Goal: Task Accomplishment & Management: Complete application form

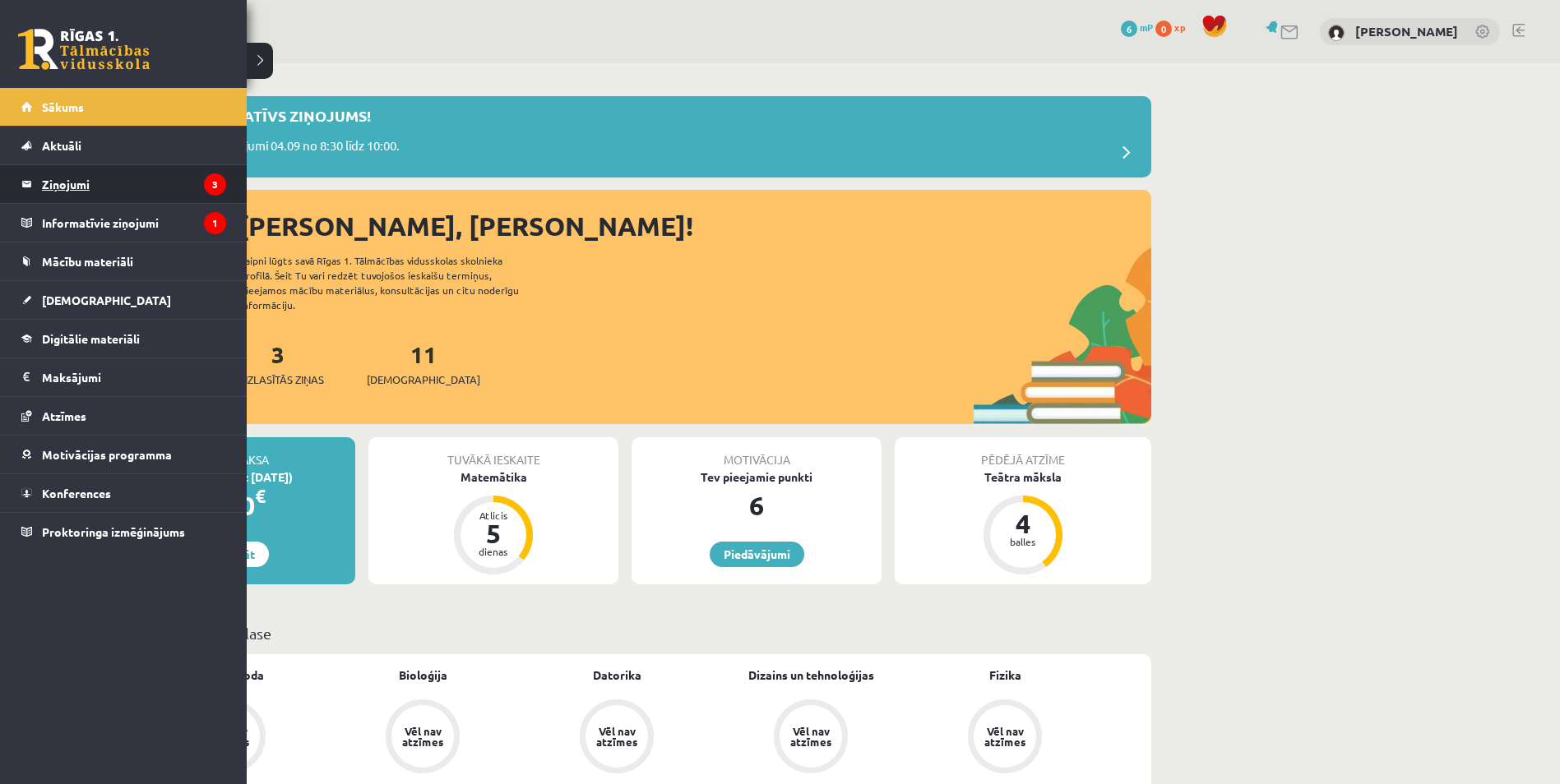
click at [84, 194] on legend "Ziņojumi 3" at bounding box center [134, 185] width 184 height 38
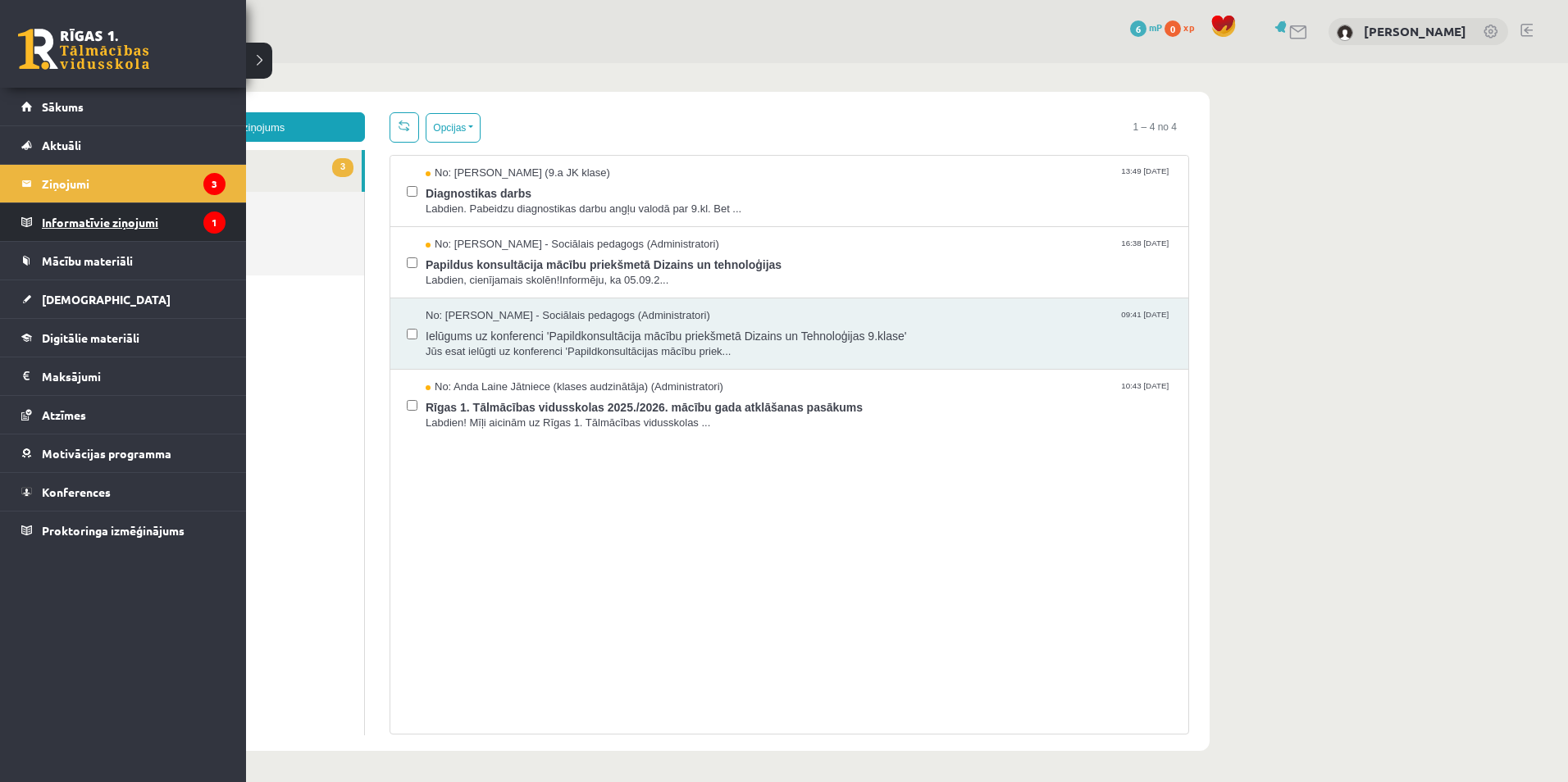
click at [46, 222] on legend "Informatīvie ziņojumi 1" at bounding box center [134, 222] width 183 height 38
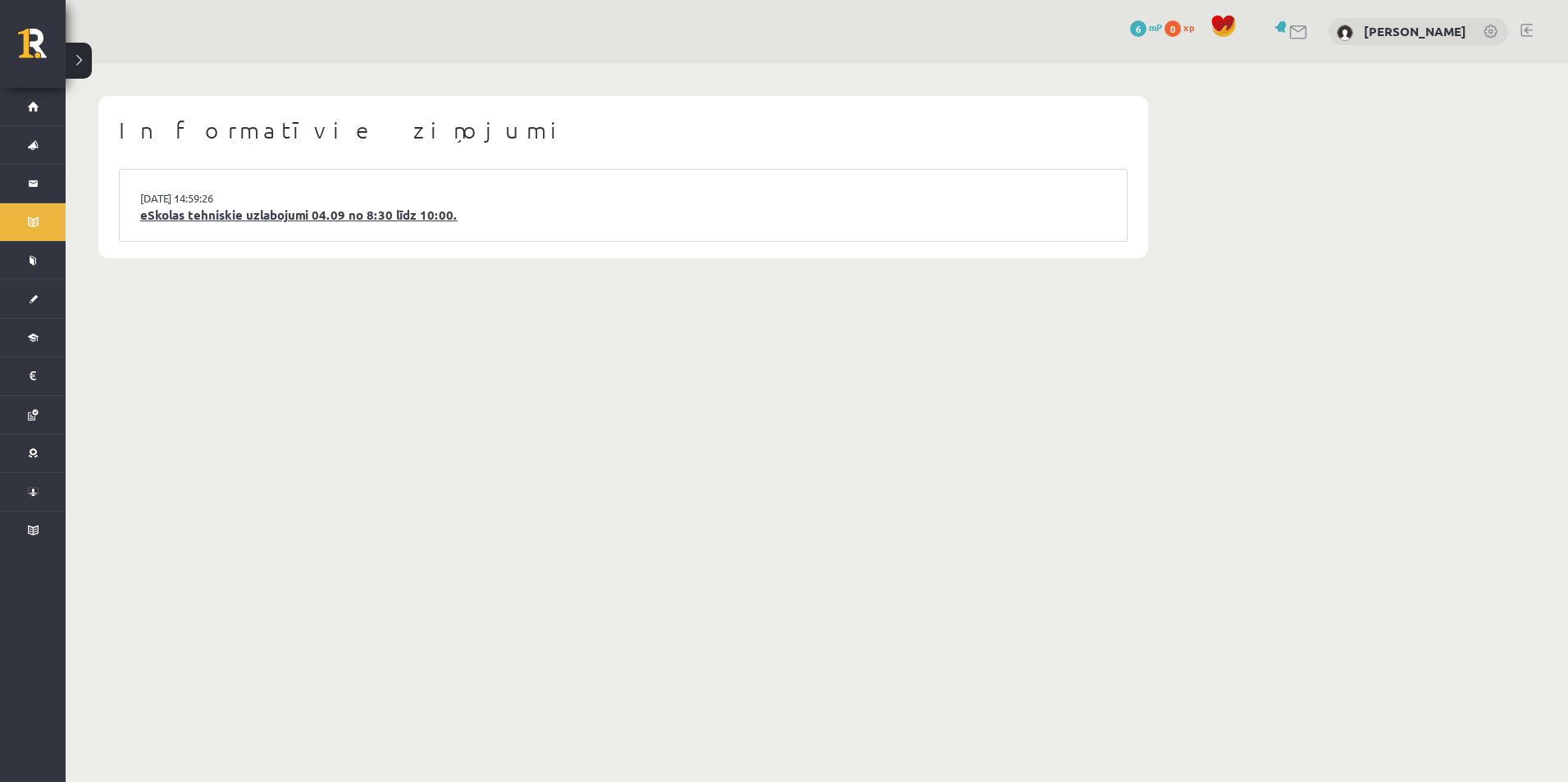
click at [297, 219] on link "eSkolas tehniskie uzlabojumi 04.09 no 8:30 līdz 10:00." at bounding box center [624, 215] width 967 height 19
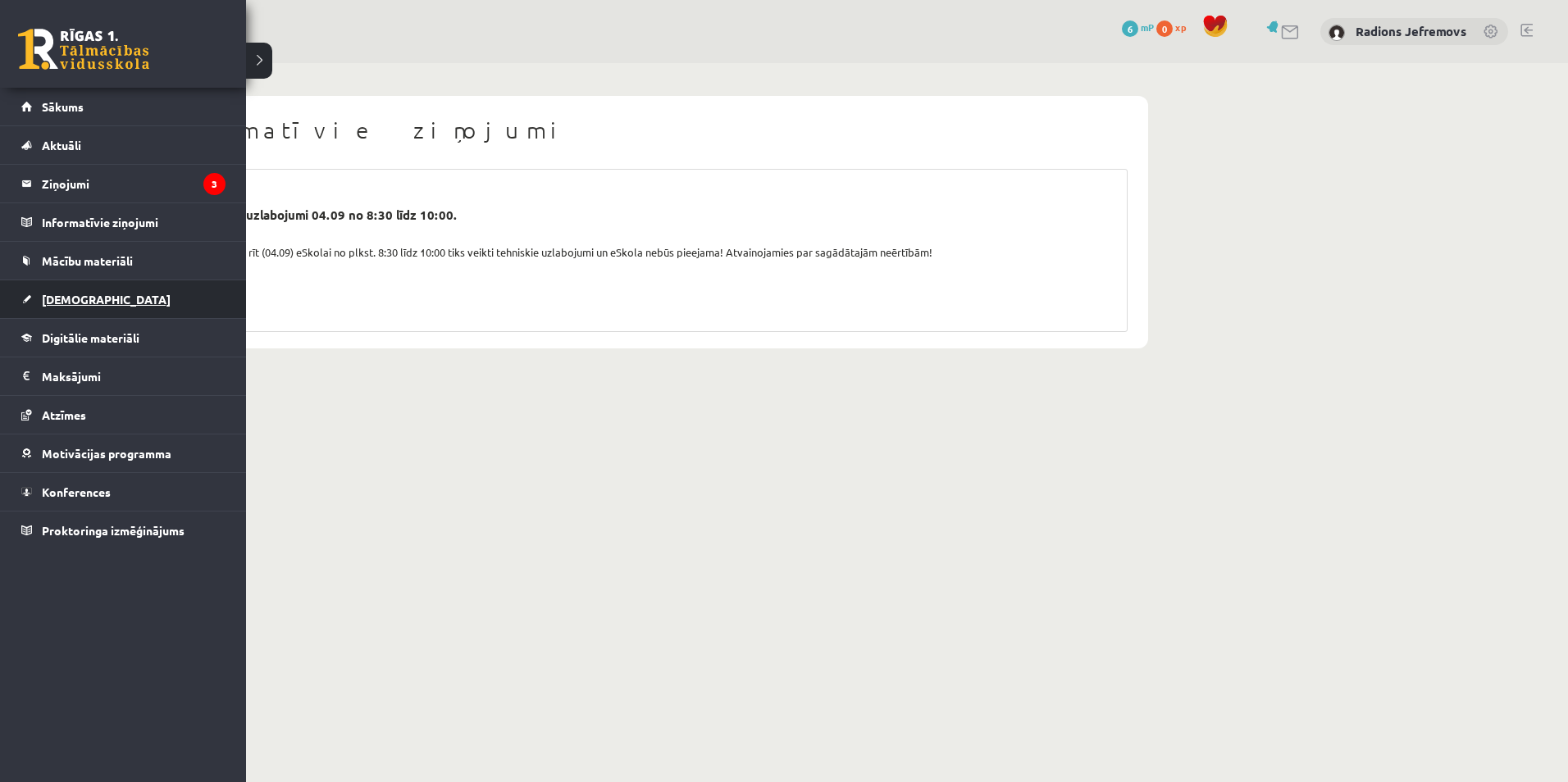
click at [68, 294] on span "[DEMOGRAPHIC_DATA]" at bounding box center [107, 299] width 129 height 15
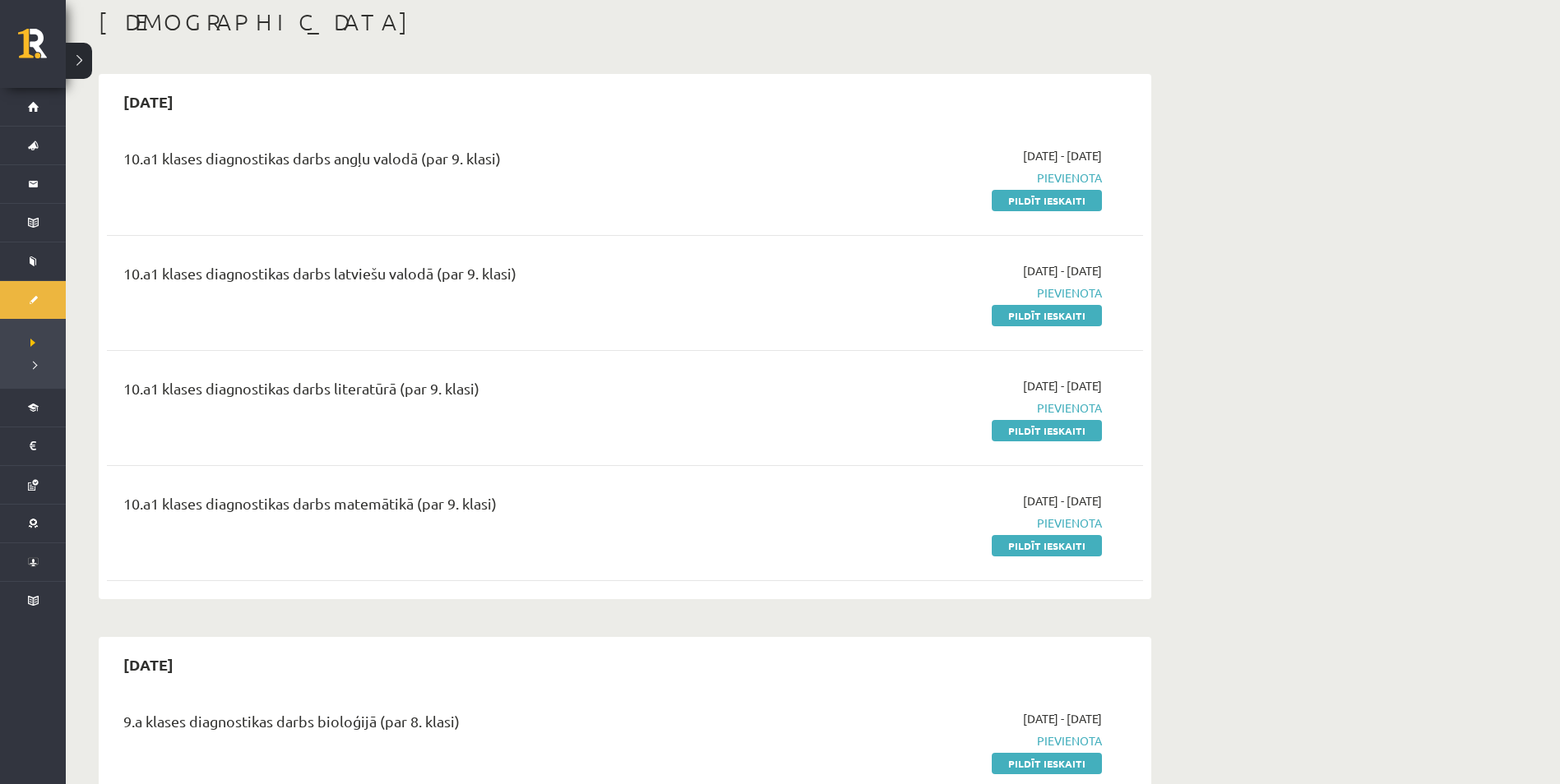
scroll to position [165, 0]
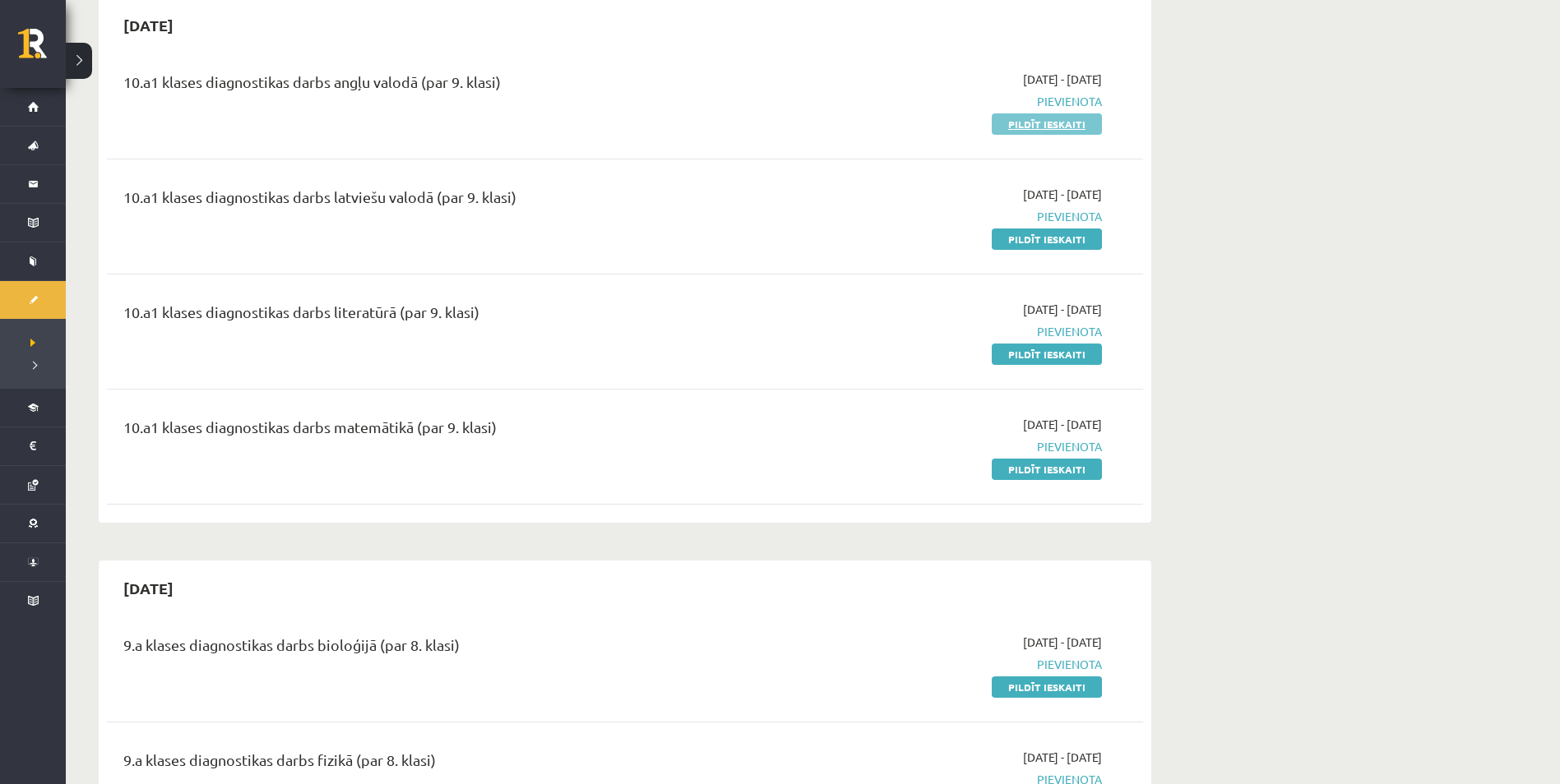
click at [1062, 117] on link "Pildīt ieskaiti" at bounding box center [1046, 124] width 110 height 22
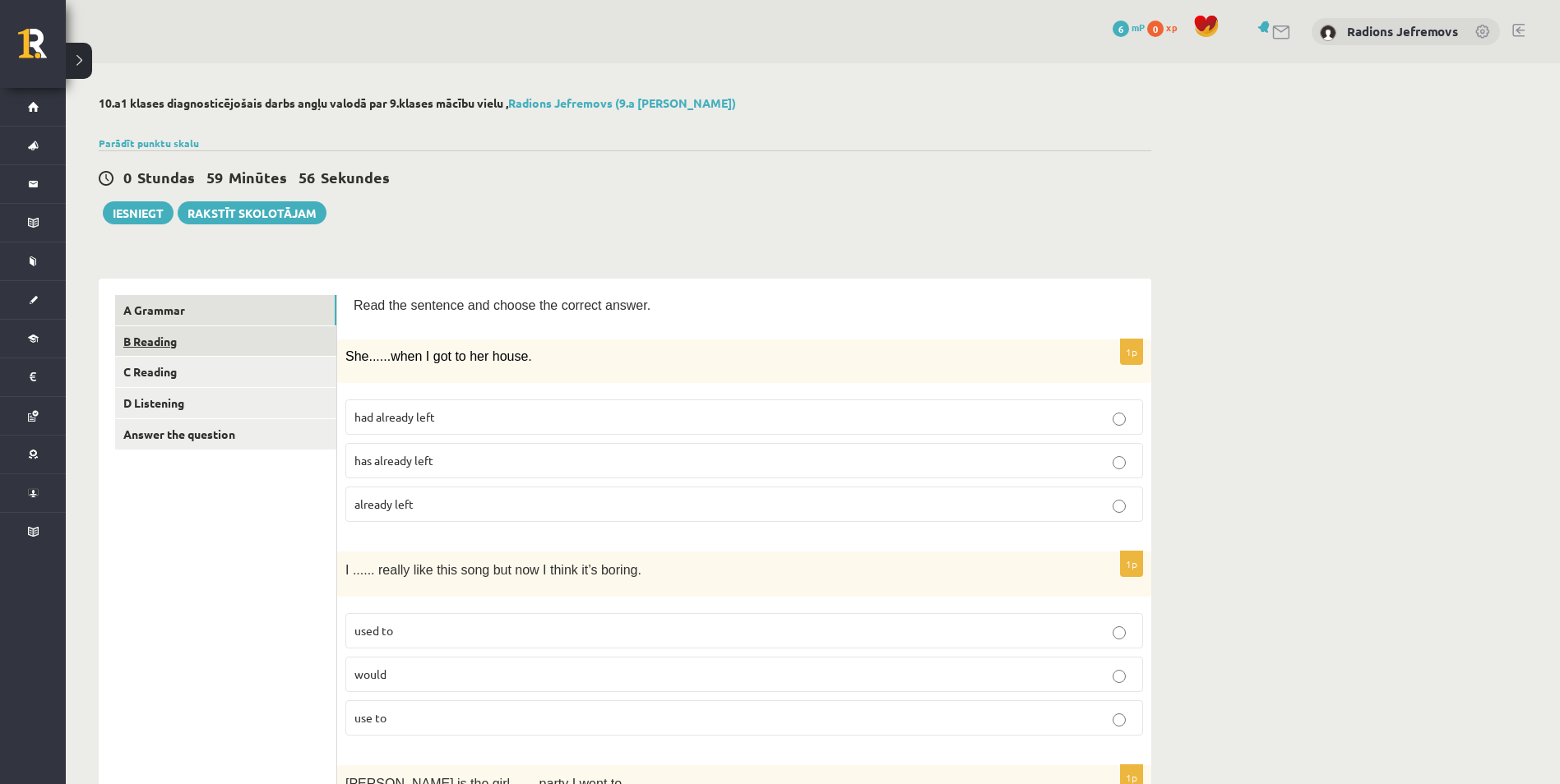
click at [234, 346] on link "B Reading" at bounding box center [225, 341] width 221 height 31
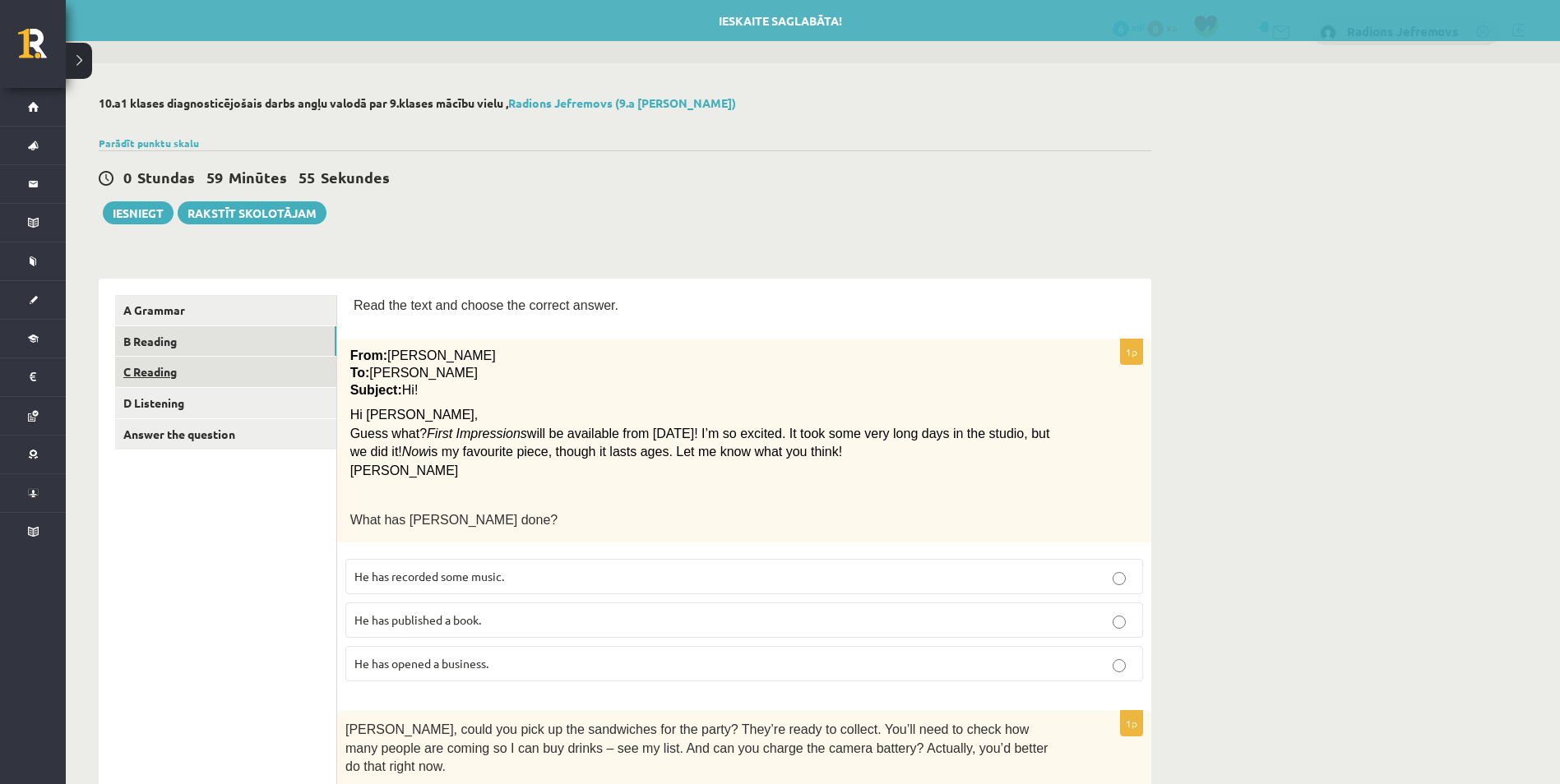
click at [221, 369] on link "C Reading" at bounding box center [225, 372] width 221 height 31
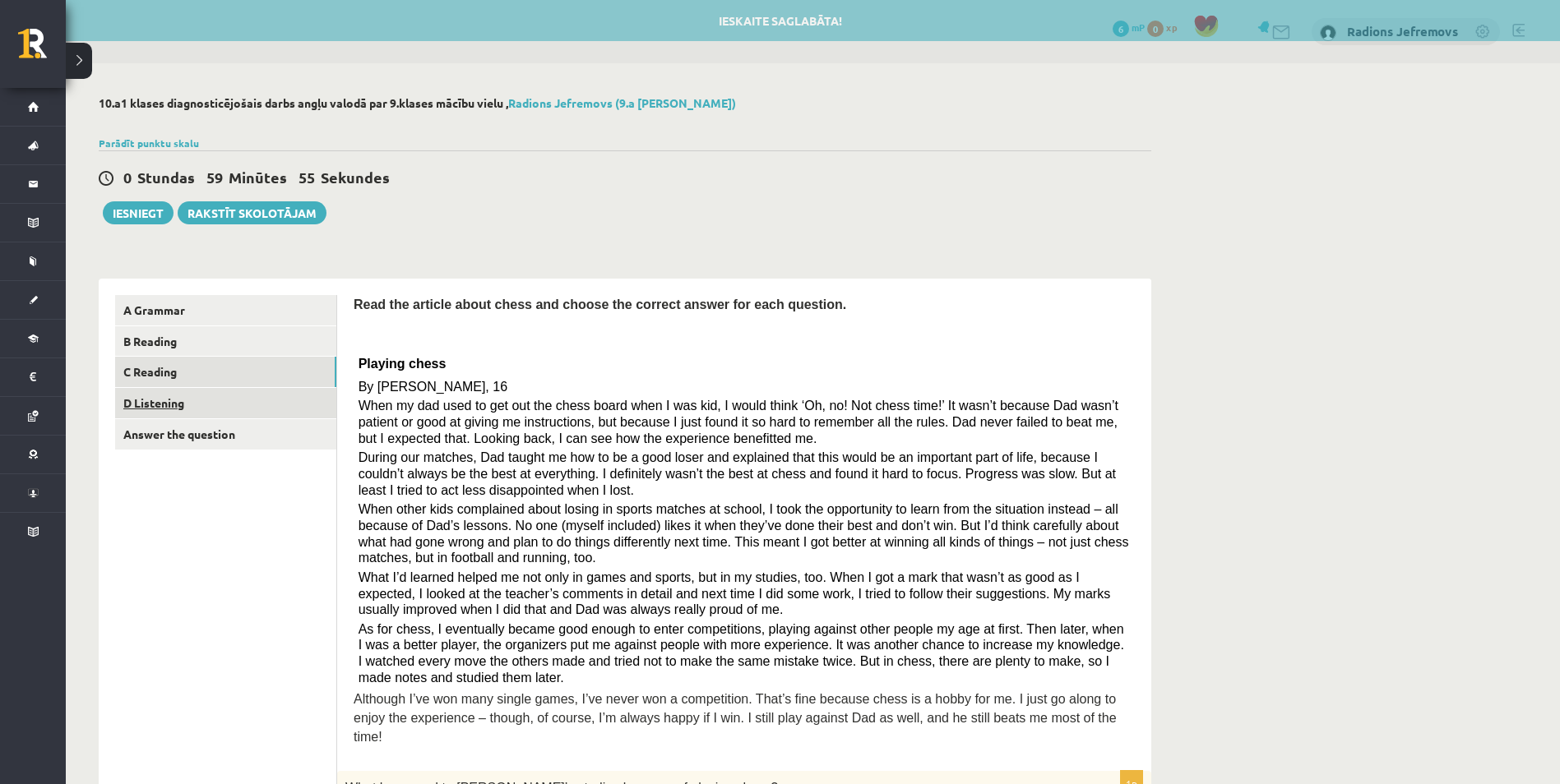
click at [226, 403] on link "D Listening" at bounding box center [225, 403] width 221 height 31
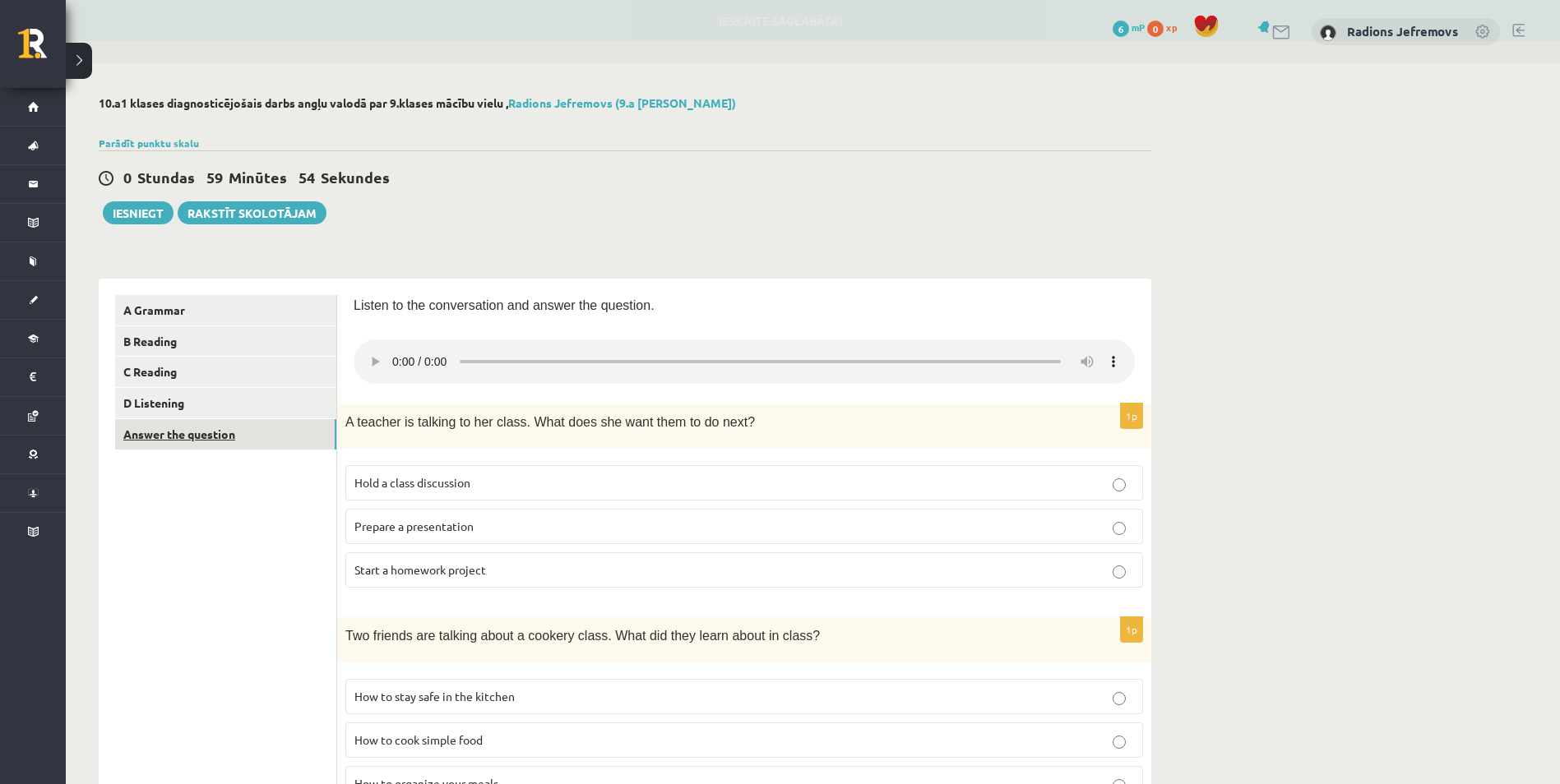
click at [232, 428] on link "Answer the question" at bounding box center [225, 434] width 221 height 31
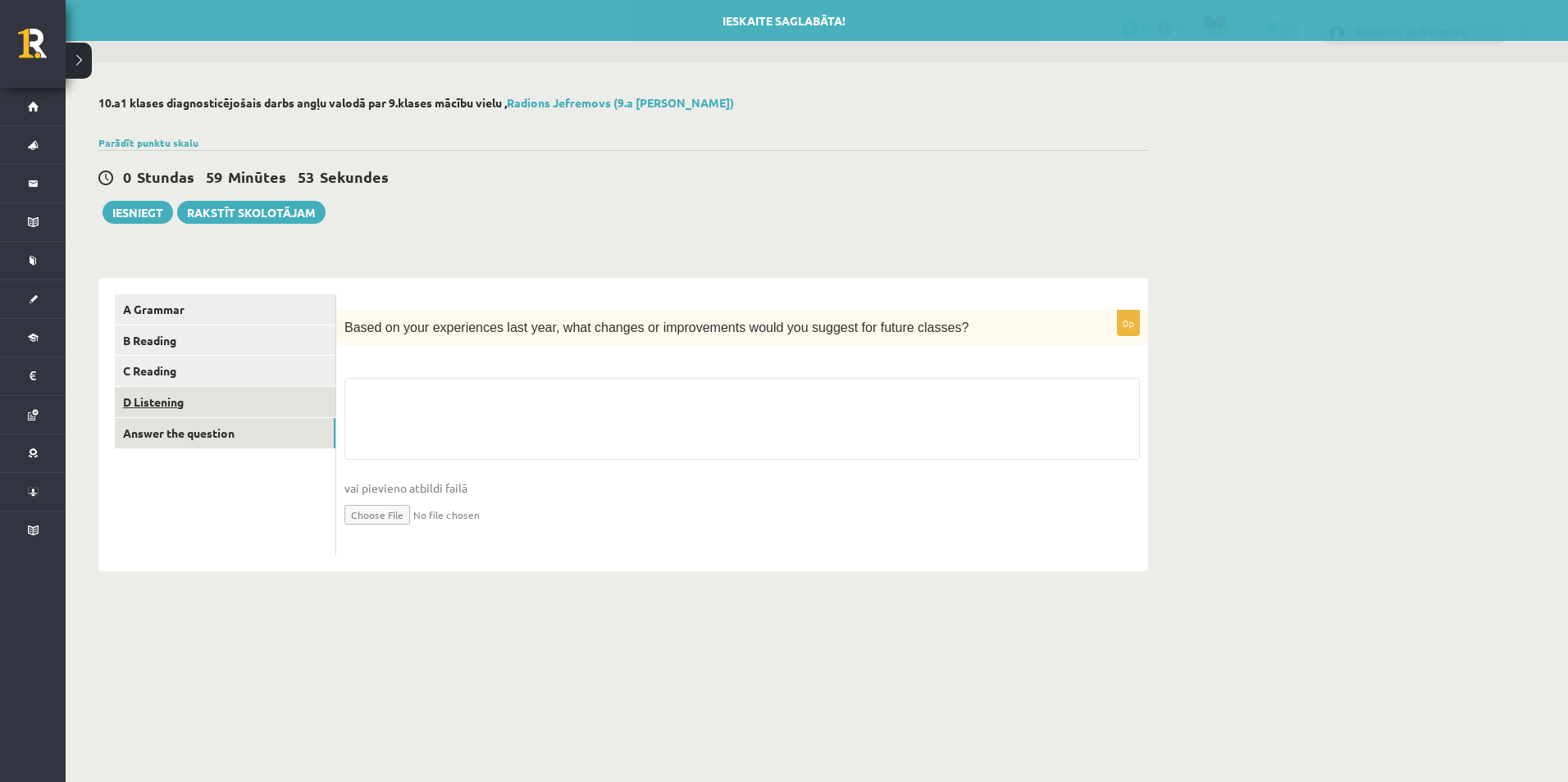
click at [231, 410] on link "D Listening" at bounding box center [225, 402] width 221 height 31
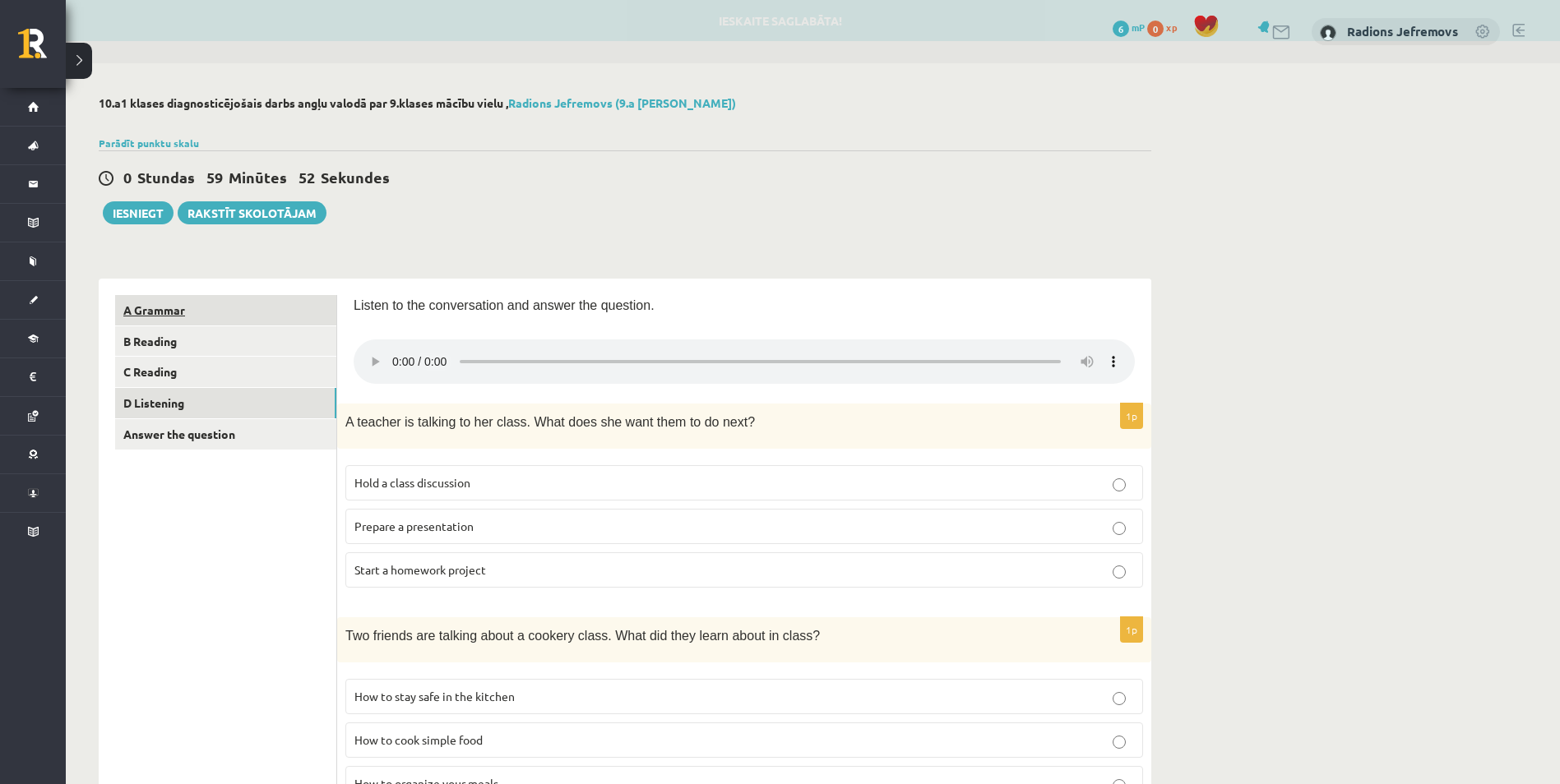
click at [240, 306] on link "A Grammar" at bounding box center [225, 310] width 221 height 31
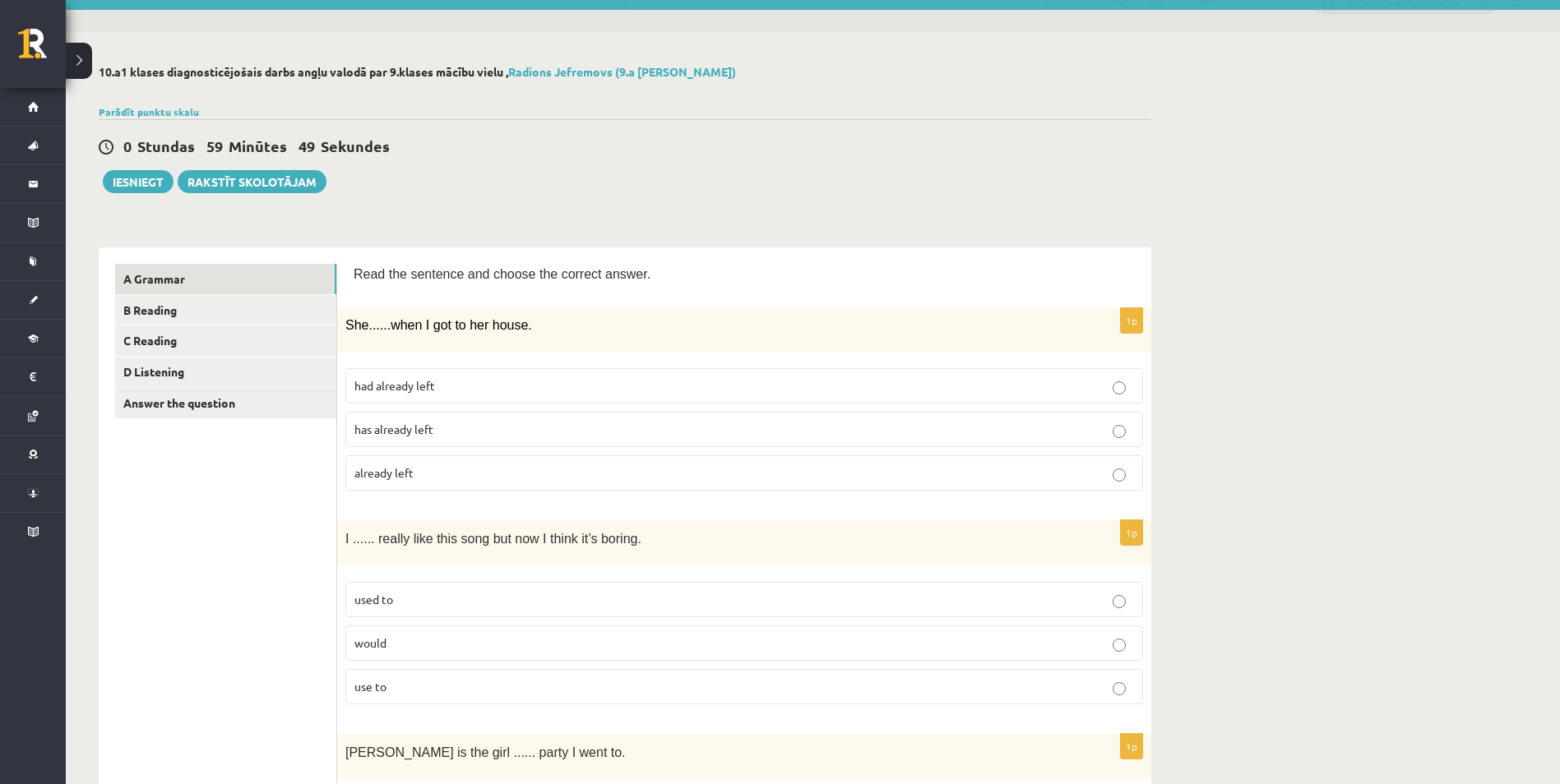
scroll to position [82, 0]
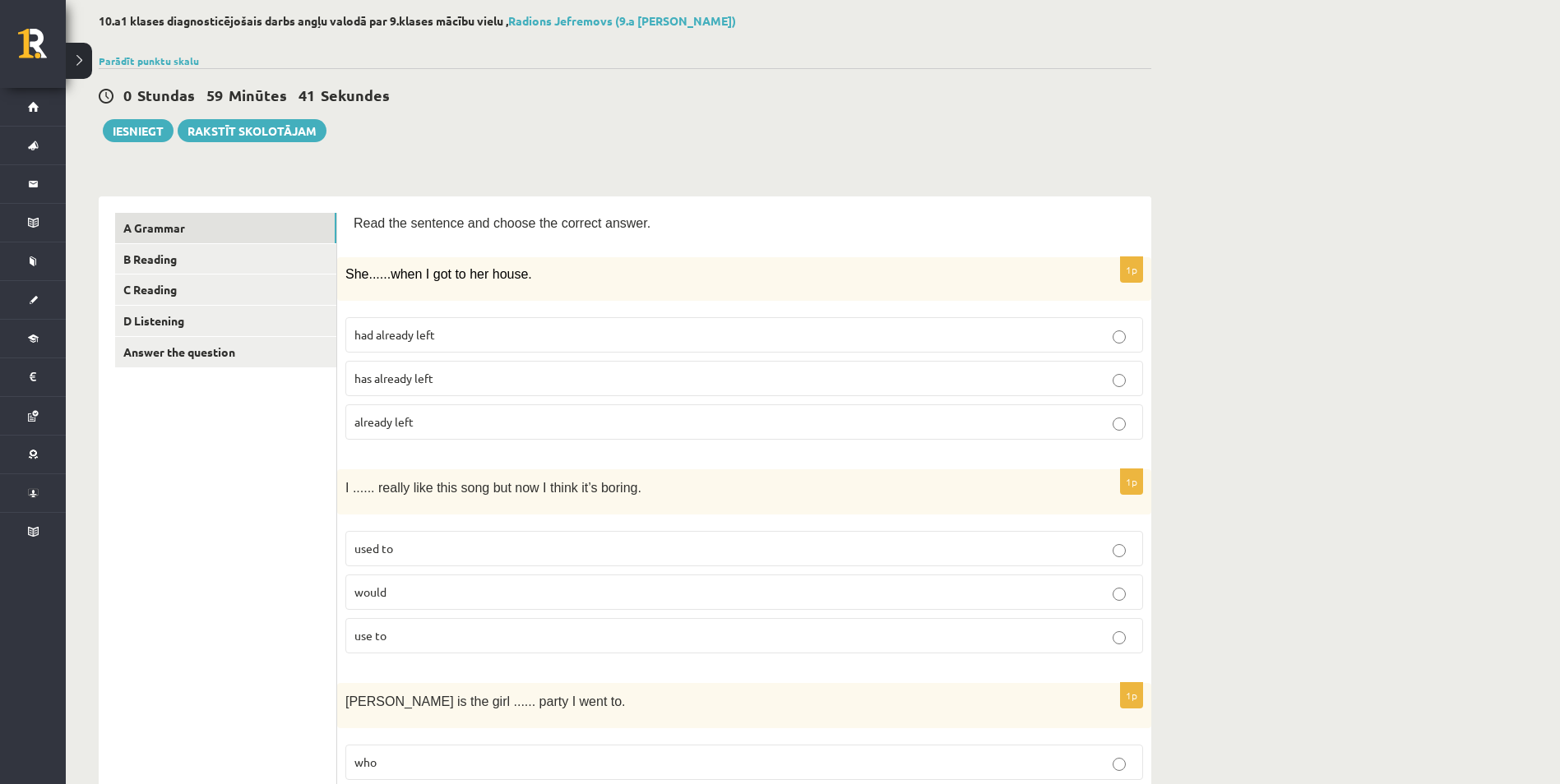
click at [503, 374] on p "has already left" at bounding box center [744, 378] width 779 height 17
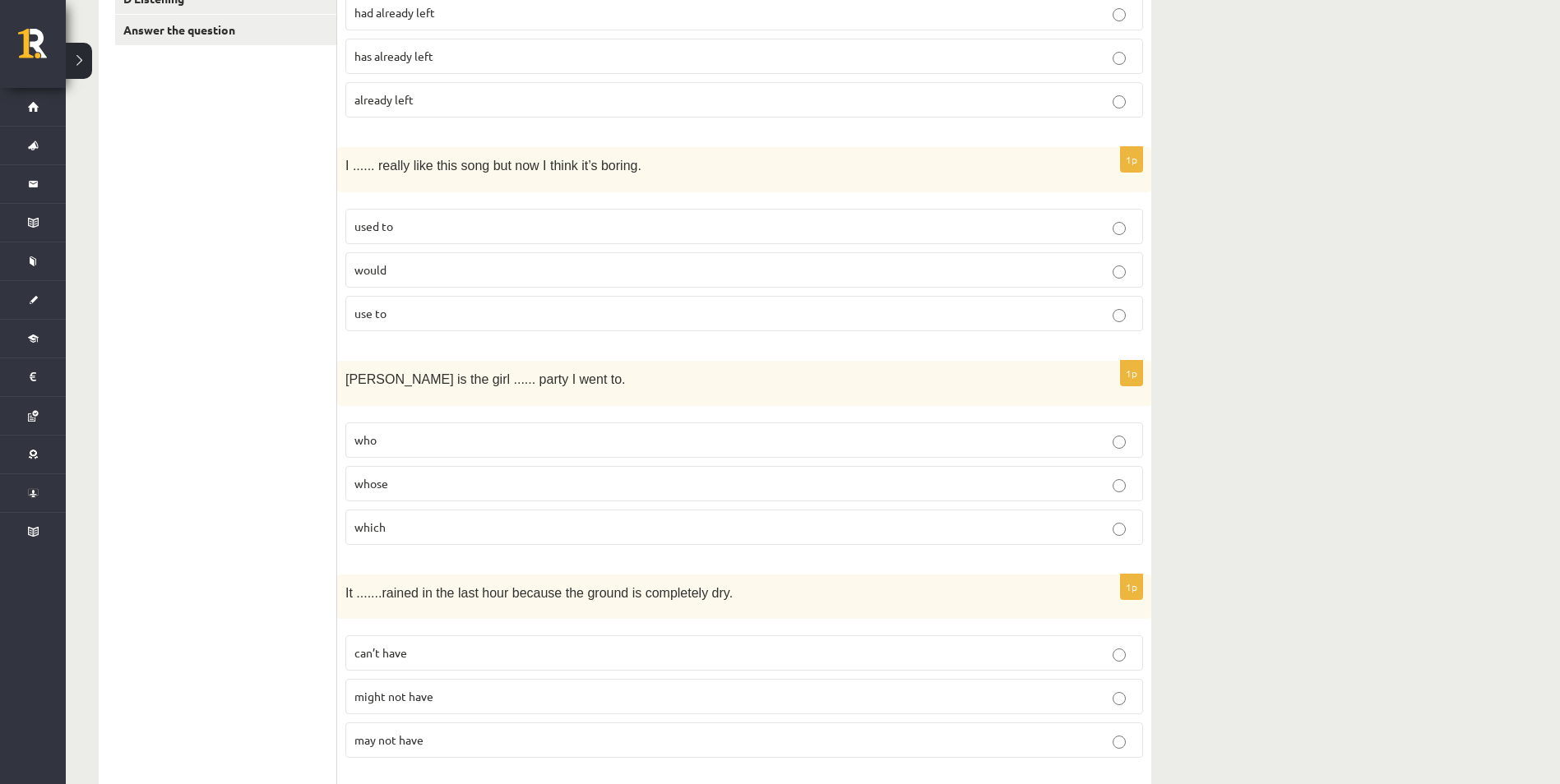
scroll to position [411, 0]
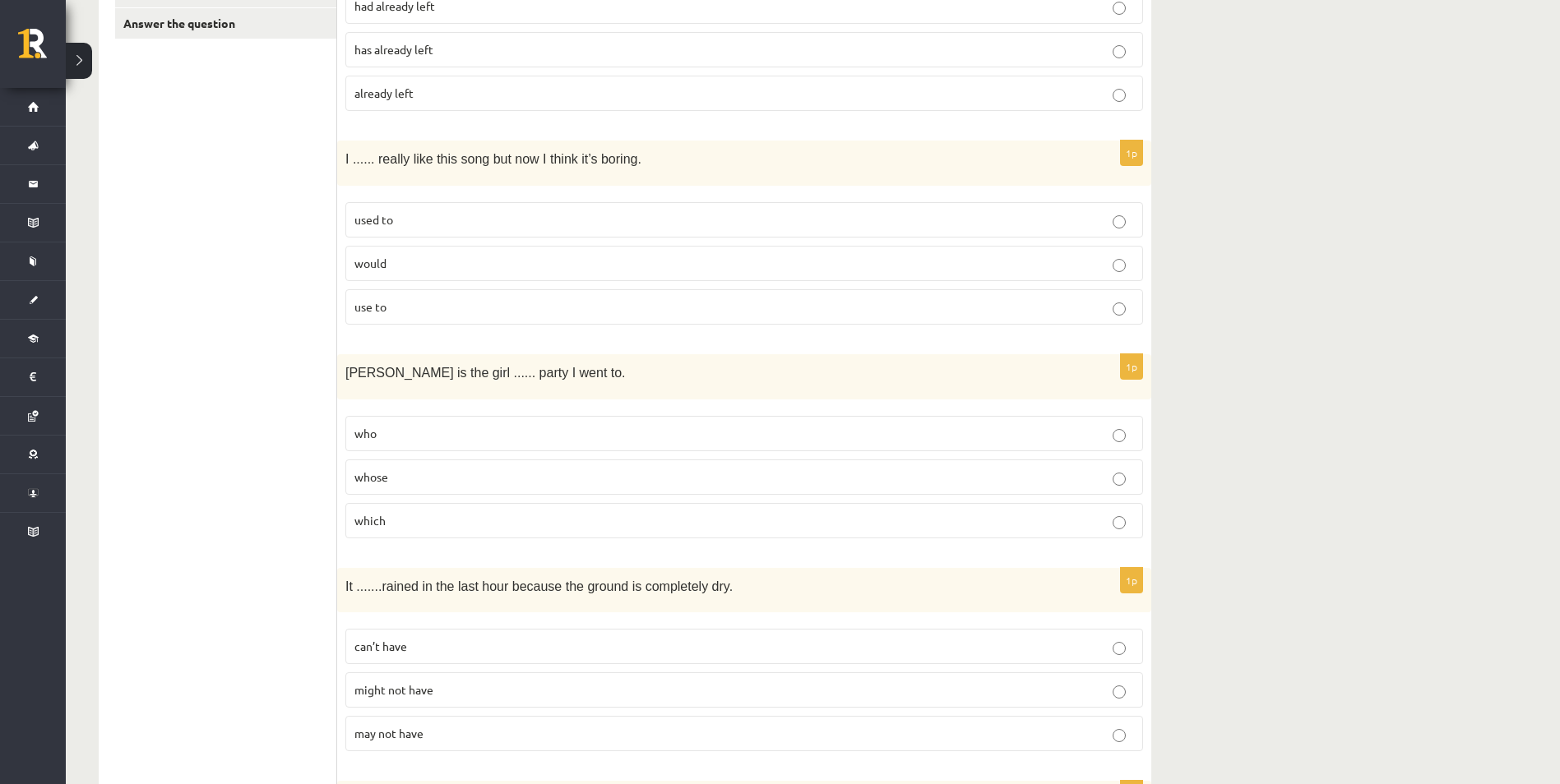
click at [860, 528] on p "which" at bounding box center [744, 521] width 779 height 17
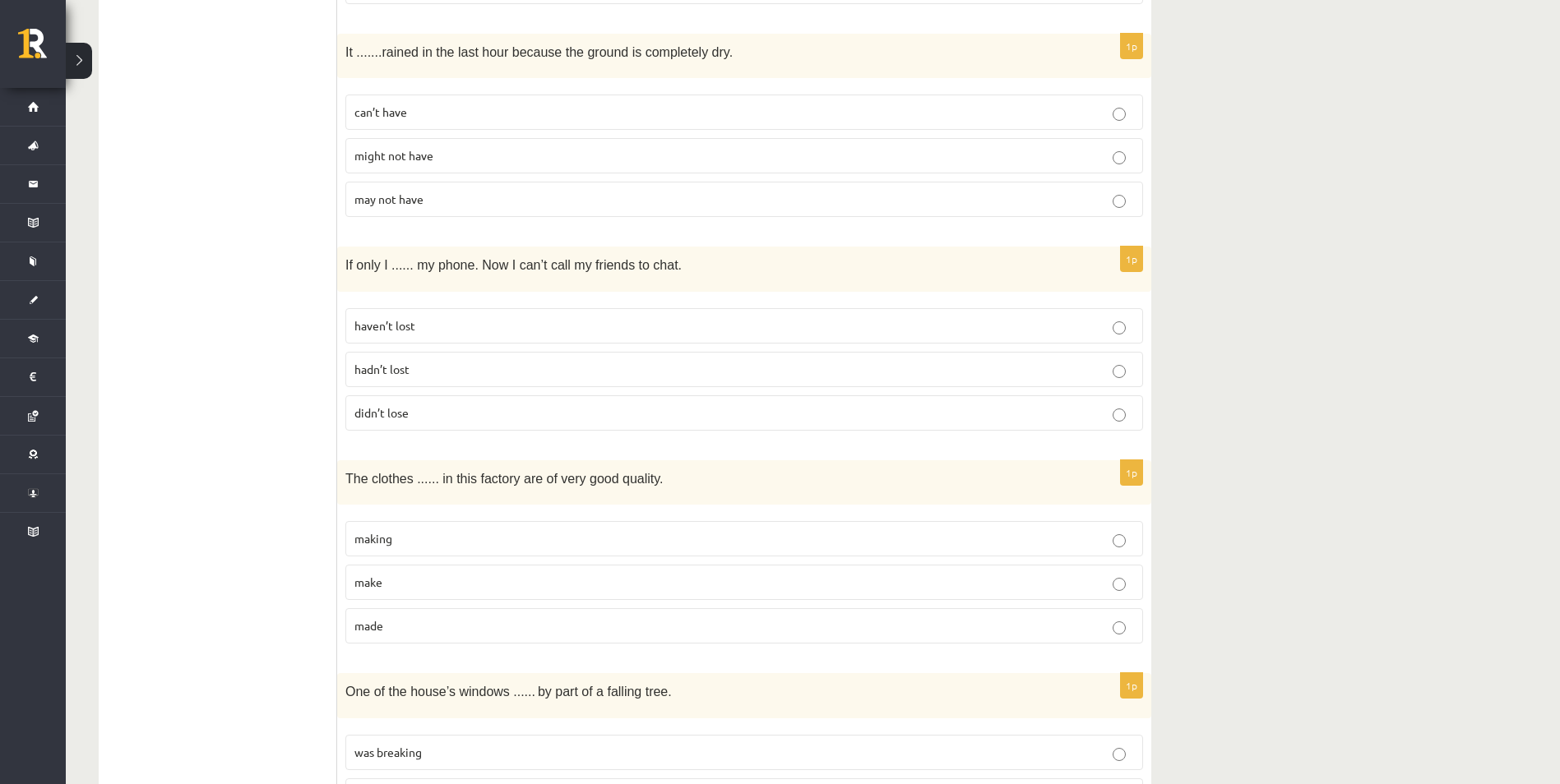
scroll to position [986, 0]
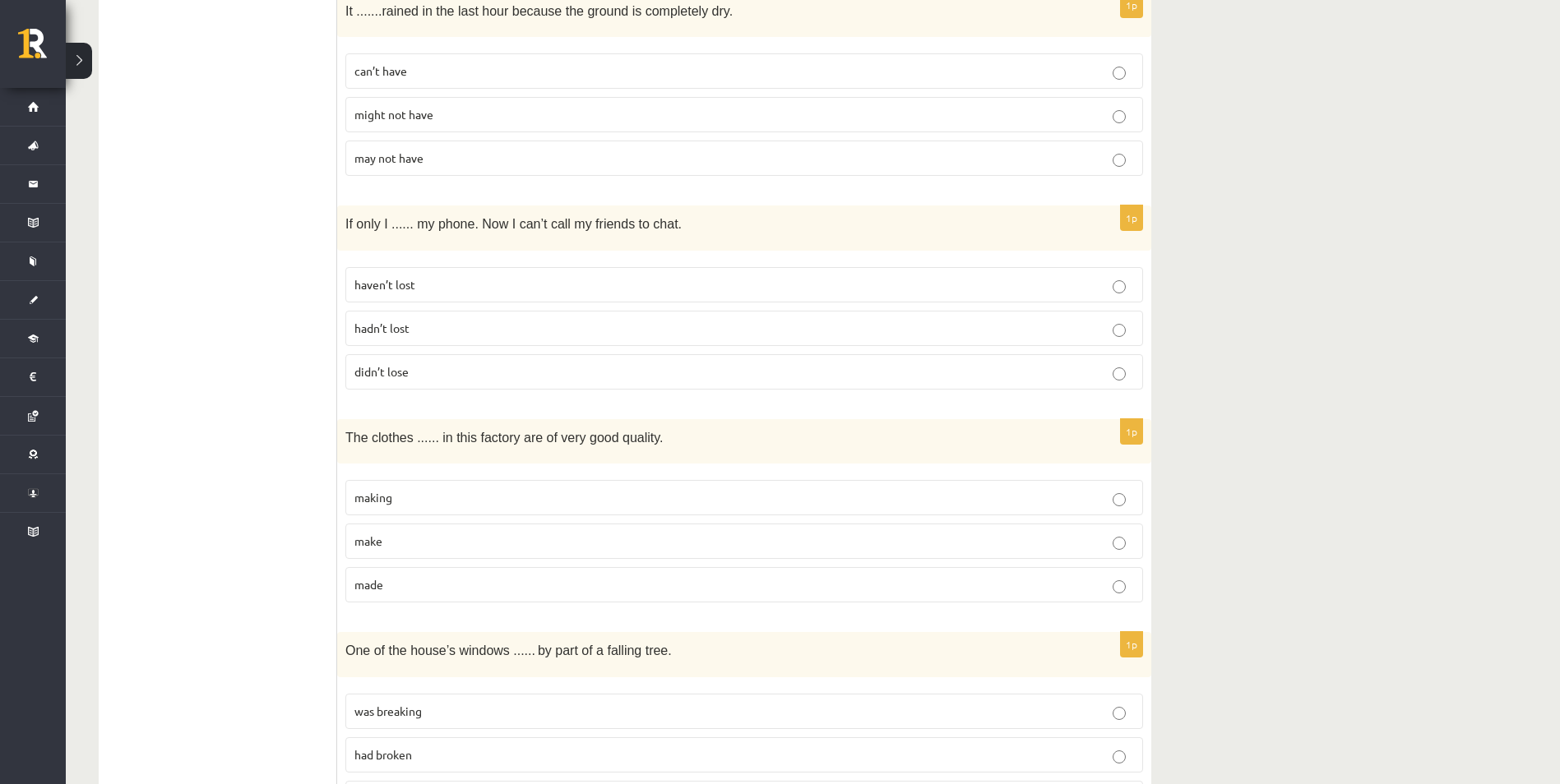
click at [422, 79] on p "can’t have" at bounding box center [744, 70] width 779 height 17
click at [887, 342] on label "hadn’t lost" at bounding box center [744, 328] width 797 height 36
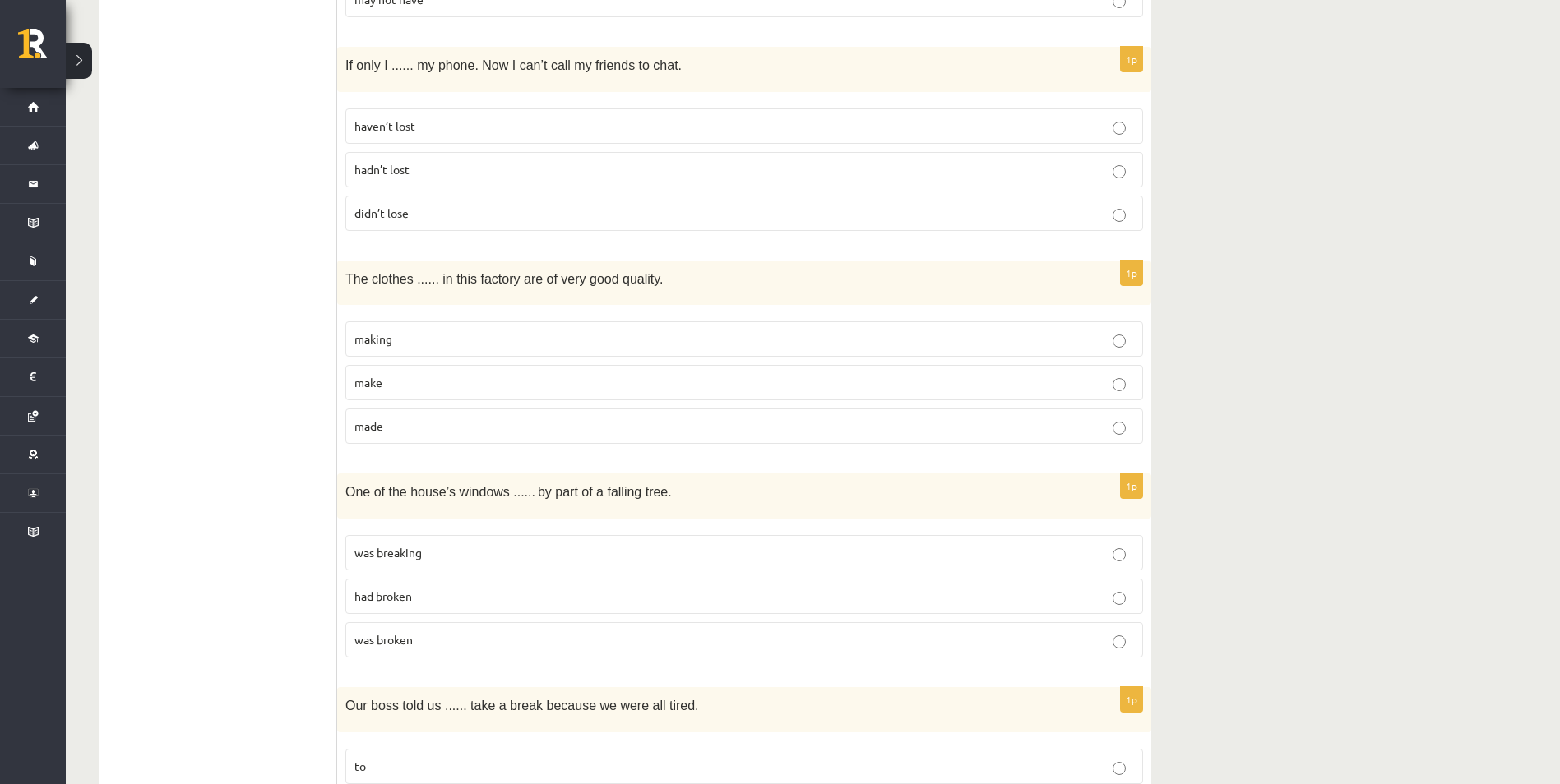
scroll to position [1151, 0]
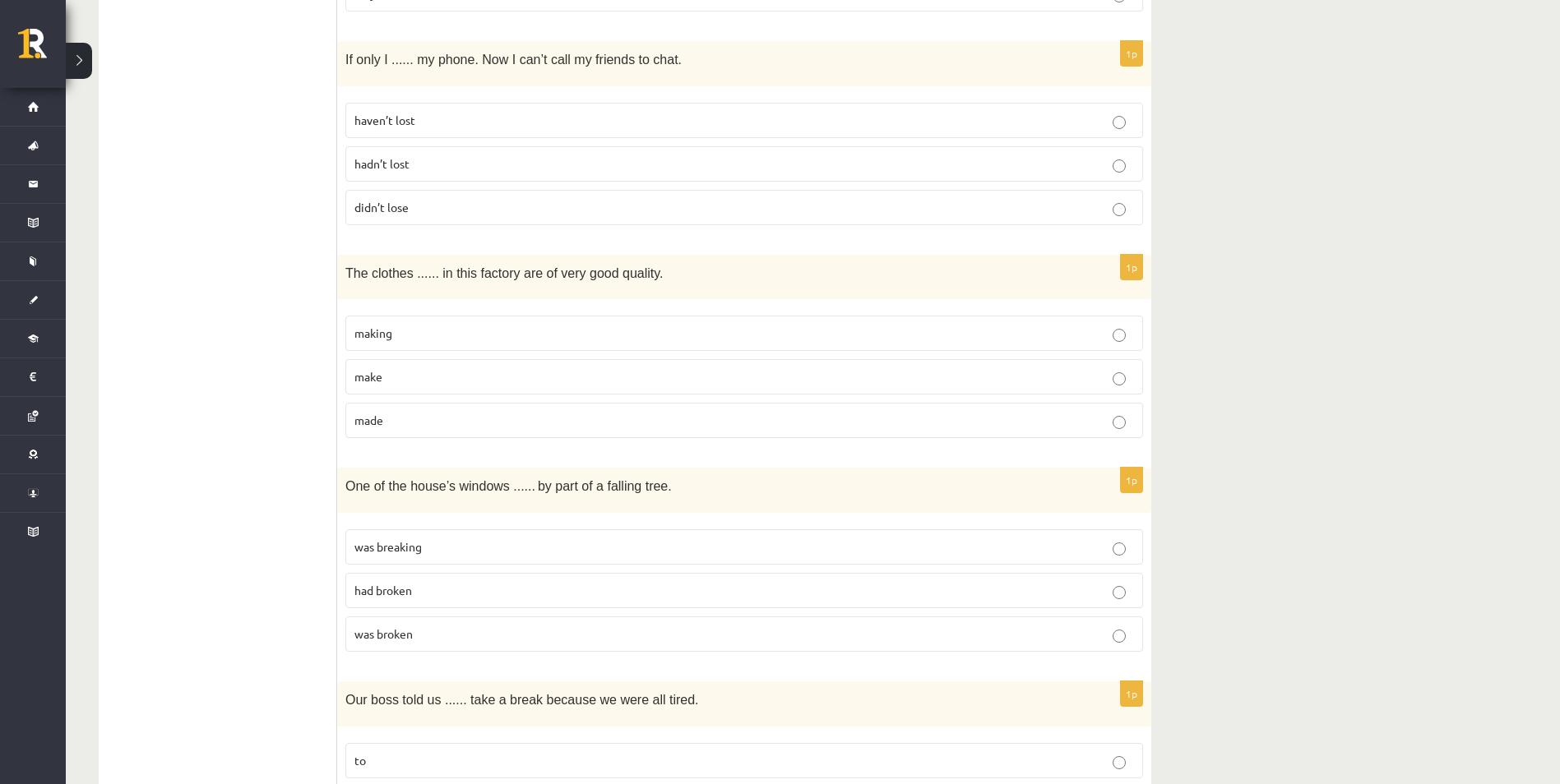
click at [485, 421] on p "made" at bounding box center [744, 420] width 779 height 17
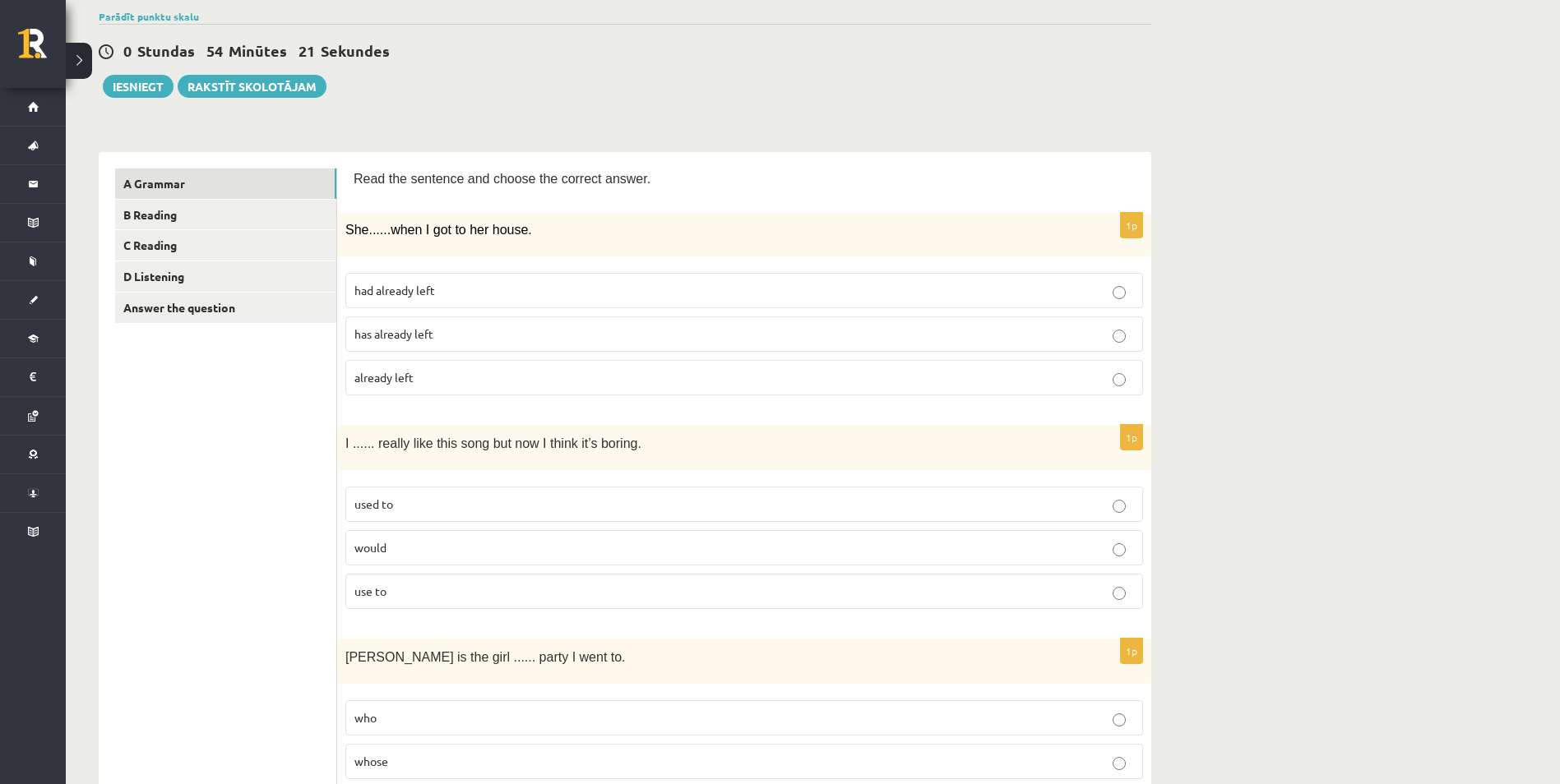
scroll to position [165, 0]
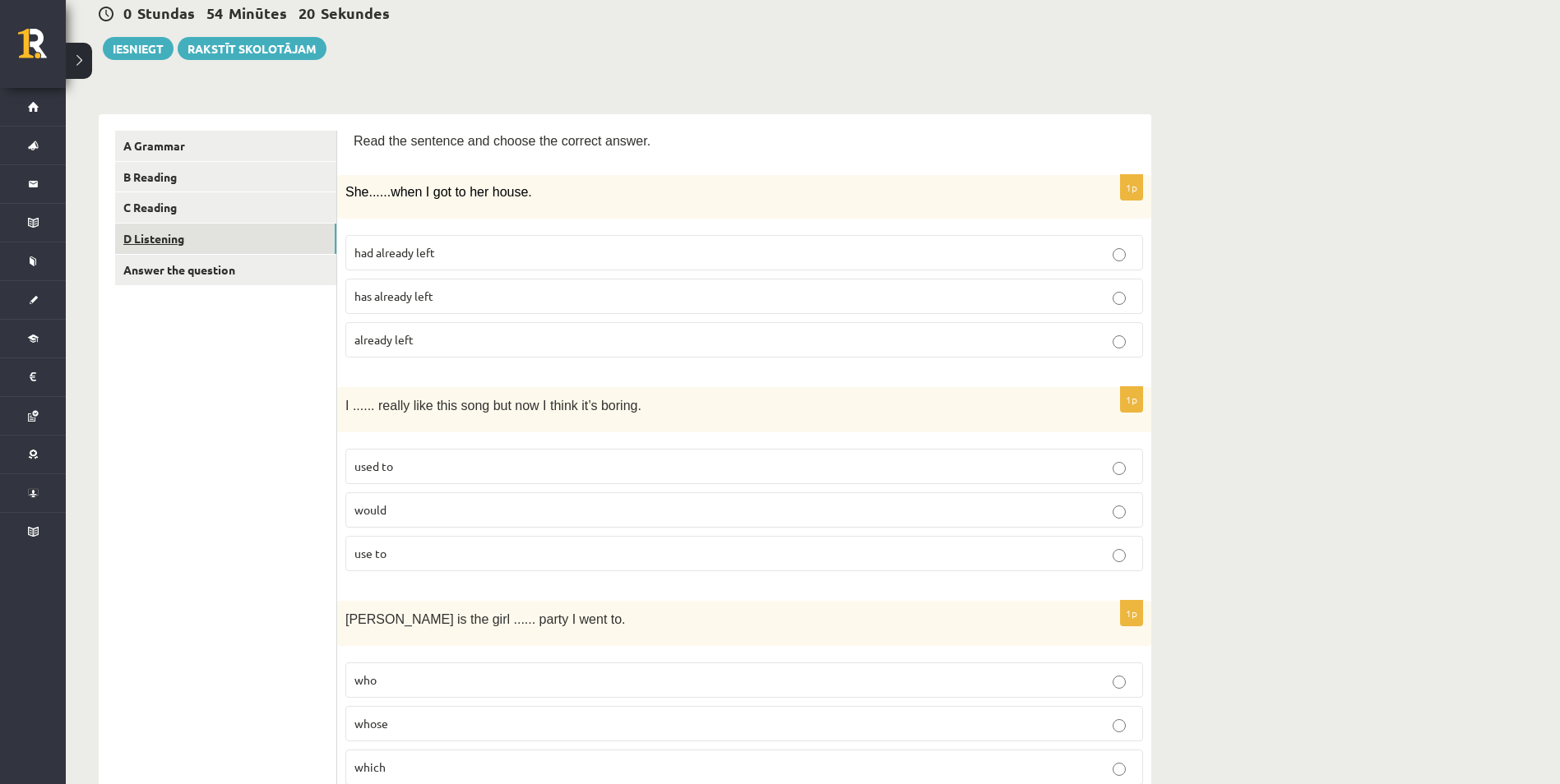
click at [184, 242] on link "D Listening" at bounding box center [225, 238] width 221 height 31
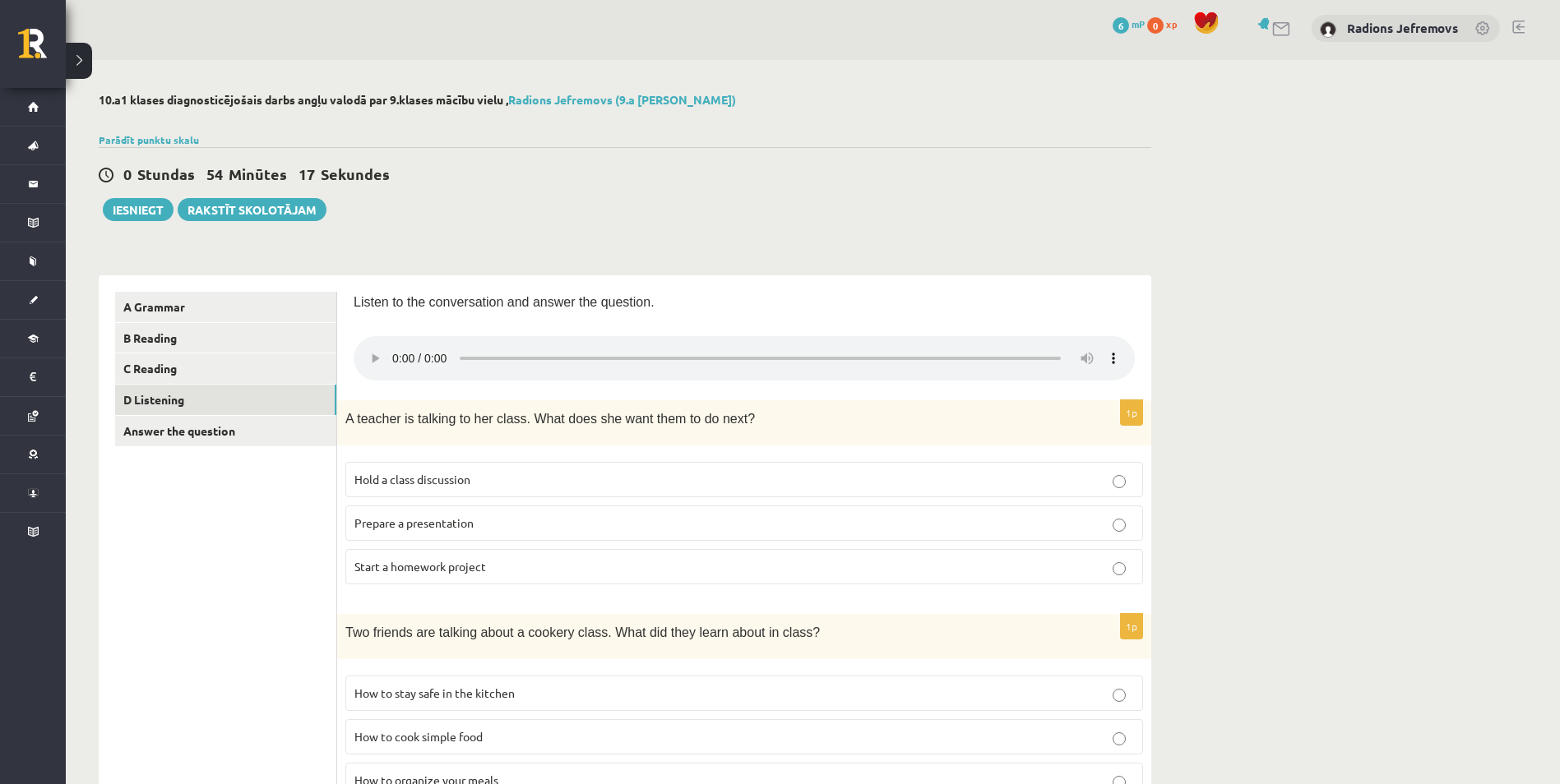
scroll to position [0, 0]
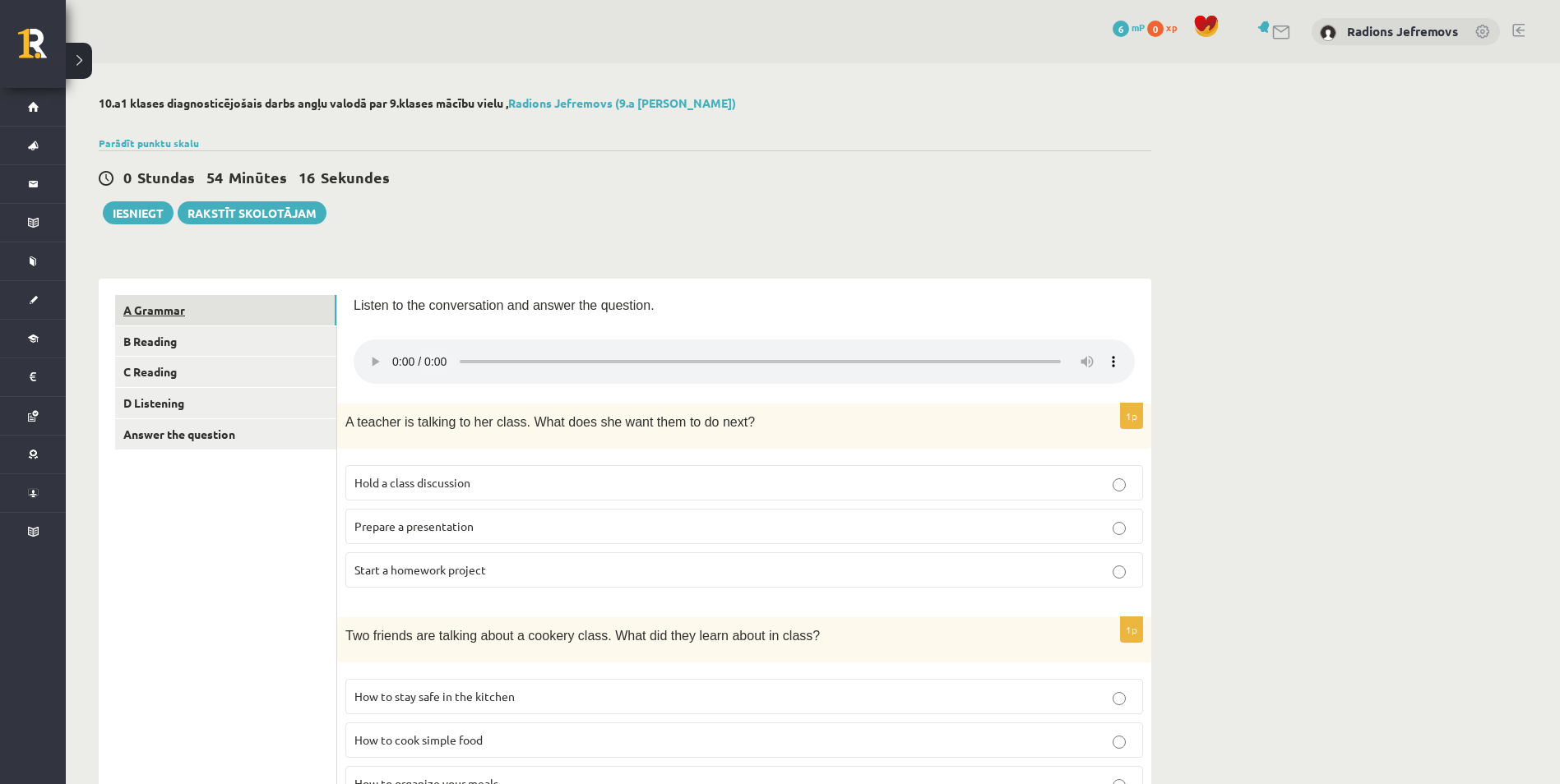
click at [231, 310] on link "A Grammar" at bounding box center [225, 310] width 221 height 31
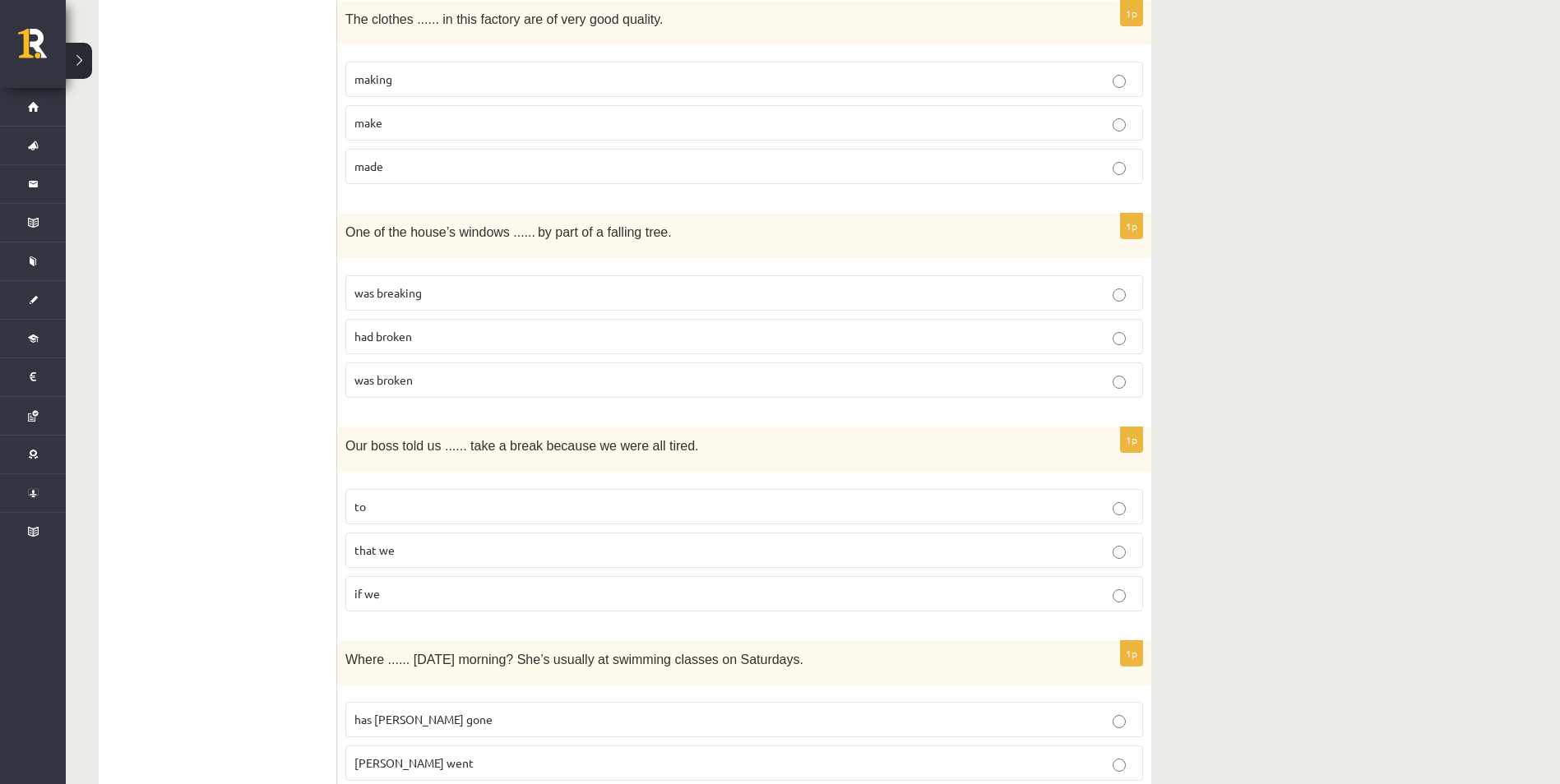
scroll to position [1397, 0]
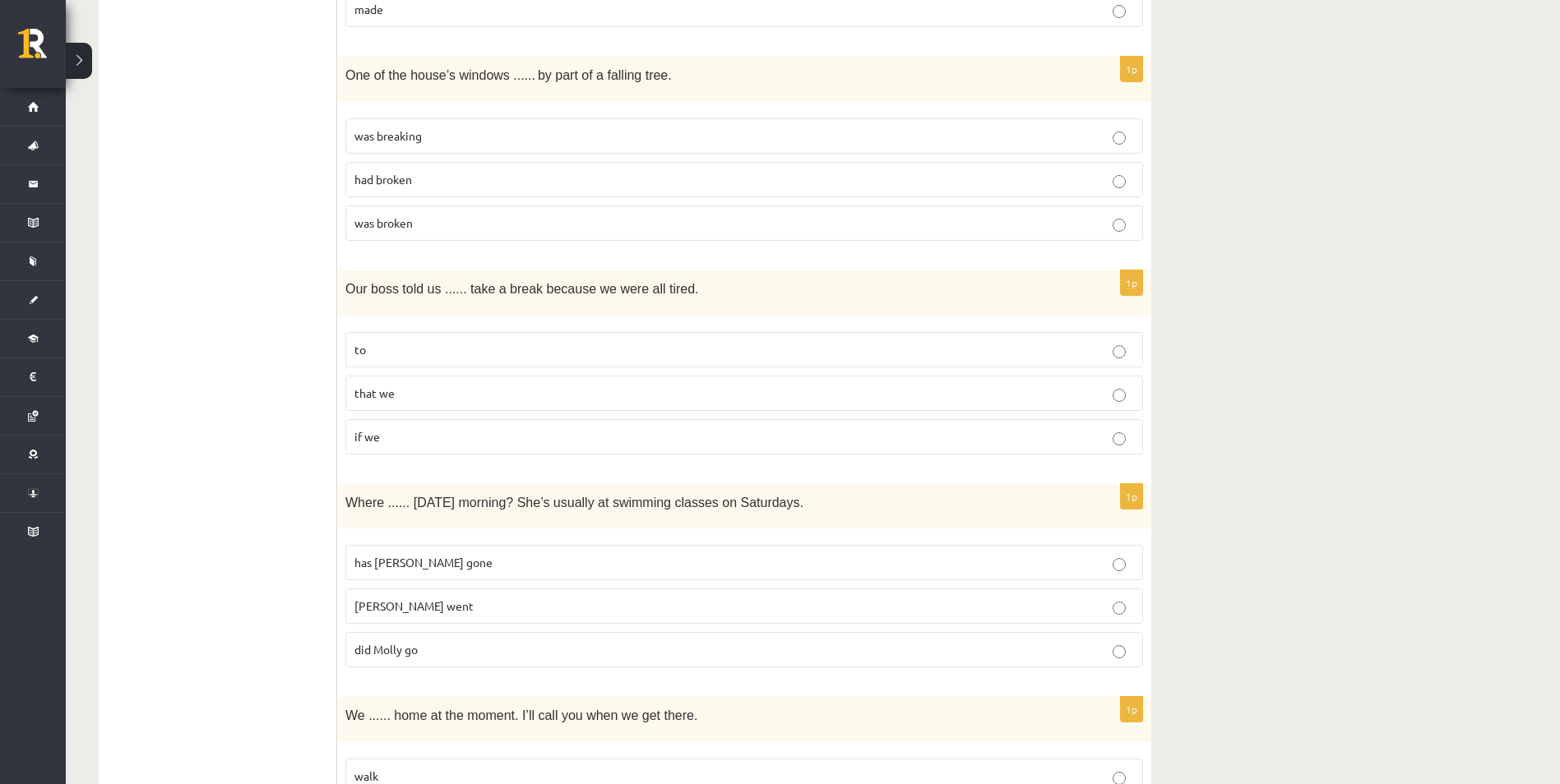
click at [1246, 368] on div "10.a1 klases diagnosticējošais darbs angļu valodā par 9.klases mācību vielu , R…" at bounding box center [812, 786] width 1494 height 4571
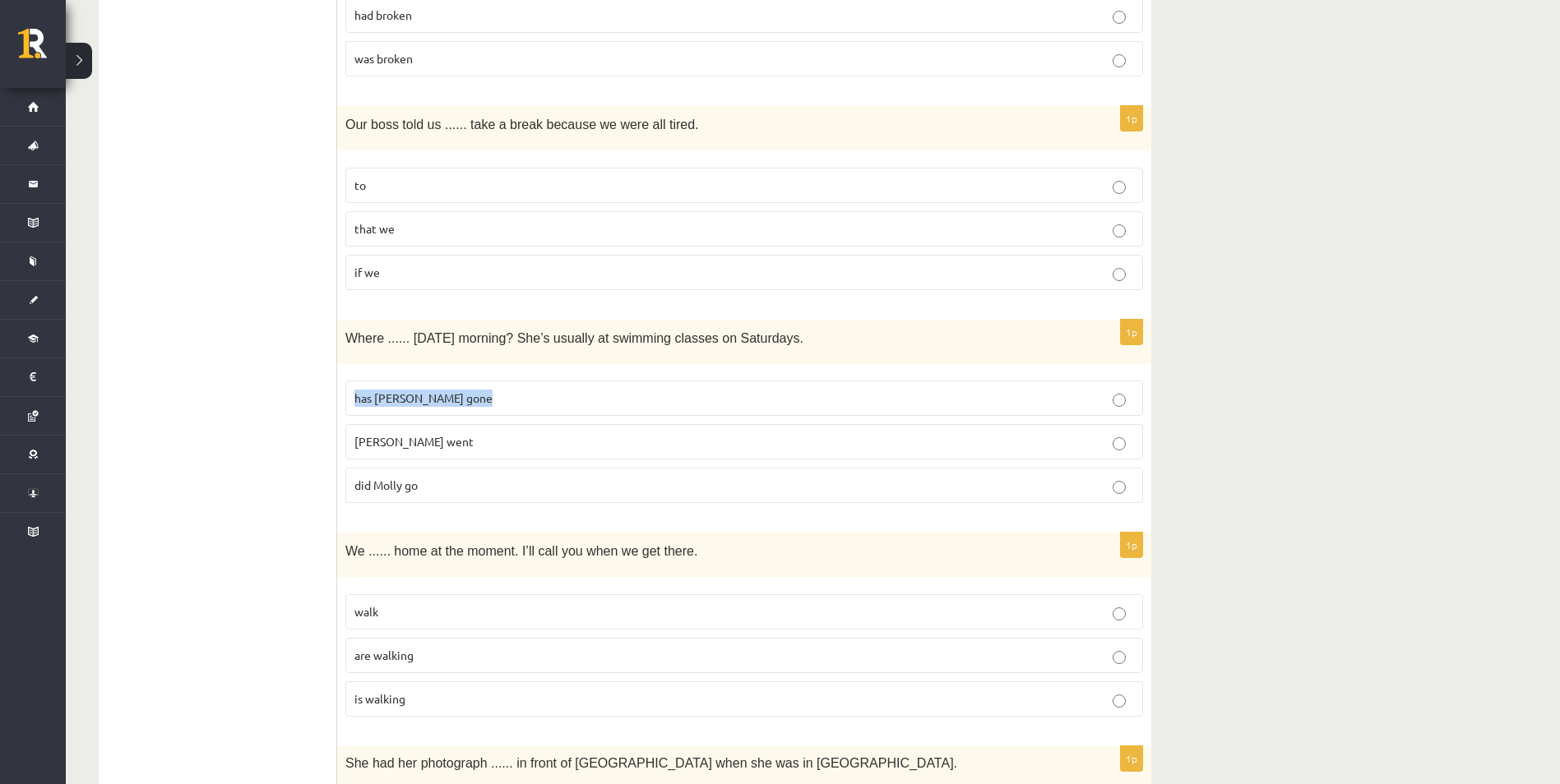
click at [1245, 368] on div "10.a1 klases diagnosticējošais darbs angļu valodā par 9.klases mācību vielu , R…" at bounding box center [812, 622] width 1494 height 4571
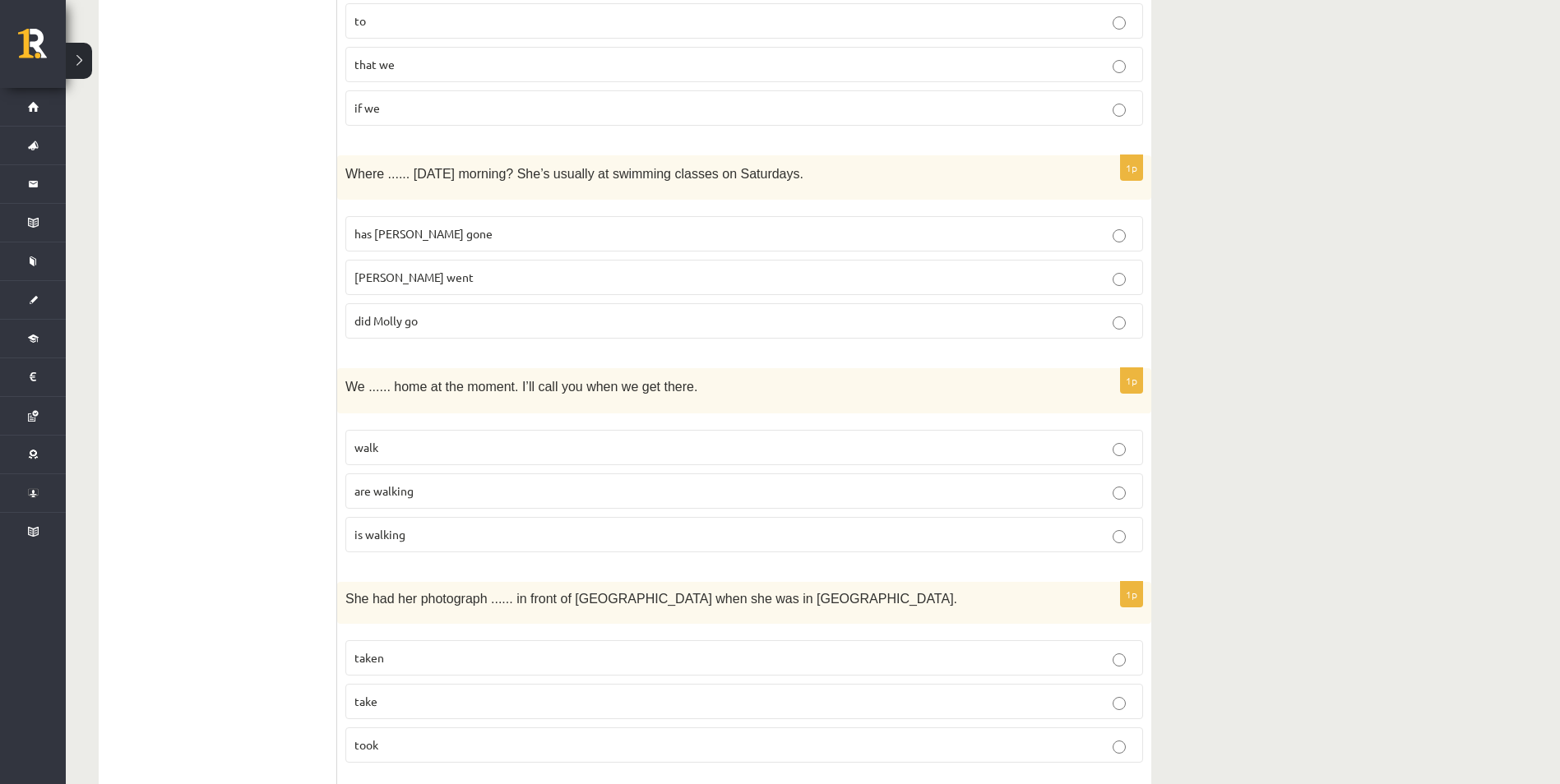
click at [1245, 368] on div "10.a1 klases diagnosticējošais darbs angļu valodā par 9.klases mācību vielu , R…" at bounding box center [812, 458] width 1494 height 4571
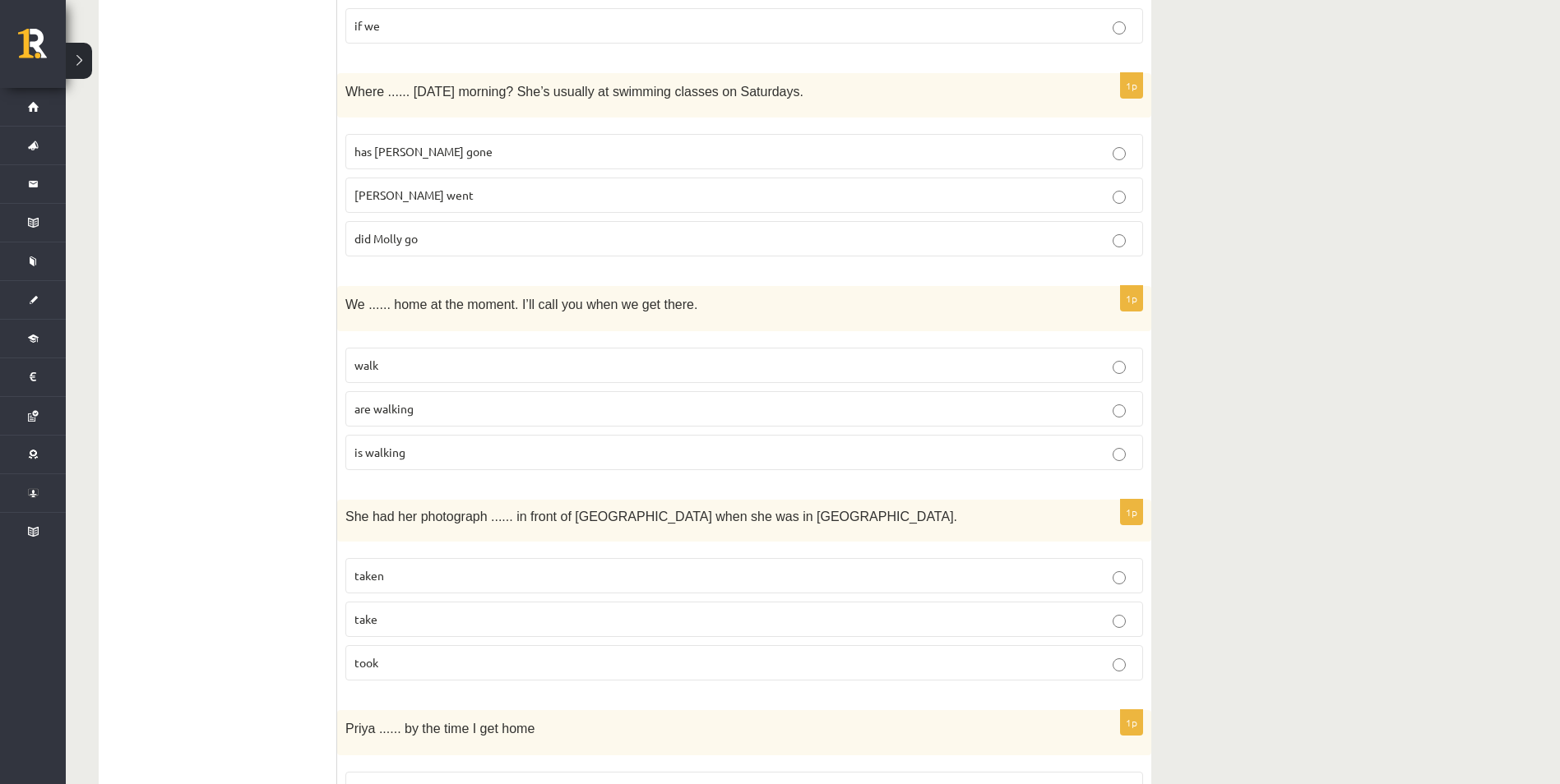
click at [1245, 368] on div "10.a1 klases diagnosticējošais darbs angļu valodā par 9.klases mācību vielu , R…" at bounding box center [812, 375] width 1494 height 4571
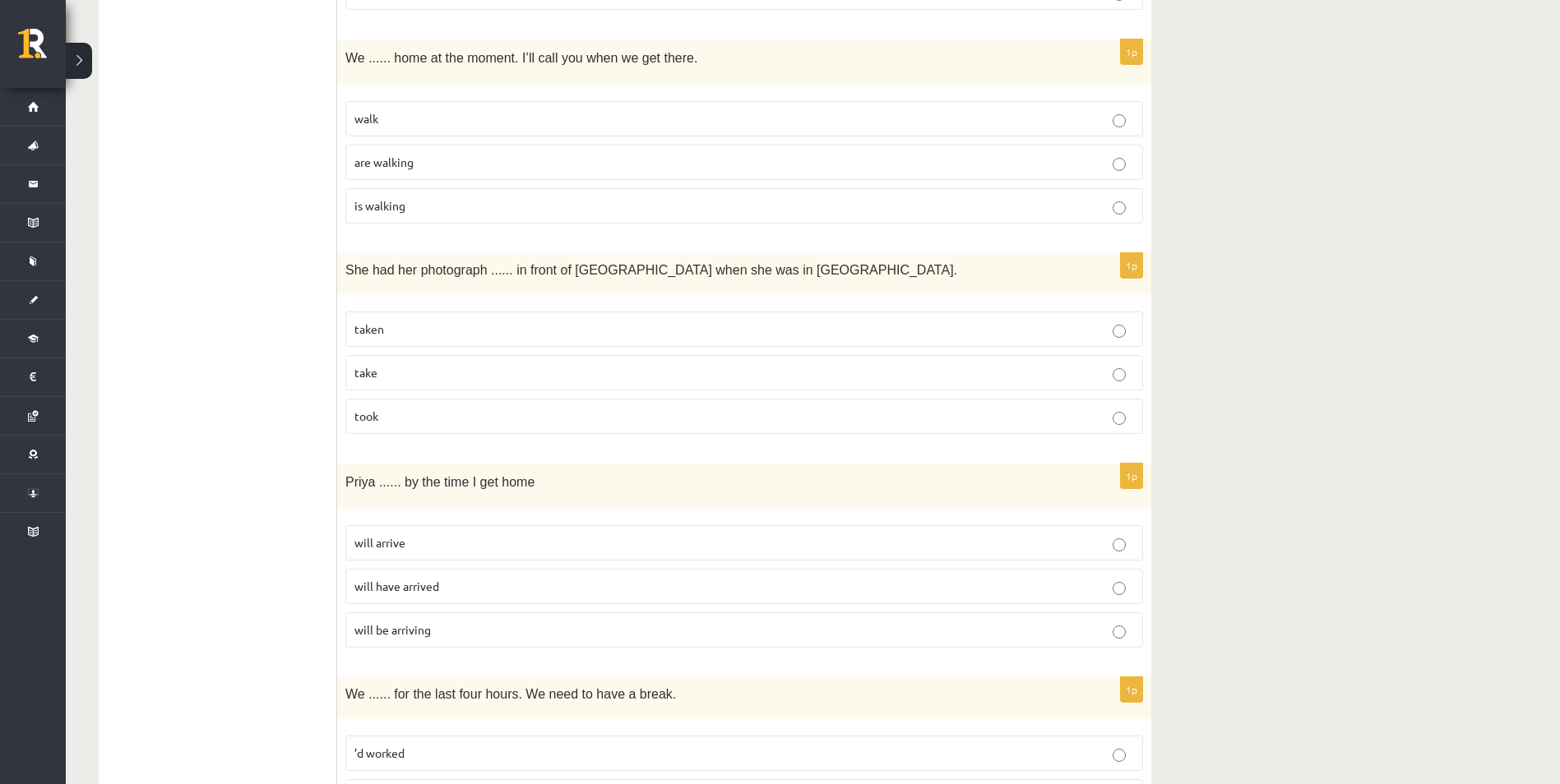
click at [1245, 368] on div "10.a1 klases diagnosticējošais darbs angļu valodā par 9.klases mācību vielu , R…" at bounding box center [812, 129] width 1494 height 4571
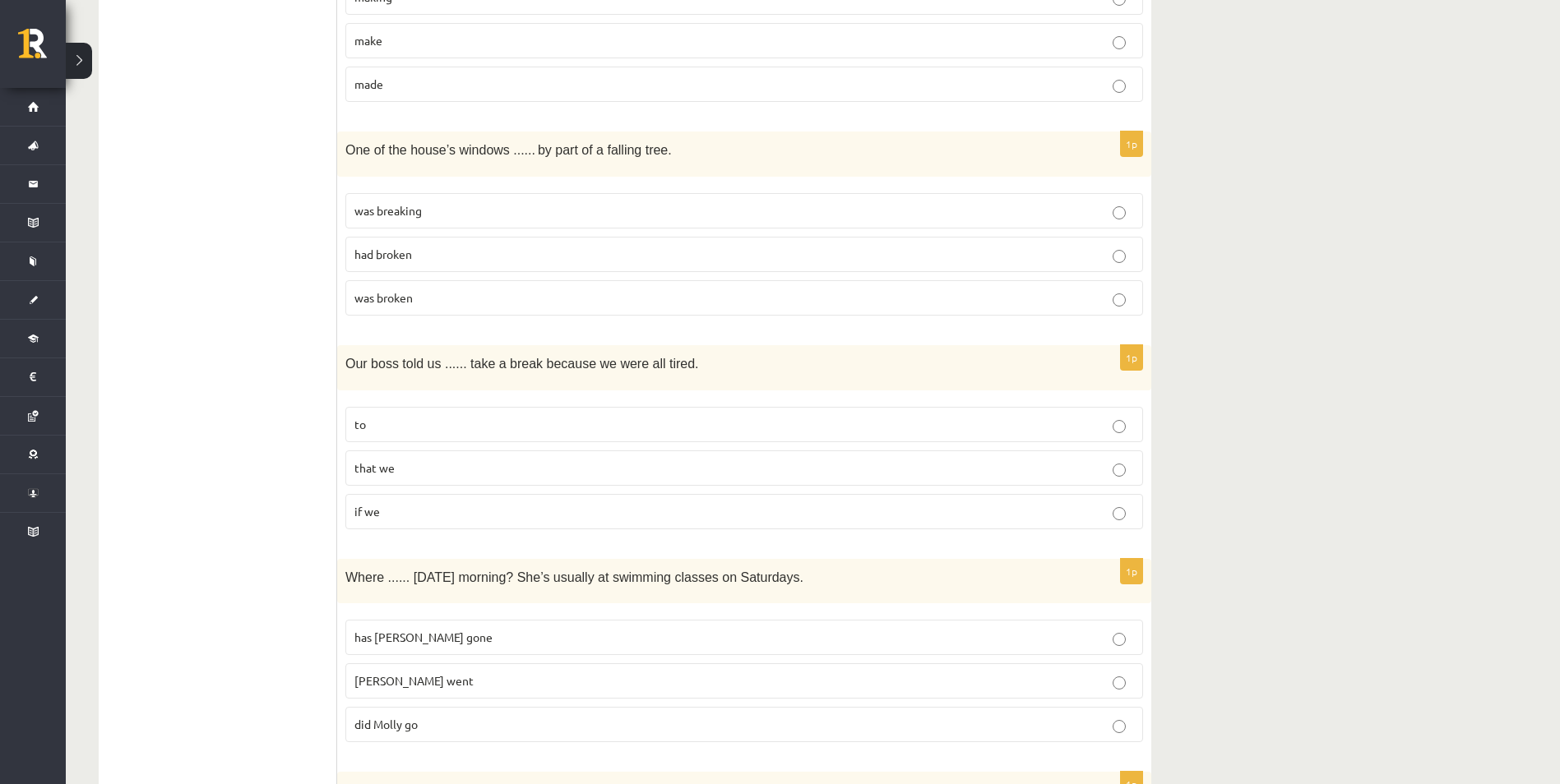
scroll to position [1479, 0]
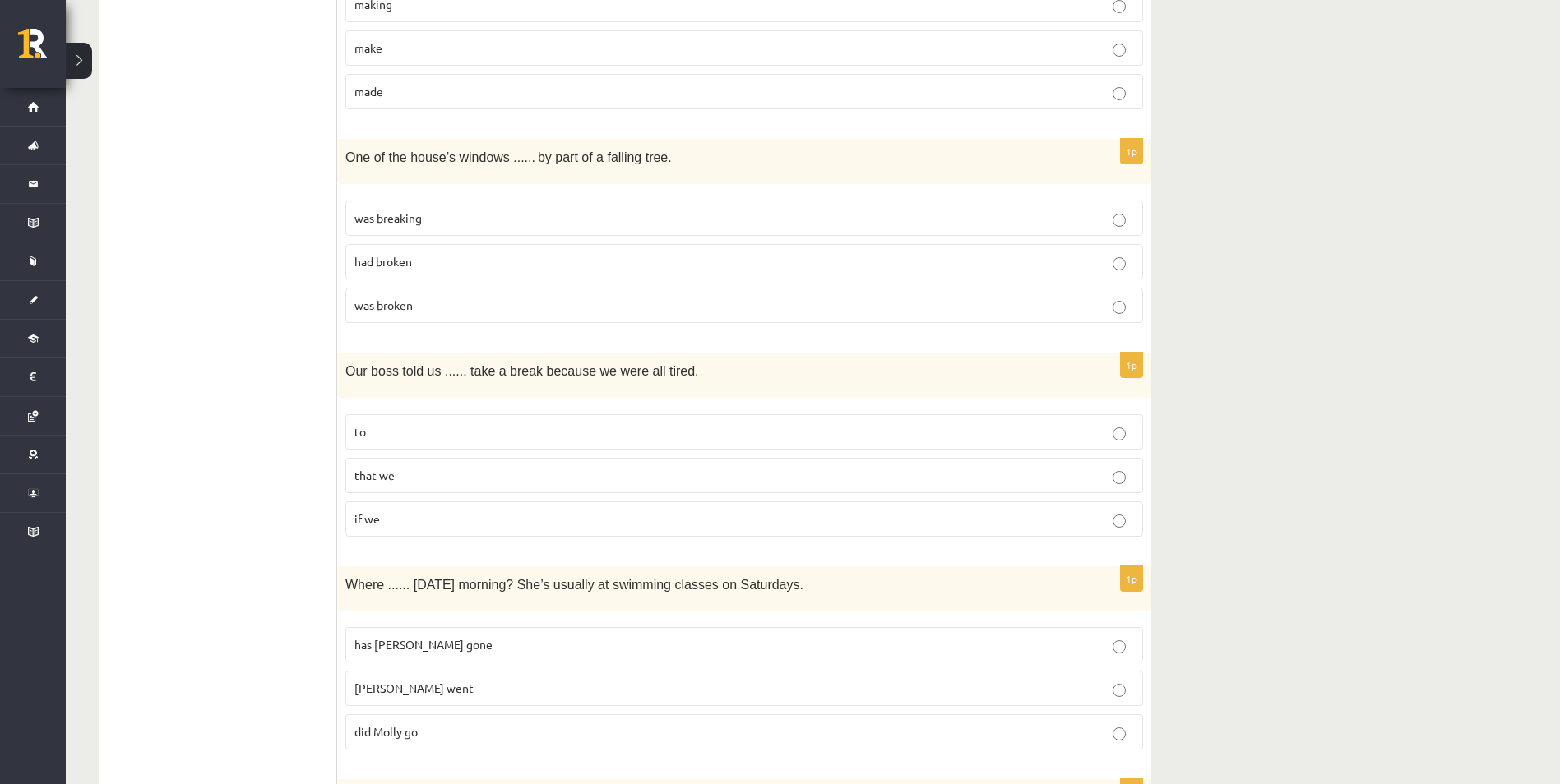
click at [469, 252] on label "had broken" at bounding box center [744, 262] width 797 height 36
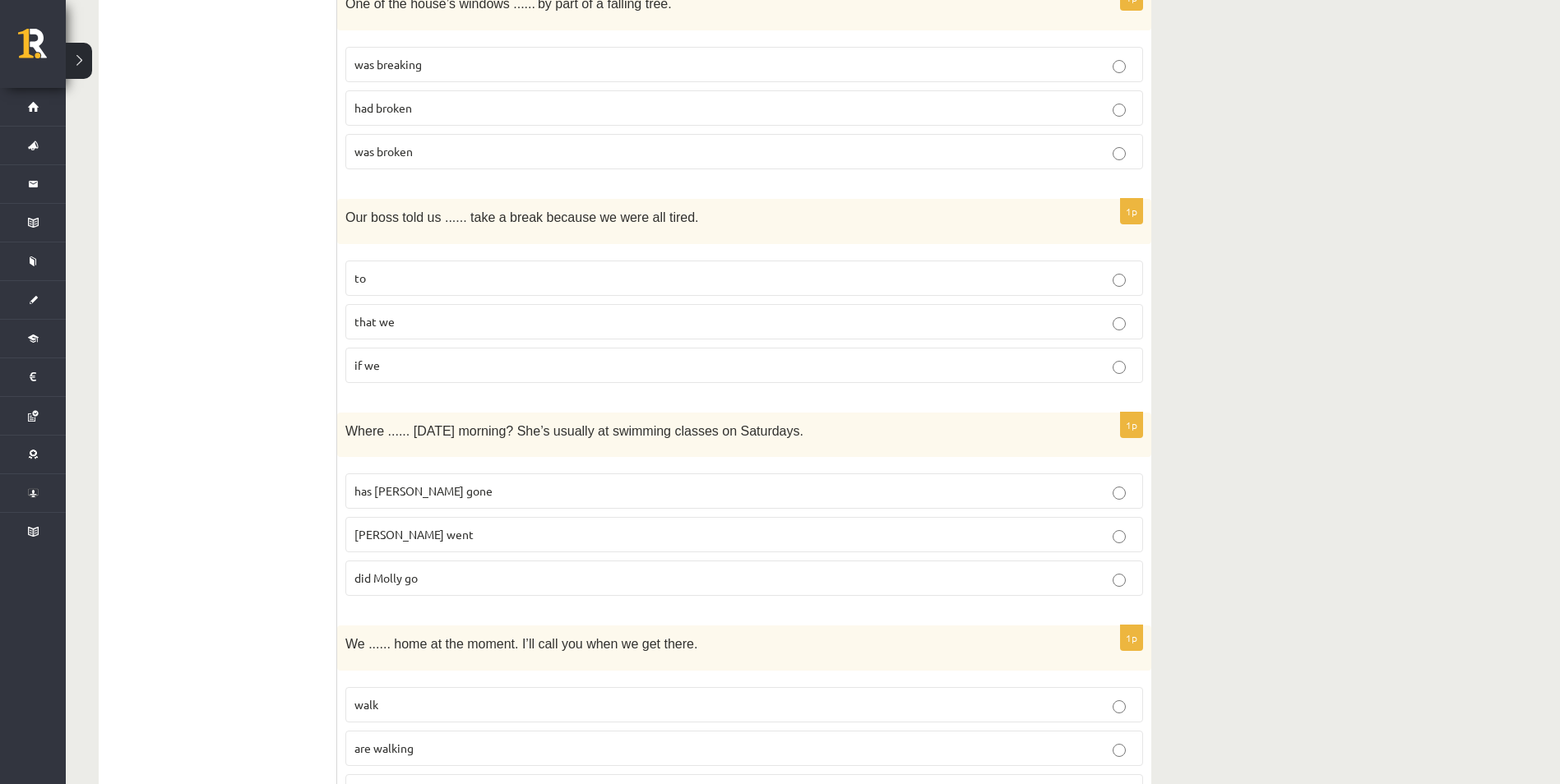
scroll to position [1644, 0]
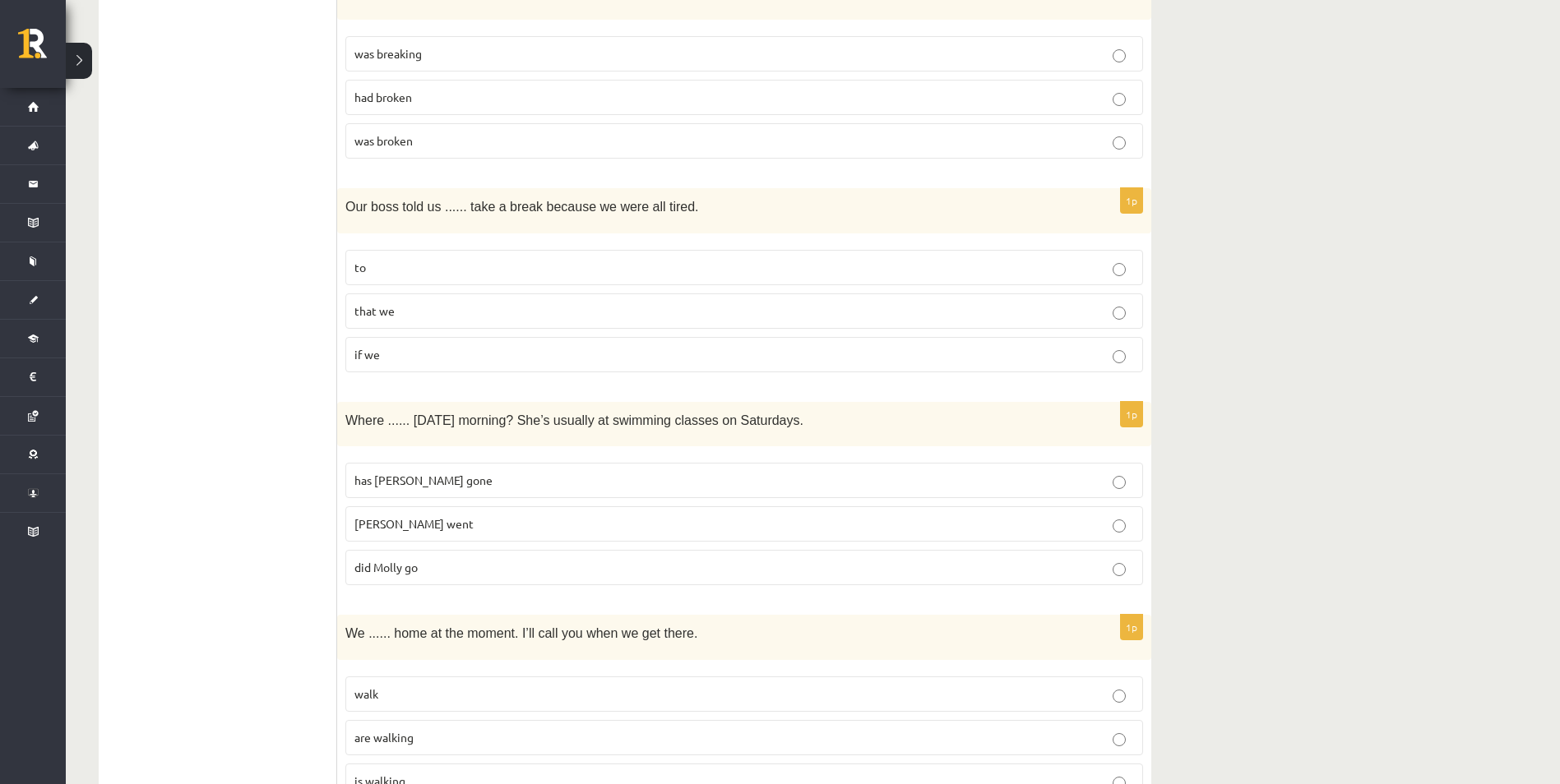
click at [402, 342] on label "if we" at bounding box center [744, 354] width 797 height 36
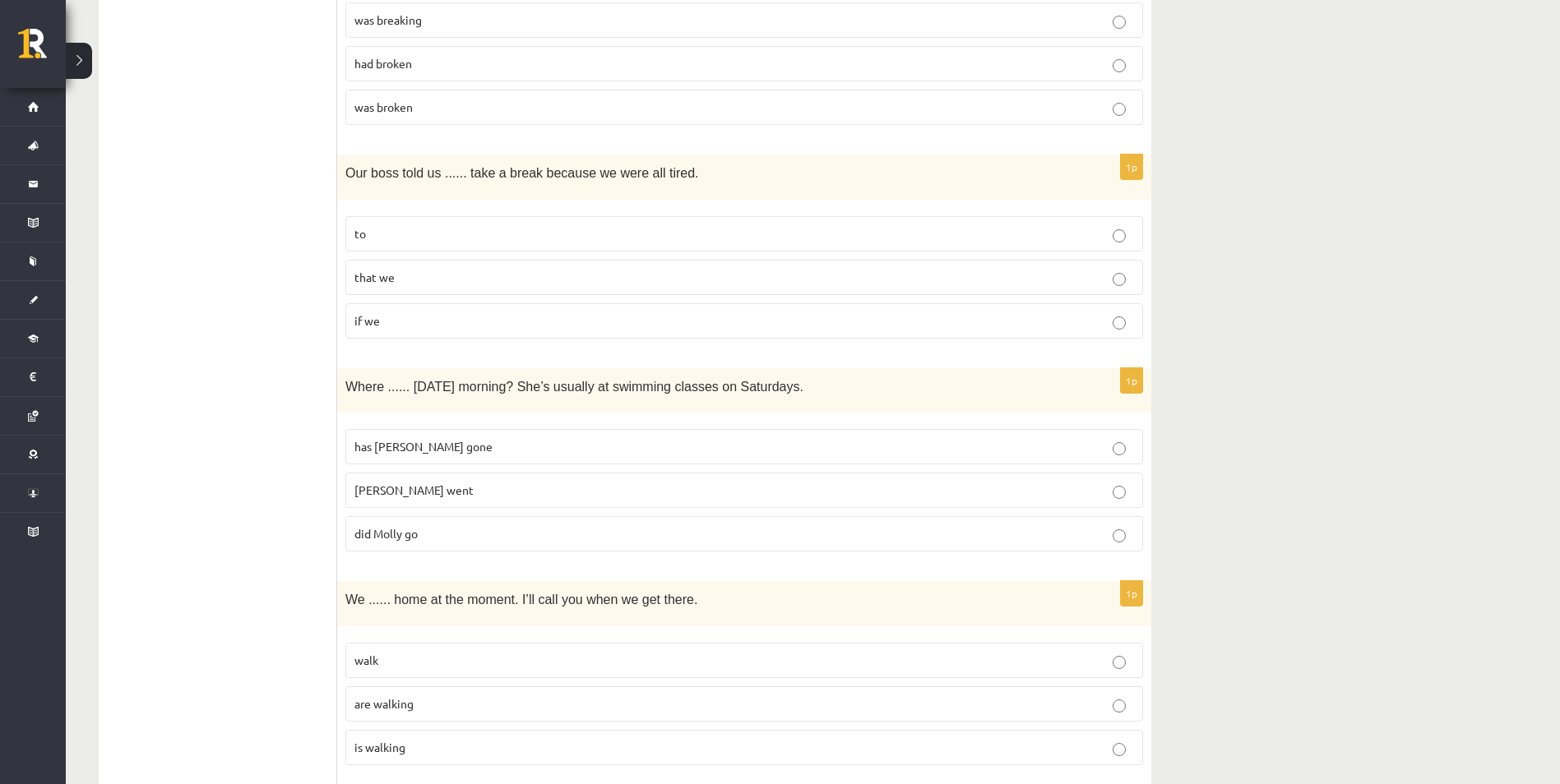
scroll to position [1808, 0]
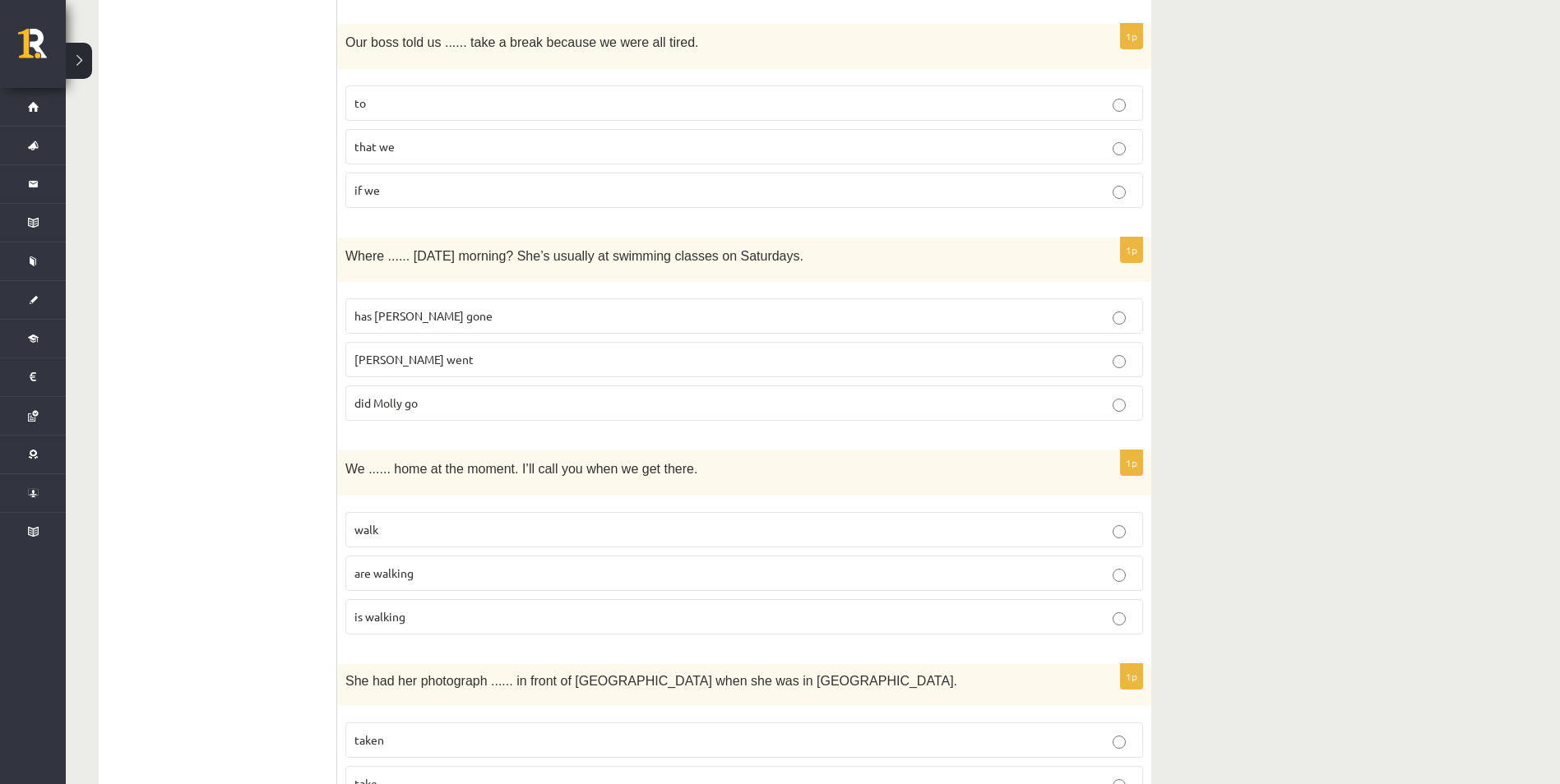
click at [396, 411] on p "did Molly go" at bounding box center [744, 403] width 779 height 17
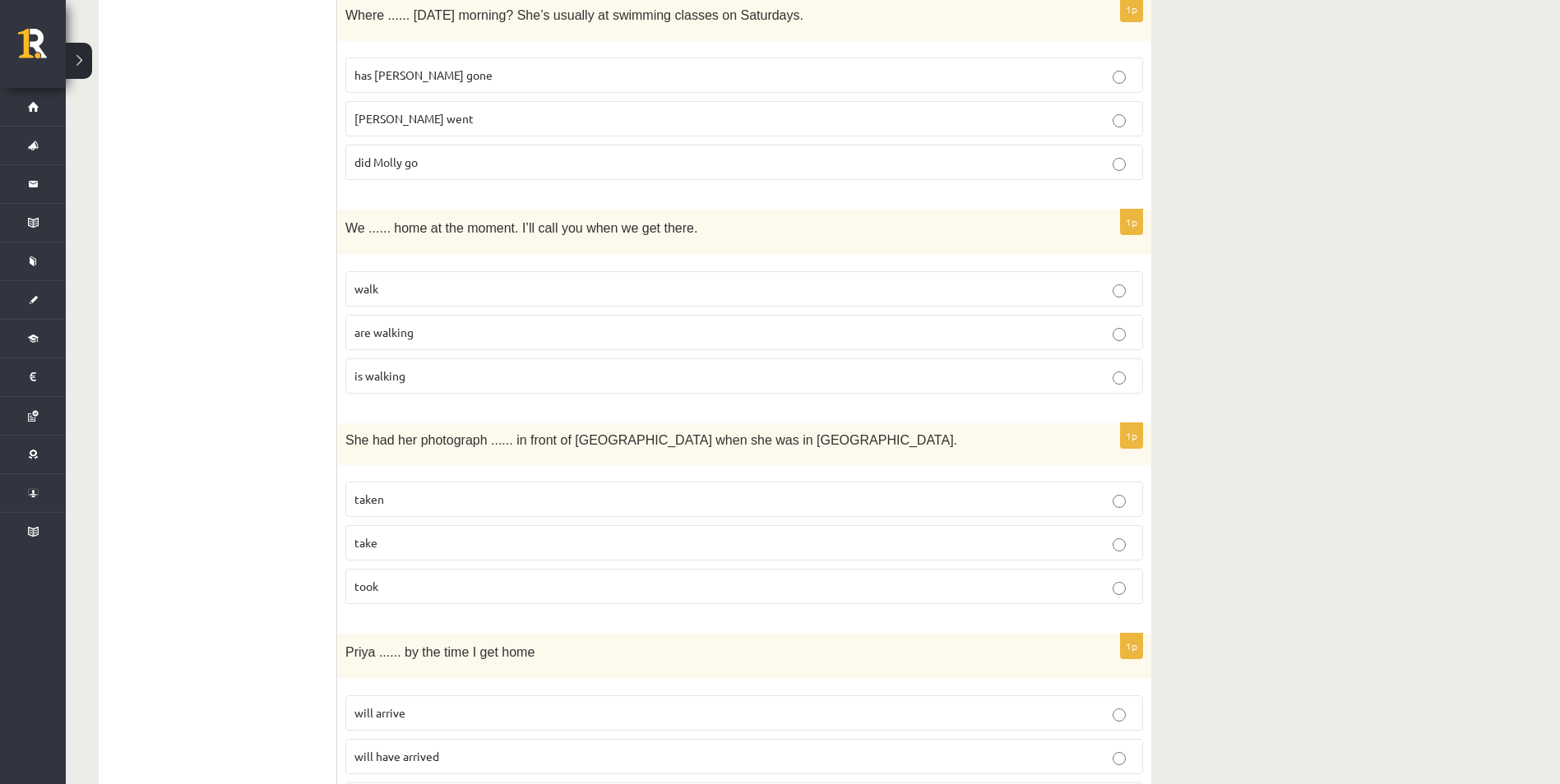
scroll to position [2055, 0]
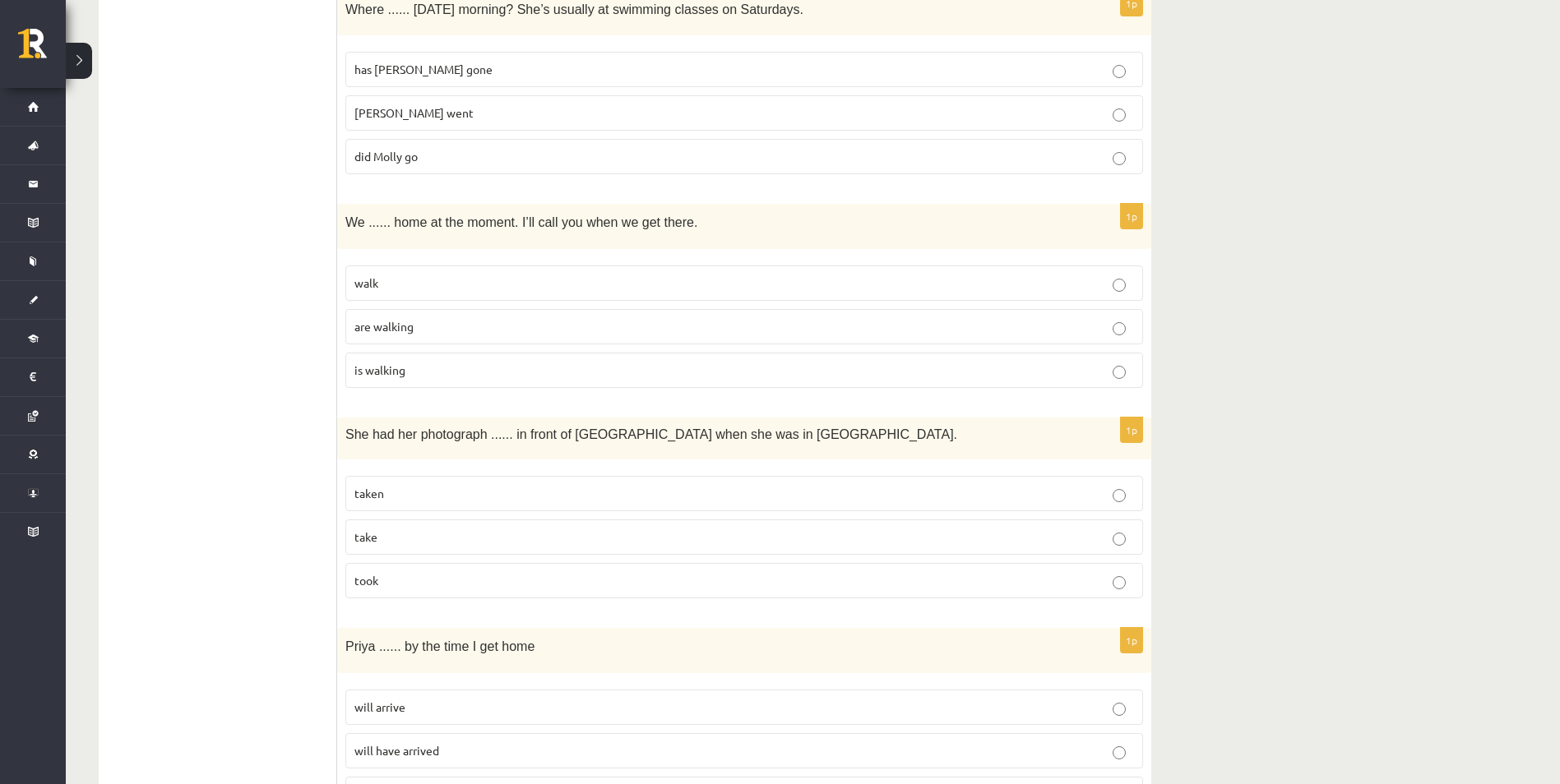
click at [386, 334] on p "are walking" at bounding box center [744, 326] width 779 height 17
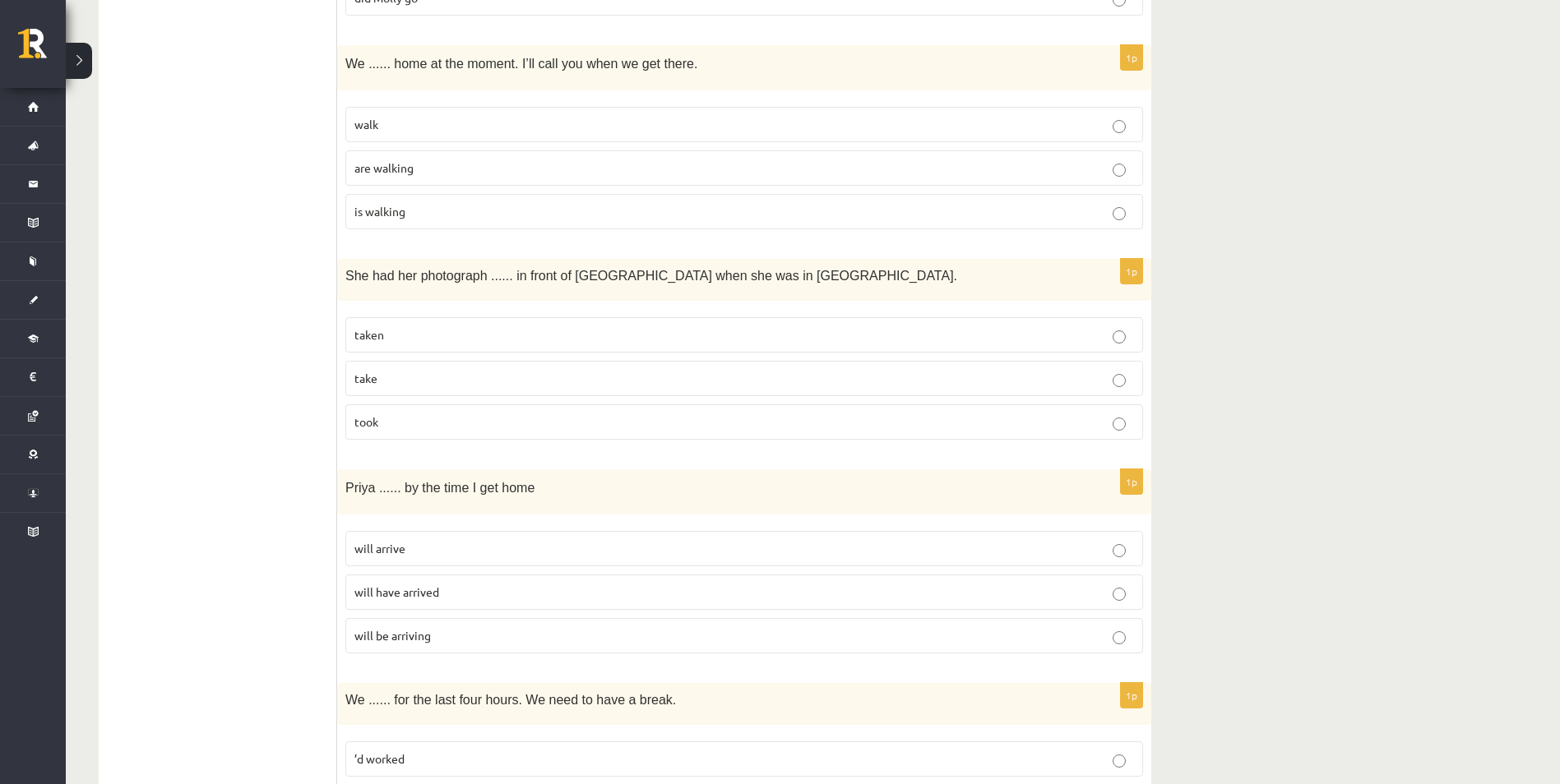
scroll to position [2220, 0]
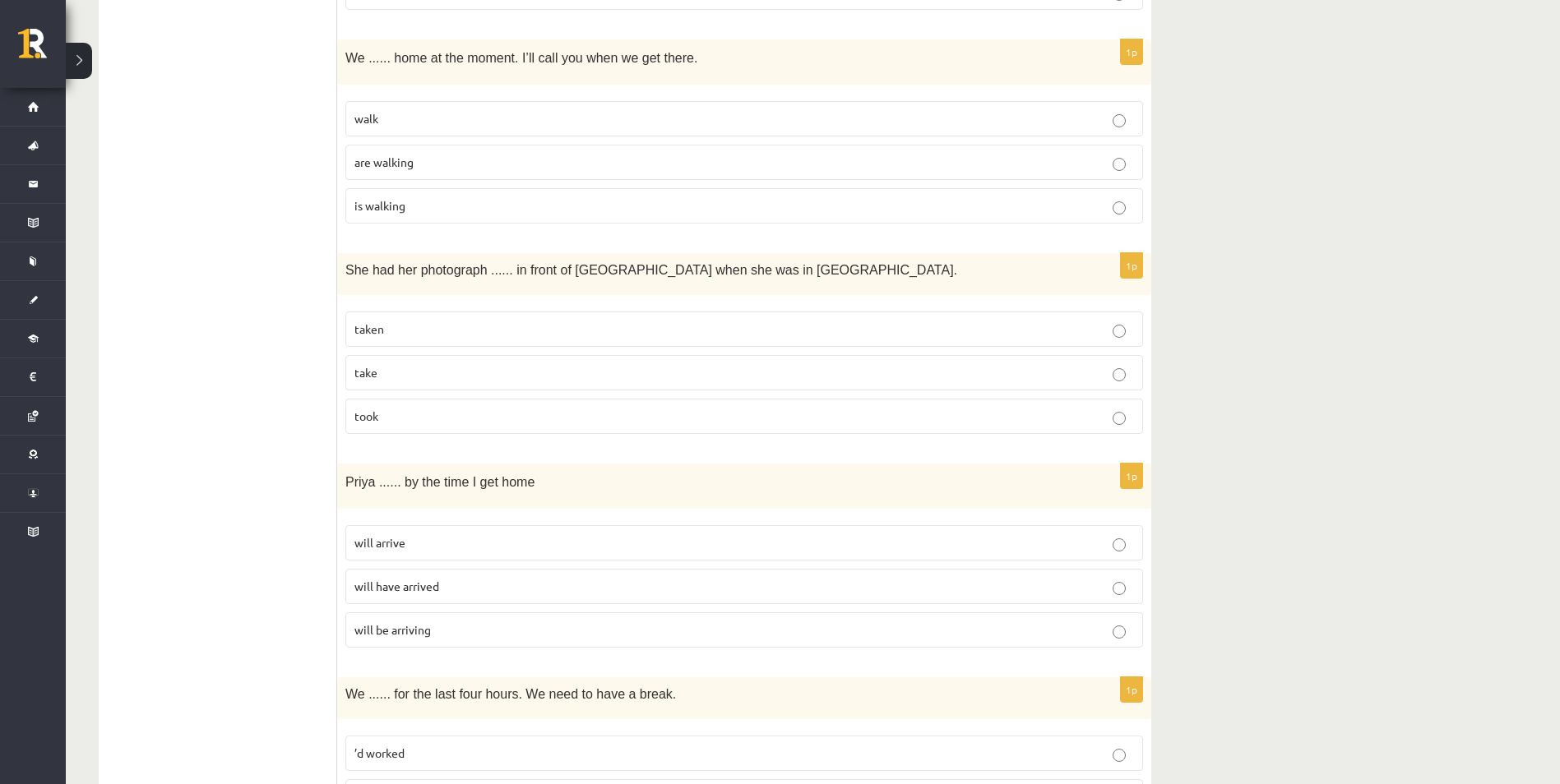
click at [448, 374] on p "take" at bounding box center [744, 373] width 779 height 17
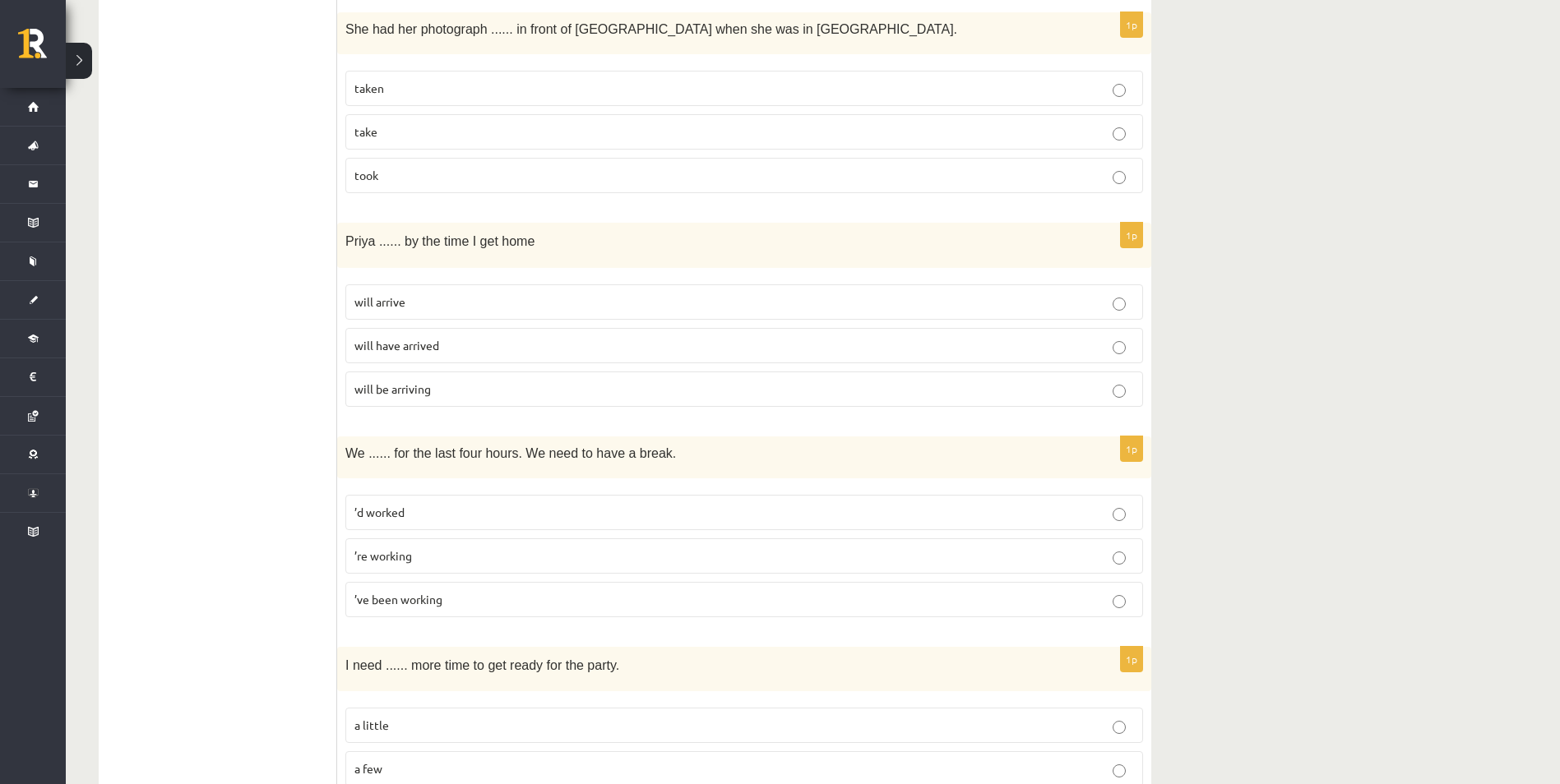
scroll to position [2466, 0]
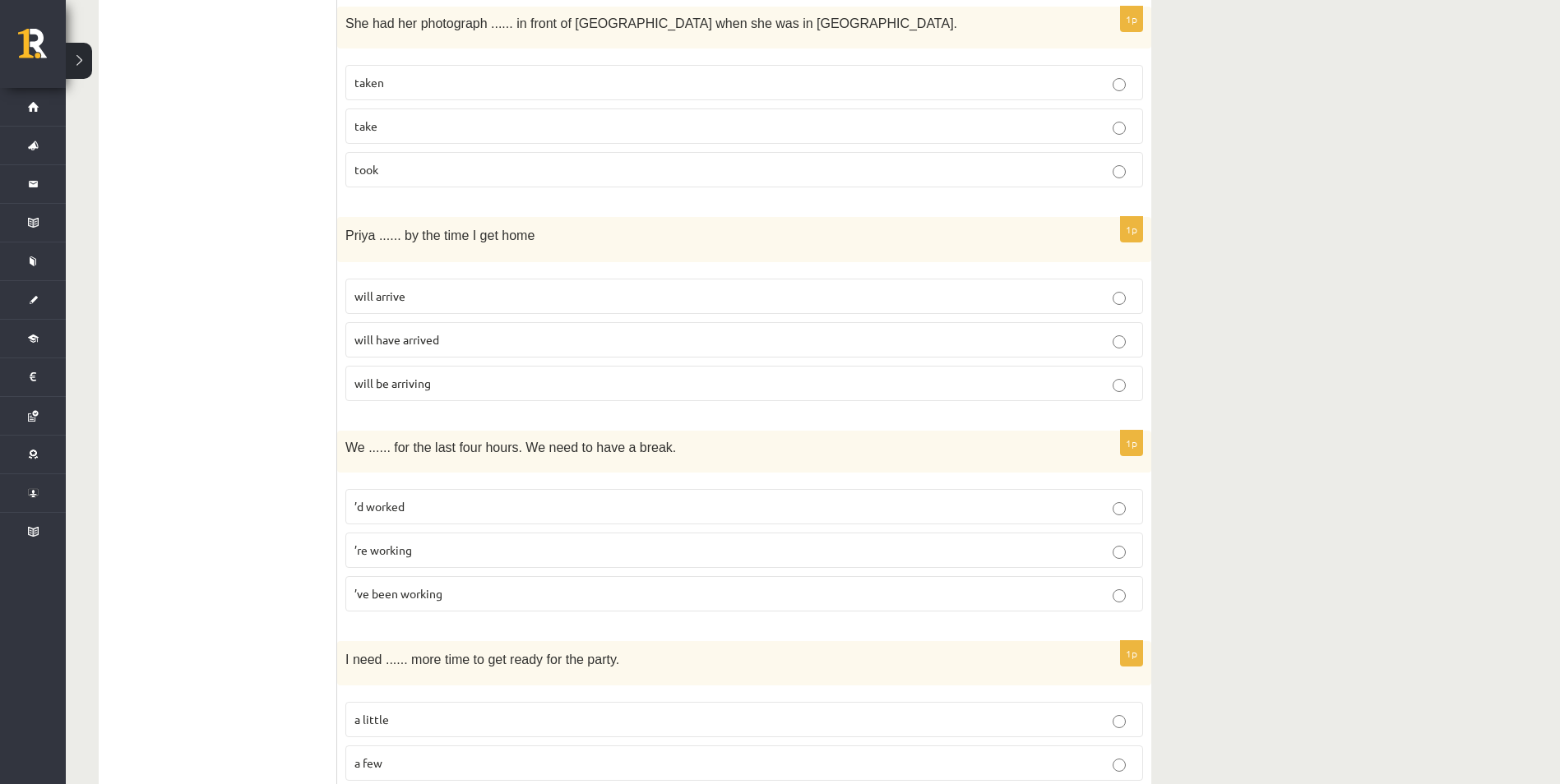
click at [416, 289] on p "will arrive" at bounding box center [744, 296] width 779 height 17
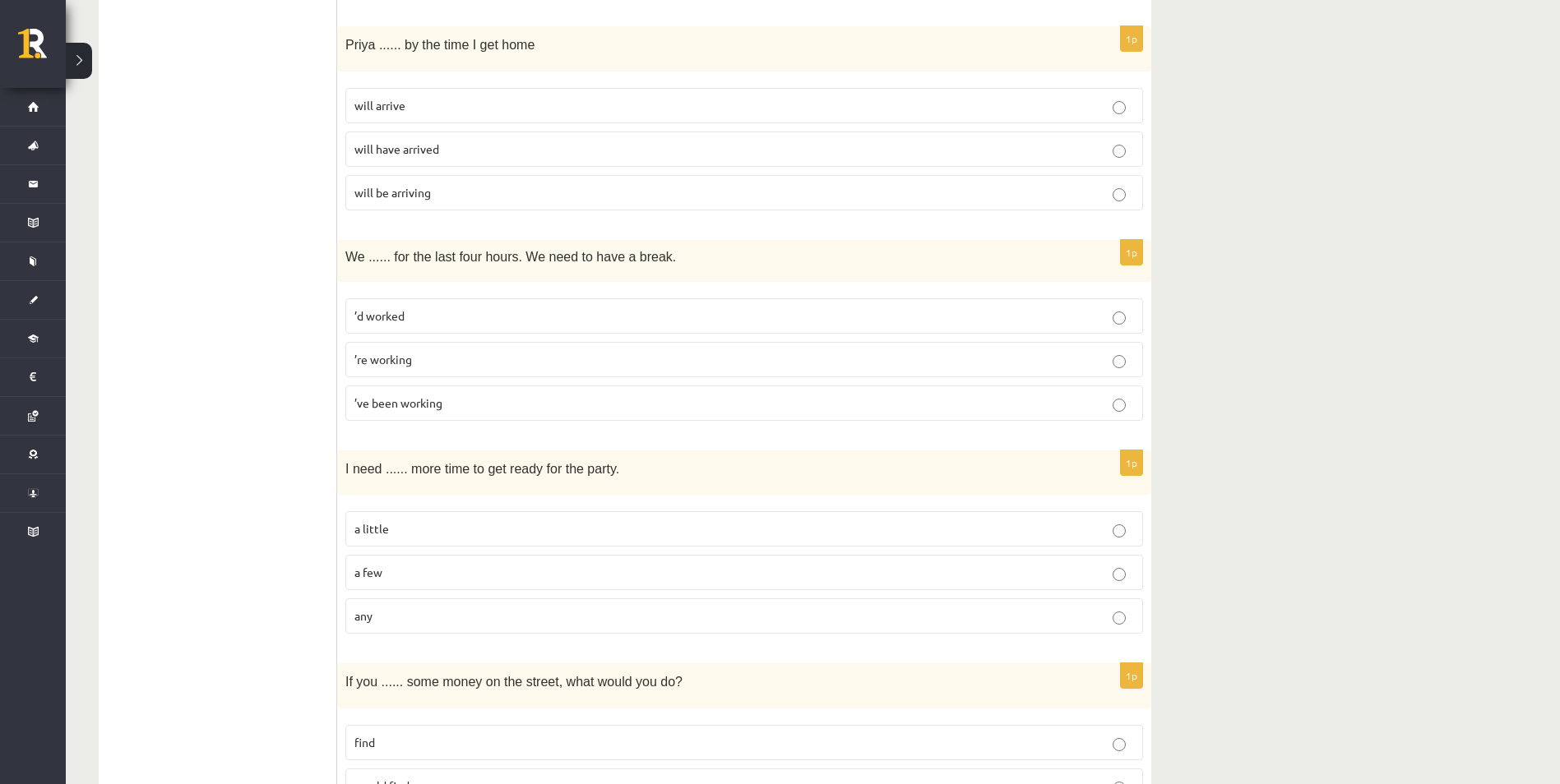
scroll to position [2630, 0]
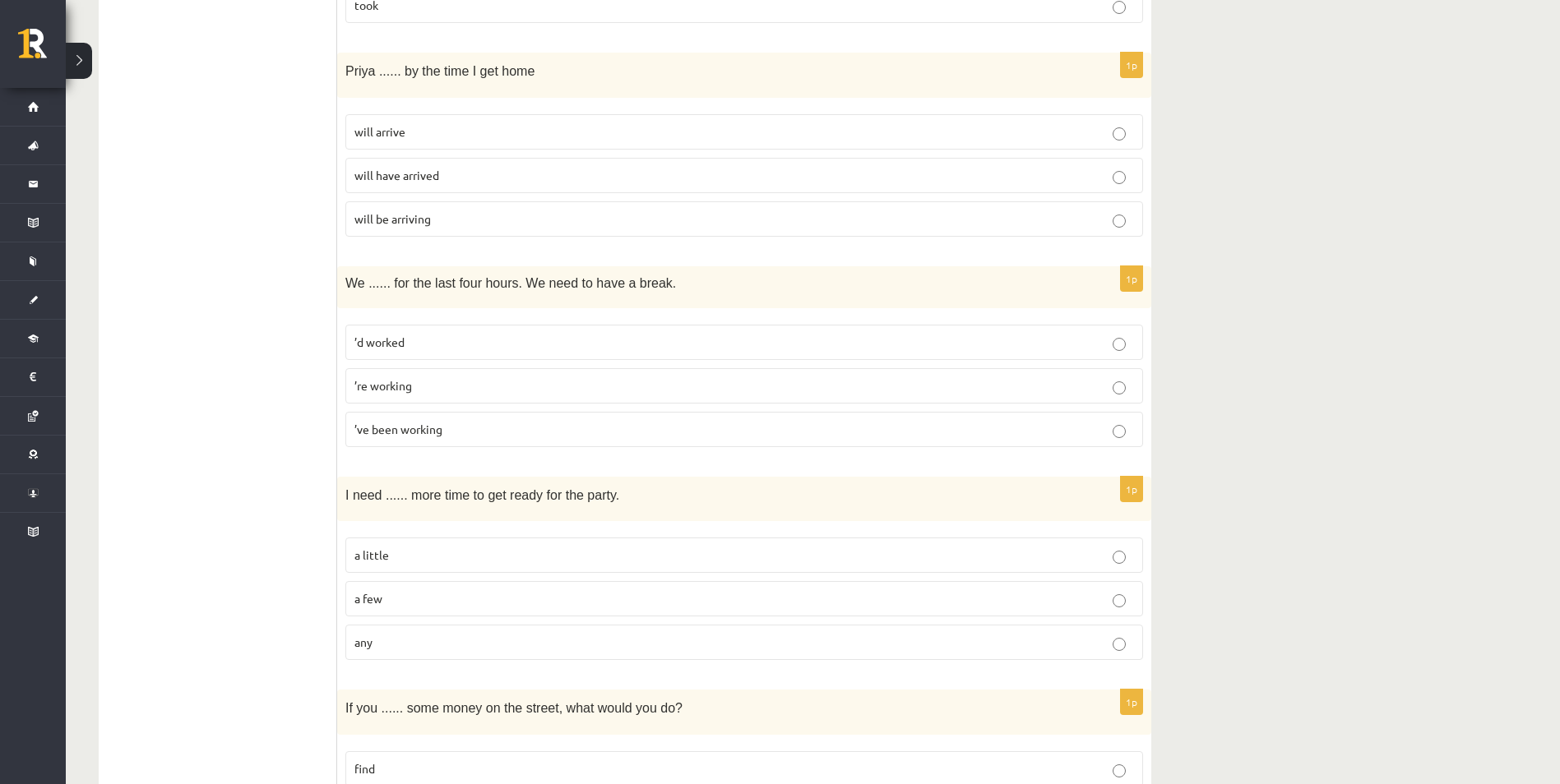
click at [384, 393] on p "’re working" at bounding box center [744, 386] width 779 height 17
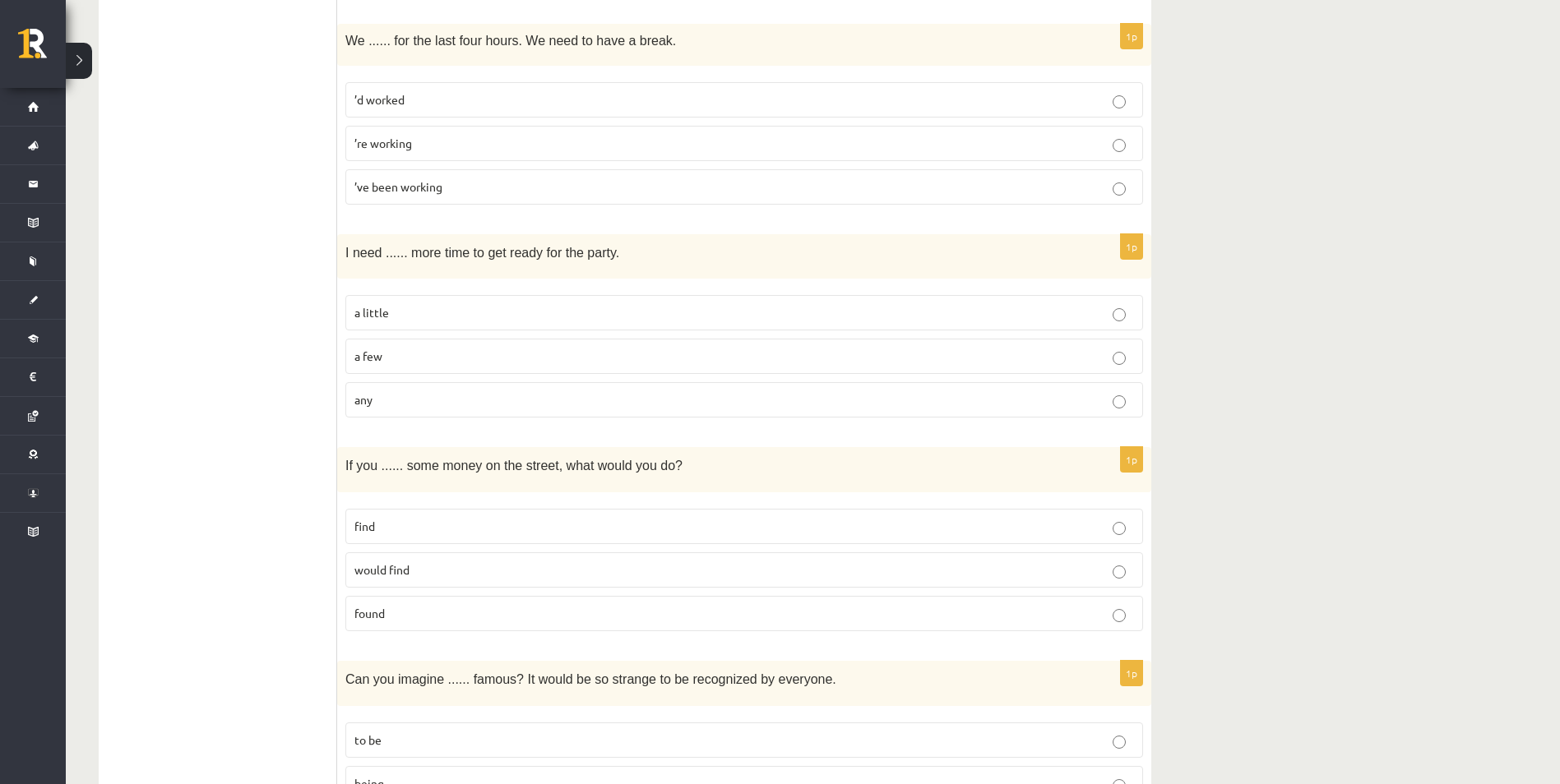
scroll to position [2877, 0]
click at [396, 319] on label "a little" at bounding box center [744, 308] width 797 height 36
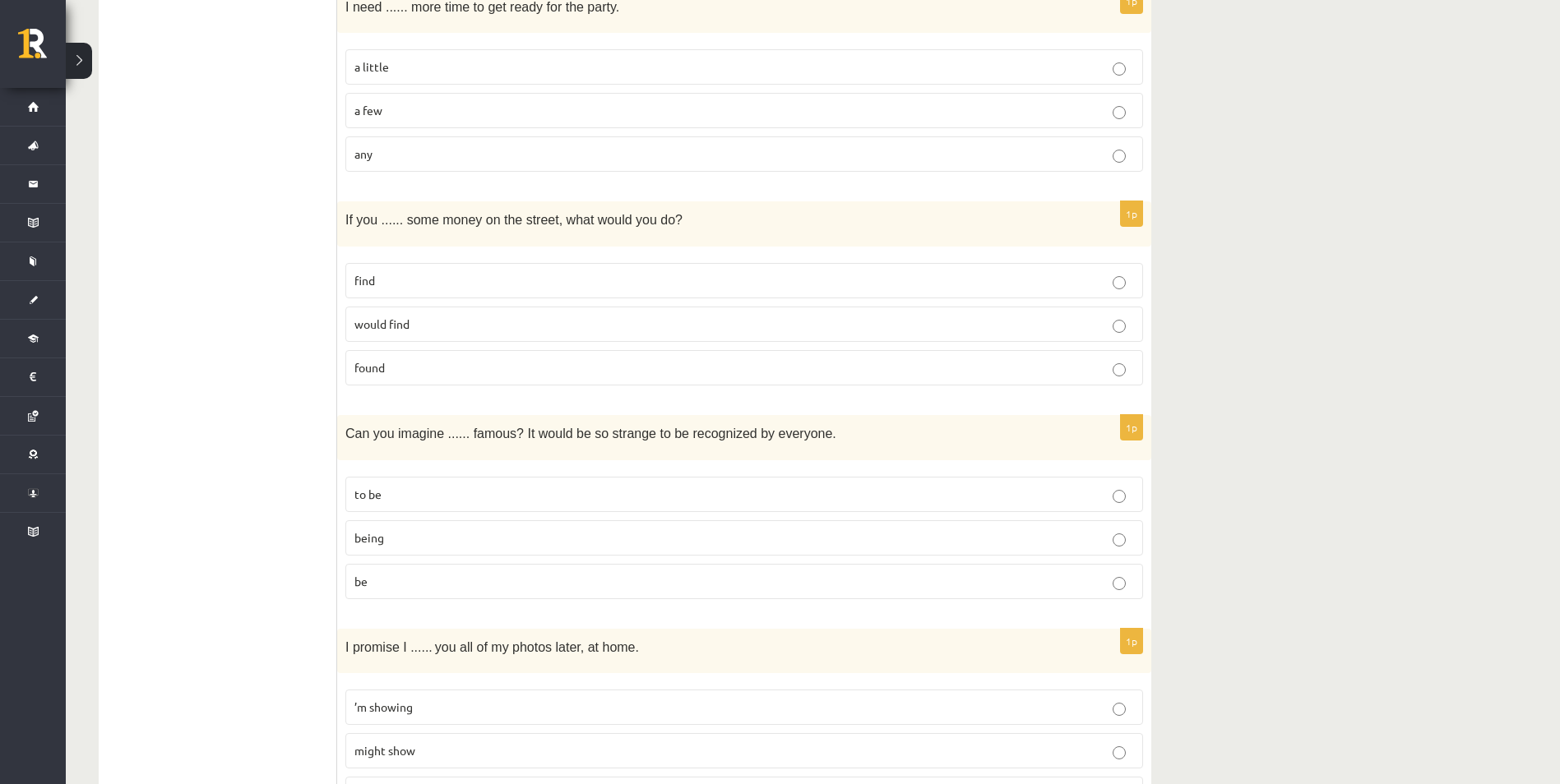
scroll to position [3124, 0]
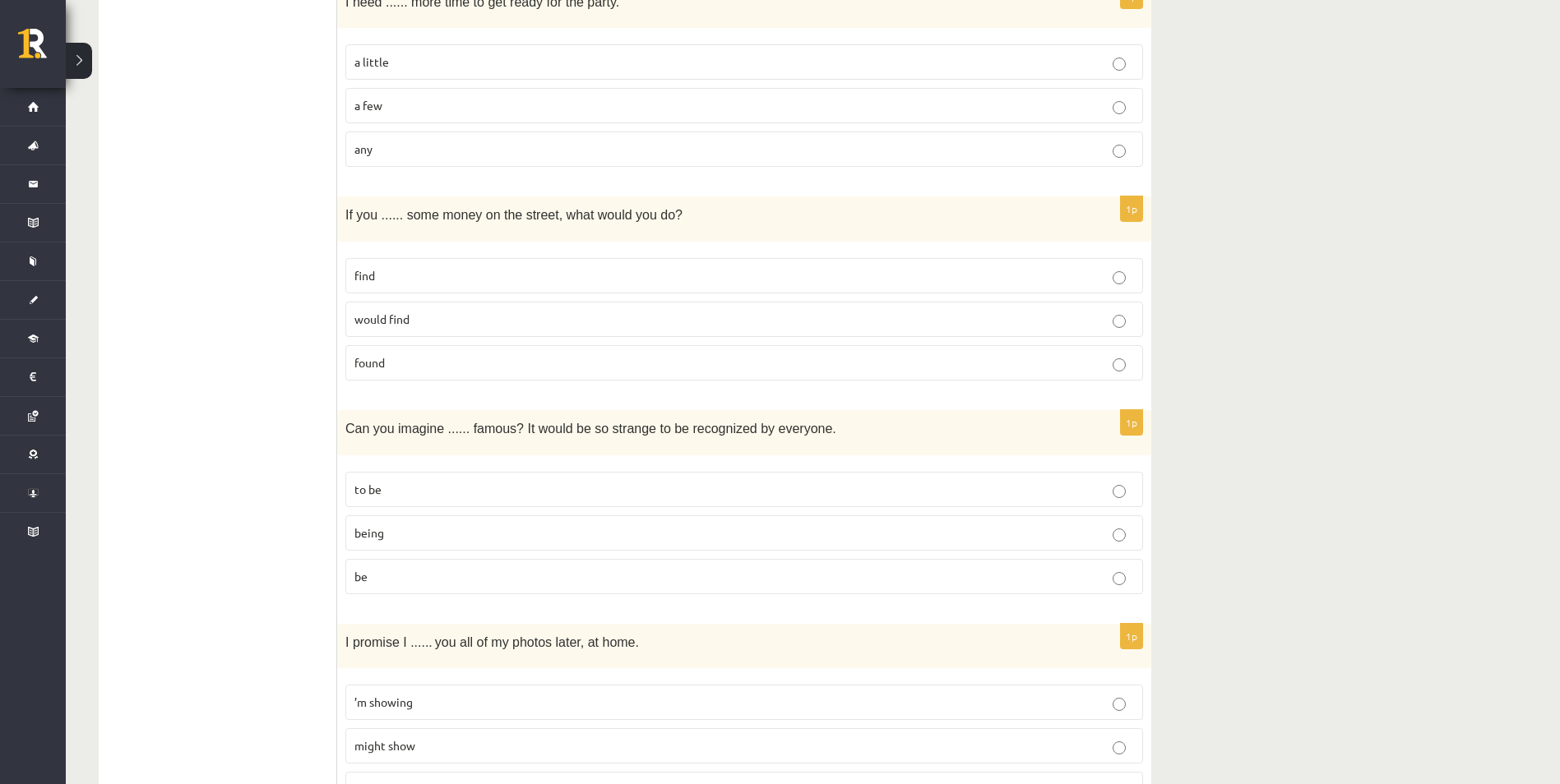
click at [401, 281] on p "find" at bounding box center [744, 276] width 779 height 17
click at [416, 363] on p "found" at bounding box center [744, 363] width 779 height 17
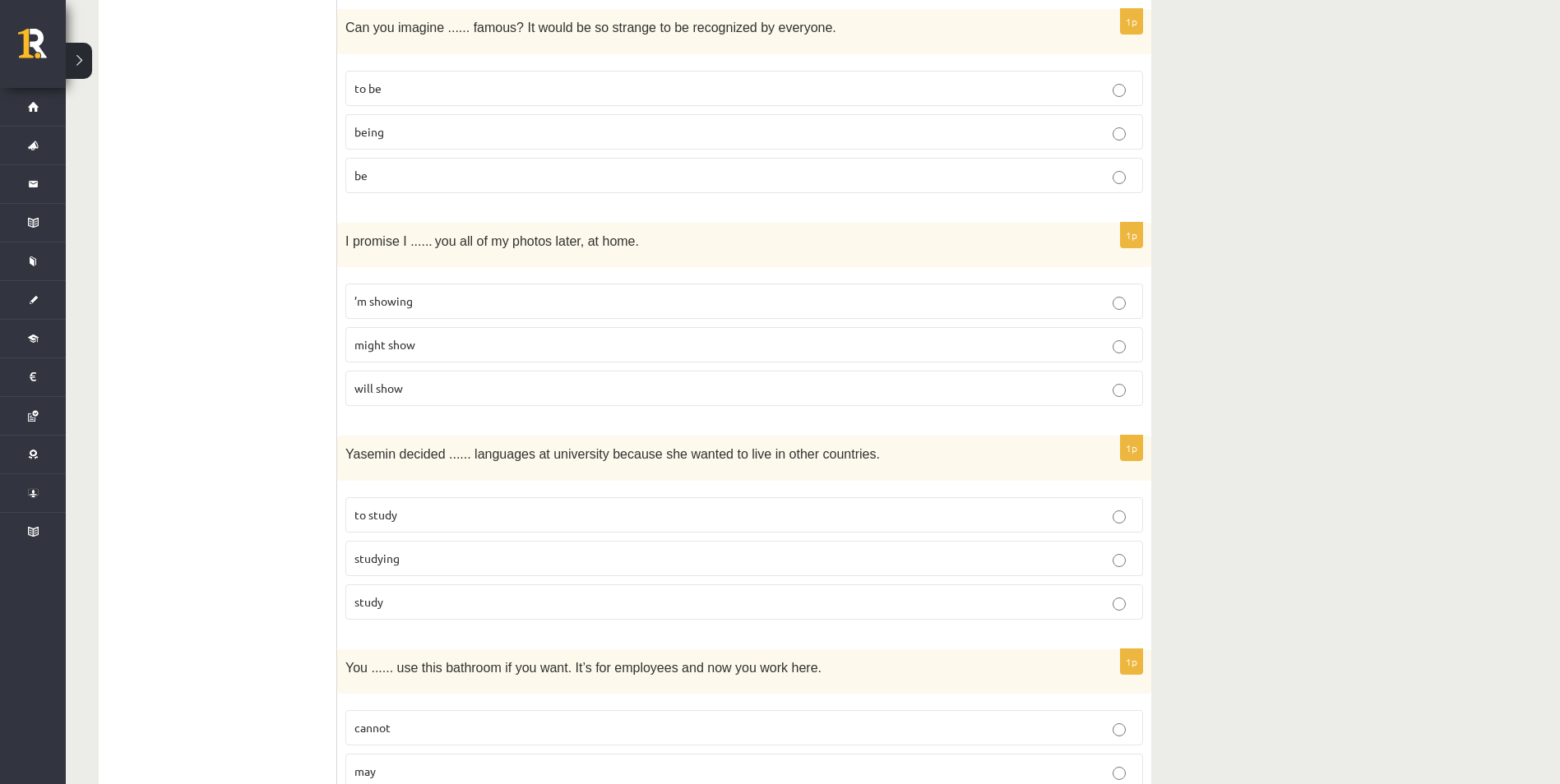
scroll to position [3509, 0]
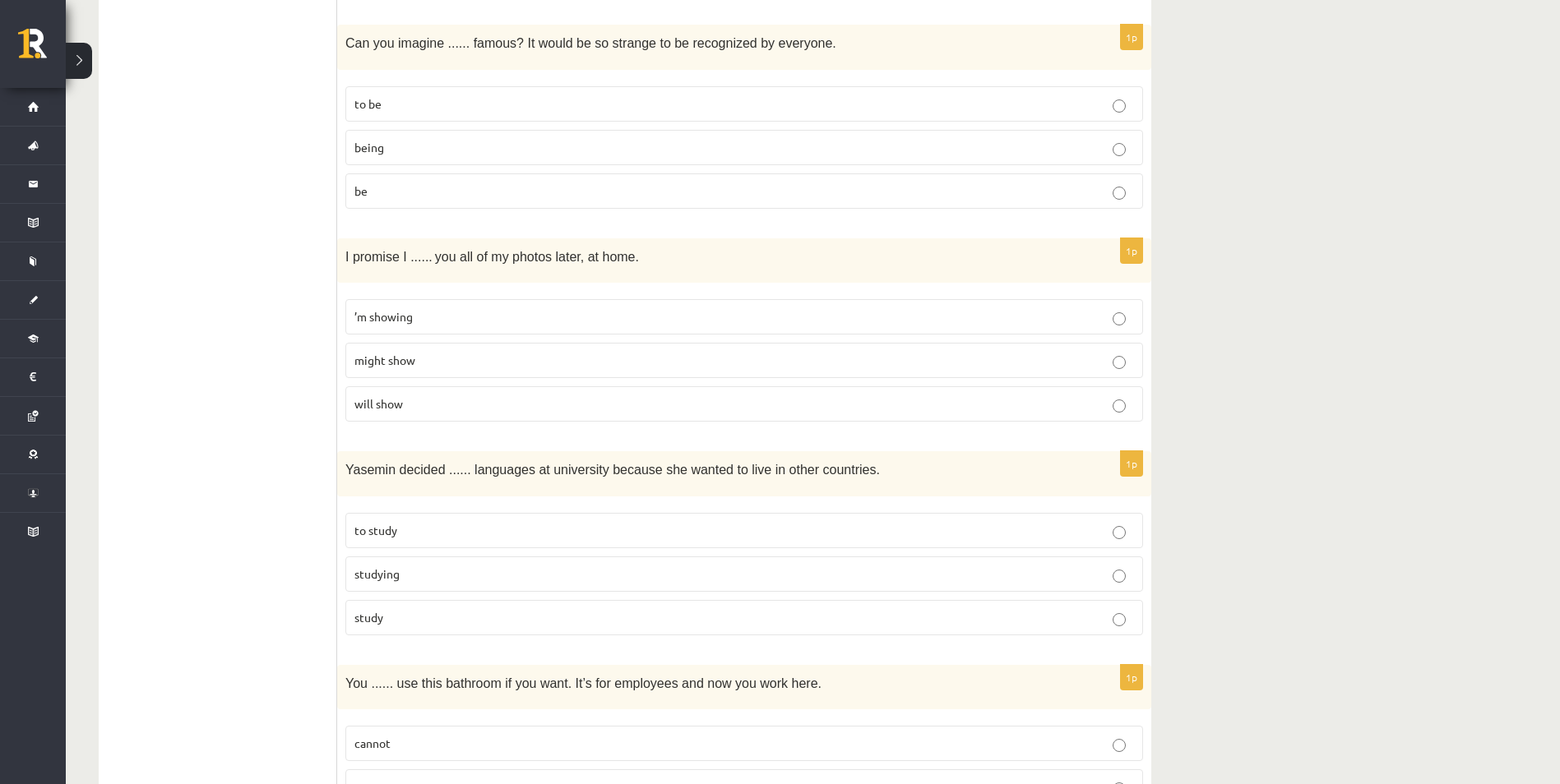
click at [371, 158] on label "being" at bounding box center [744, 147] width 797 height 36
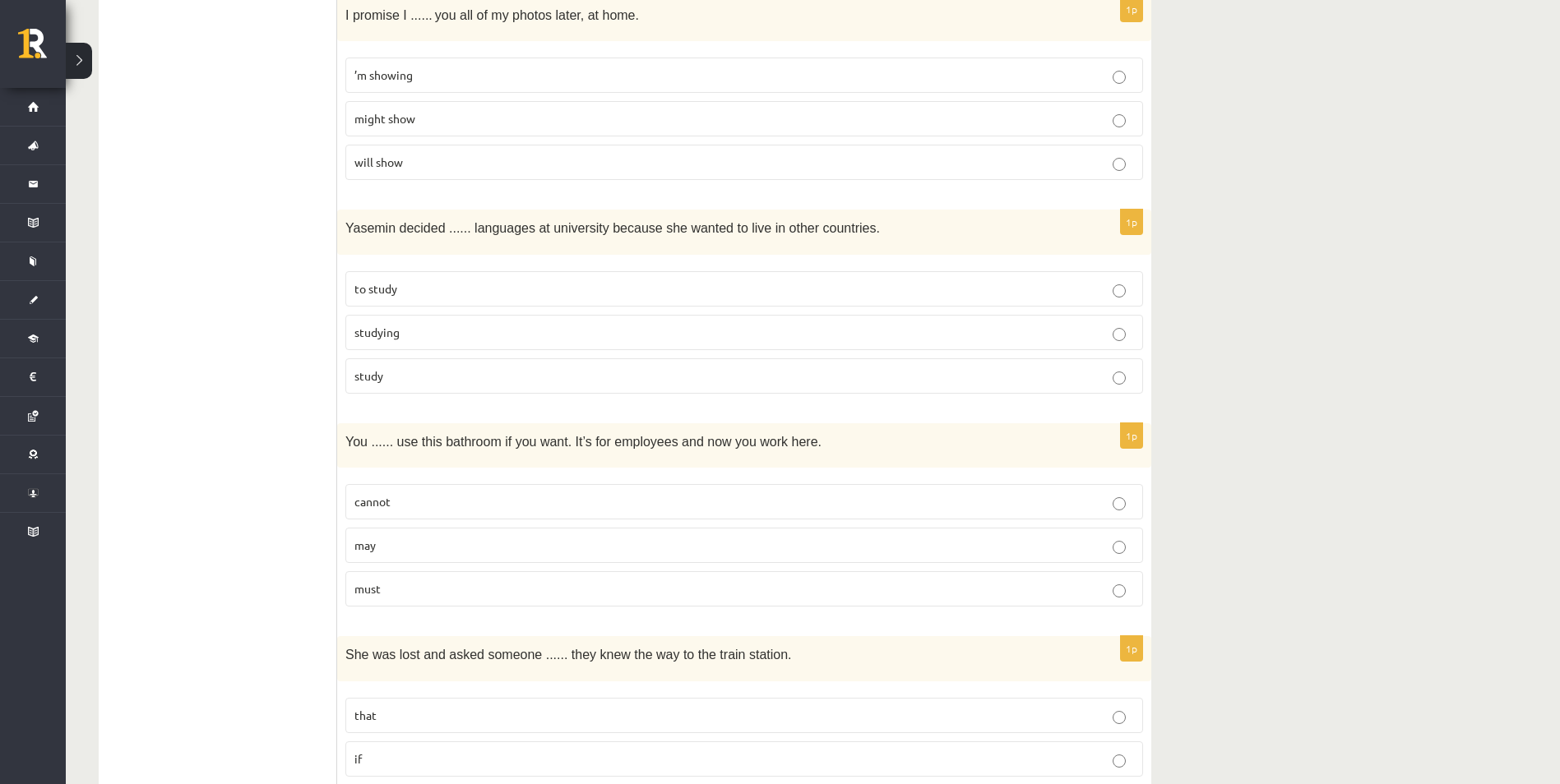
scroll to position [3756, 0]
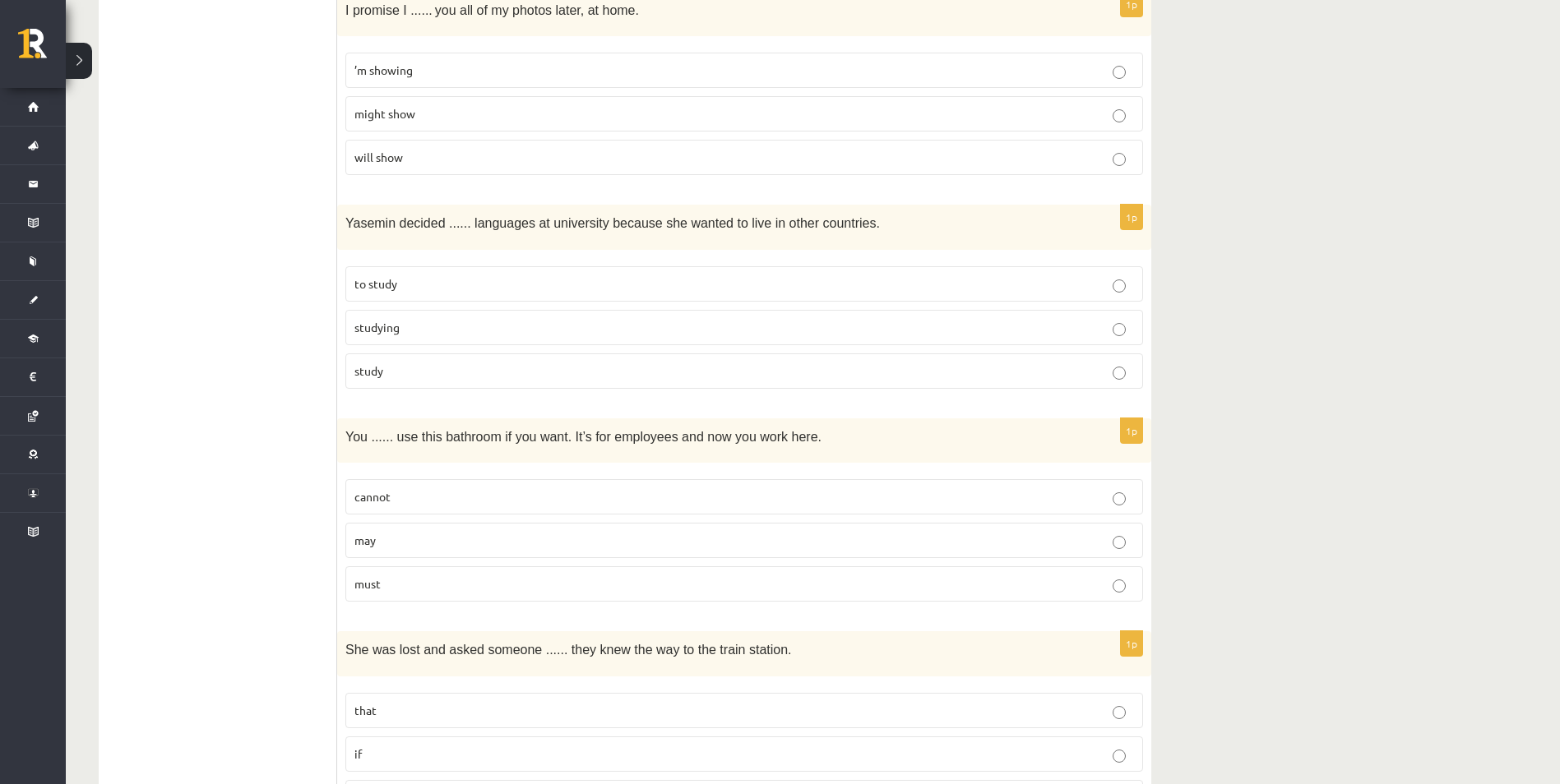
click at [427, 158] on p "will show" at bounding box center [744, 157] width 779 height 17
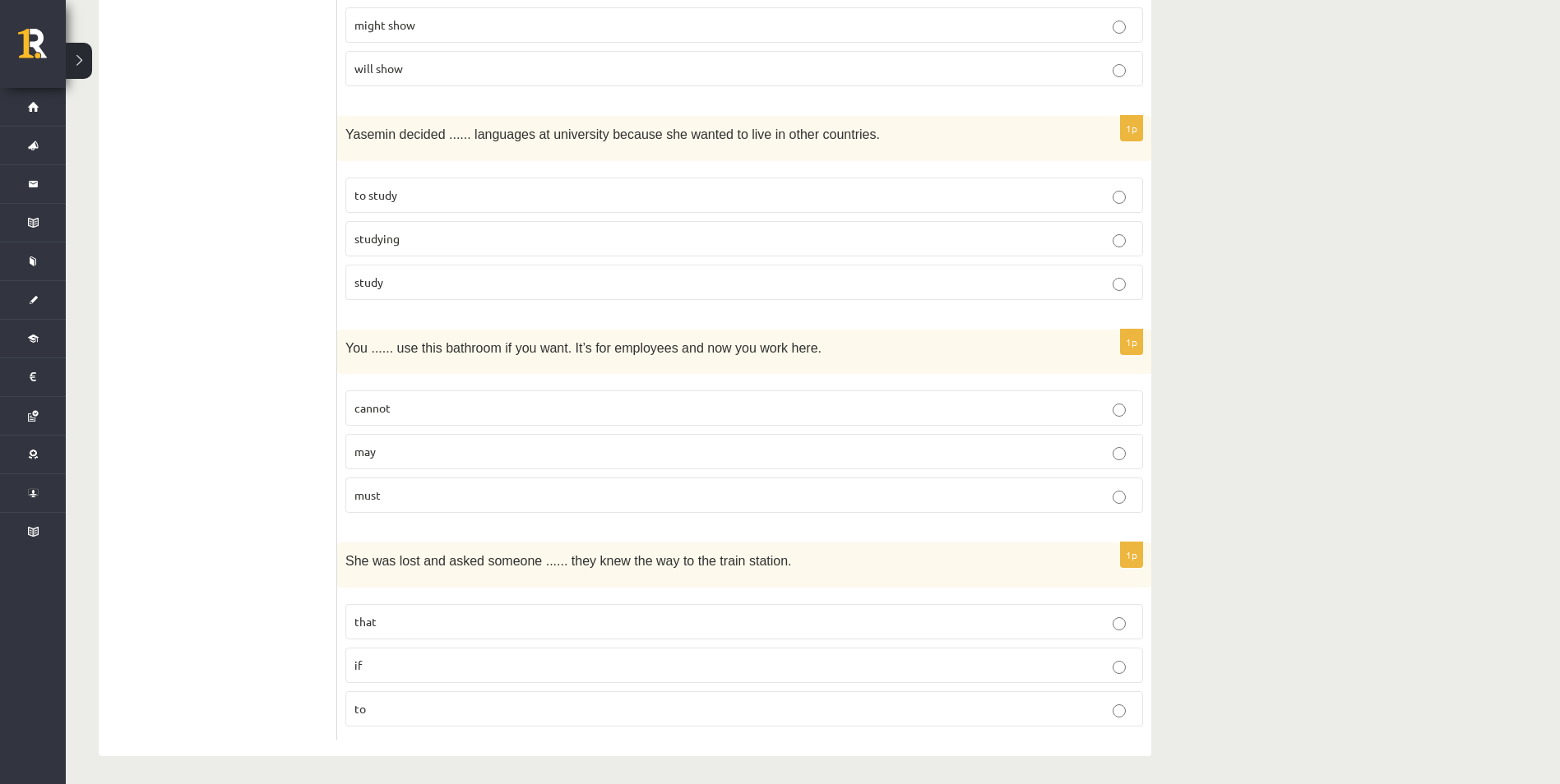
scroll to position [3850, 0]
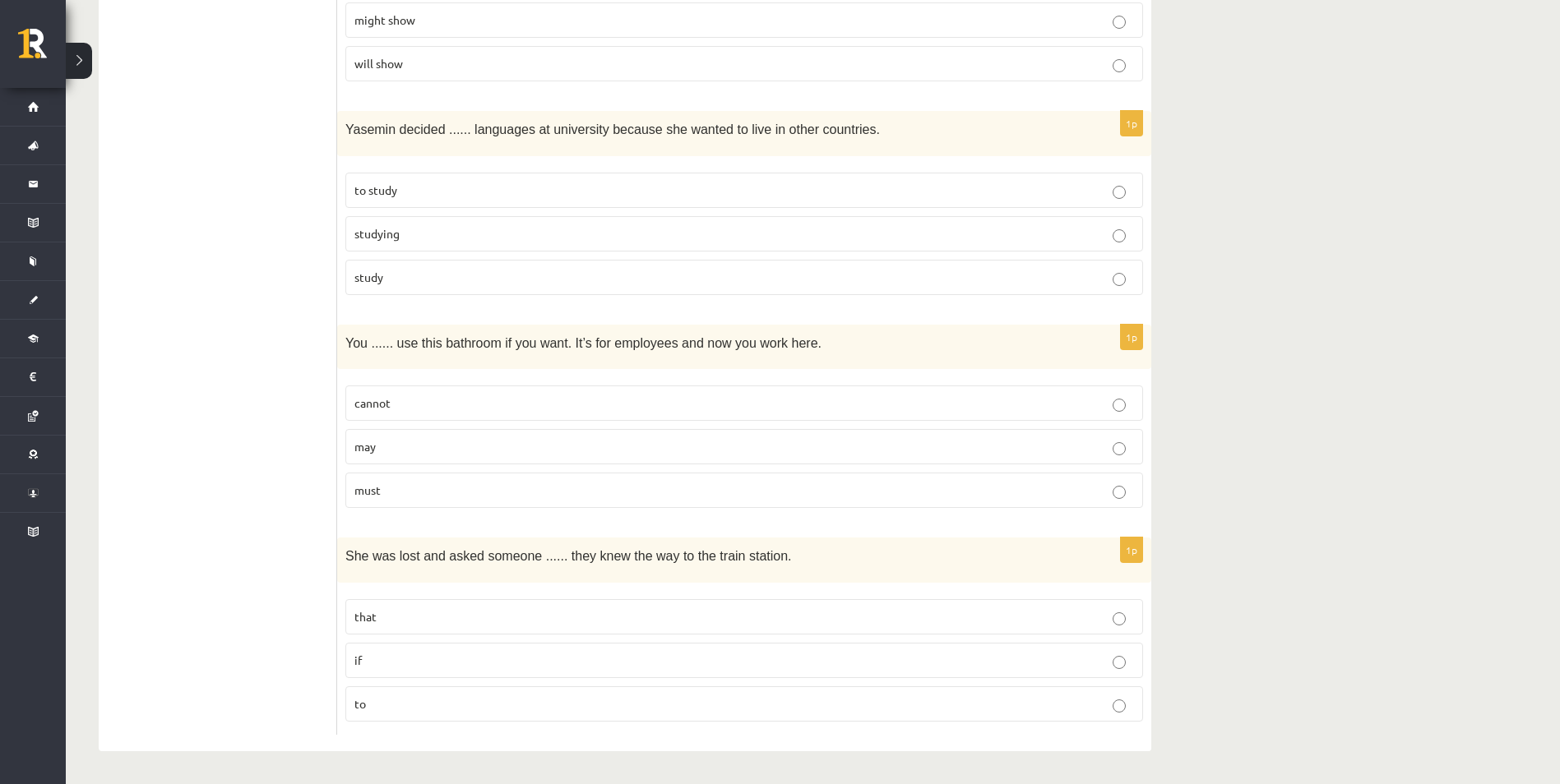
click at [444, 278] on p "study" at bounding box center [744, 277] width 779 height 17
click at [365, 189] on span "to study" at bounding box center [376, 190] width 43 height 15
click at [390, 444] on p "may" at bounding box center [744, 446] width 779 height 17
click at [405, 663] on p "if" at bounding box center [744, 660] width 779 height 17
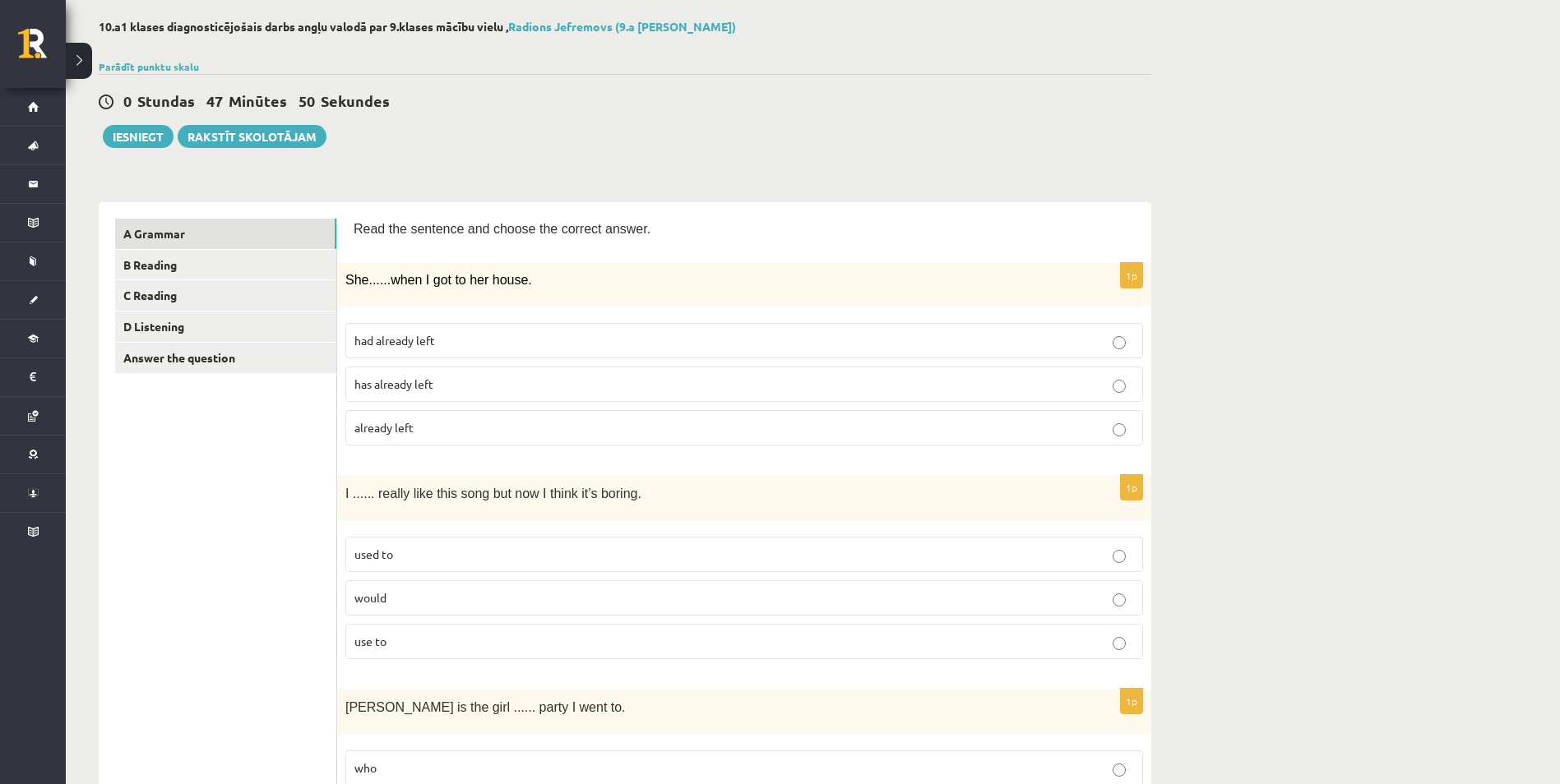
scroll to position [82, 0]
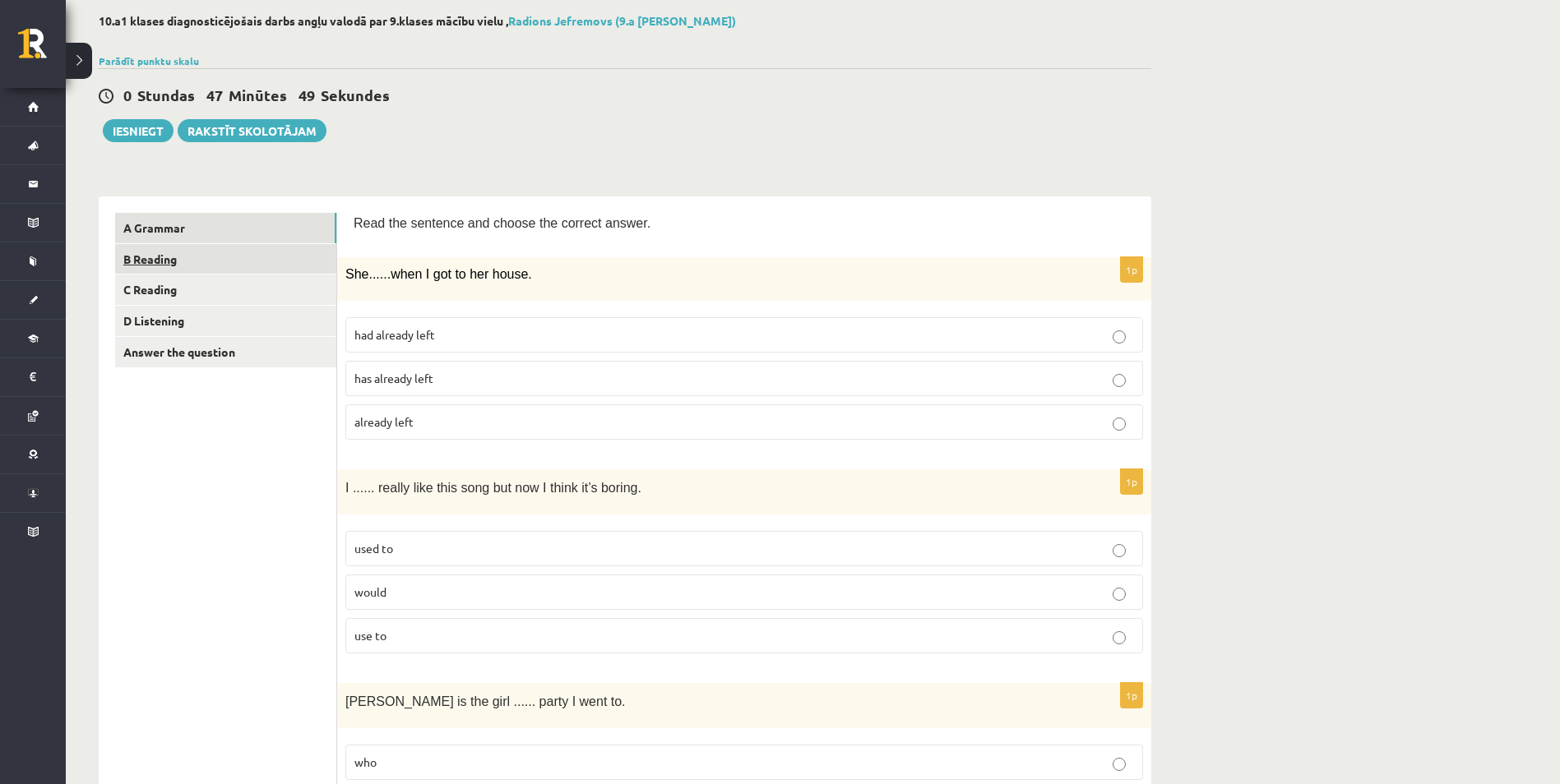
click at [214, 256] on link "B Reading" at bounding box center [225, 259] width 221 height 31
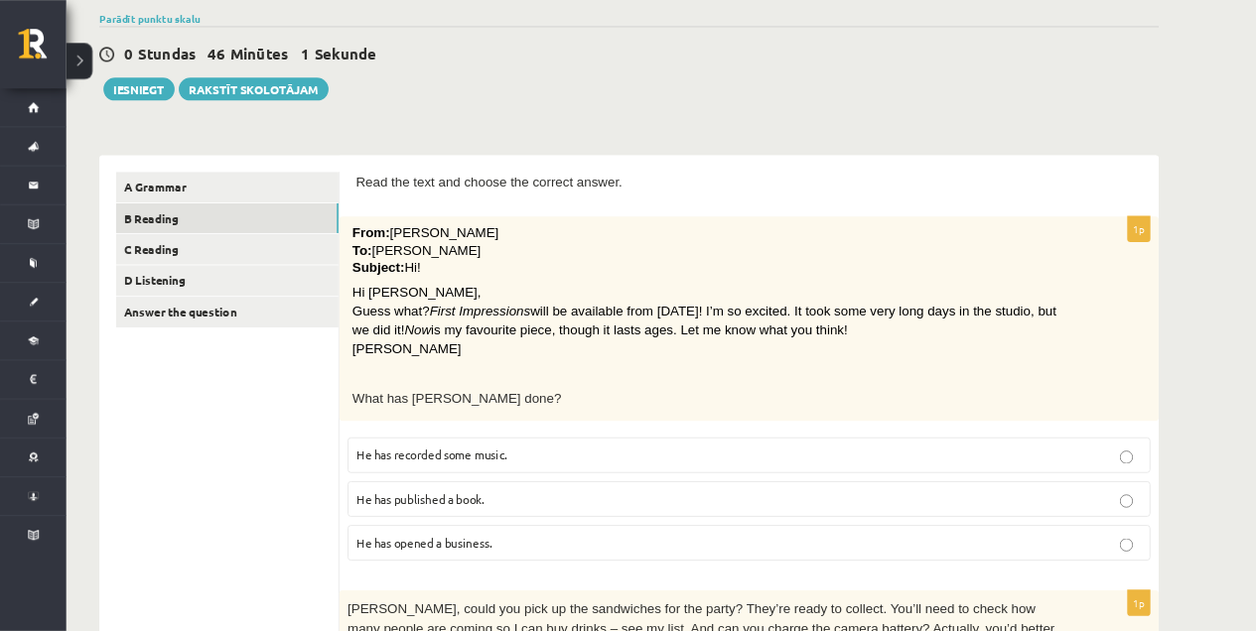
scroll to position [150, 0]
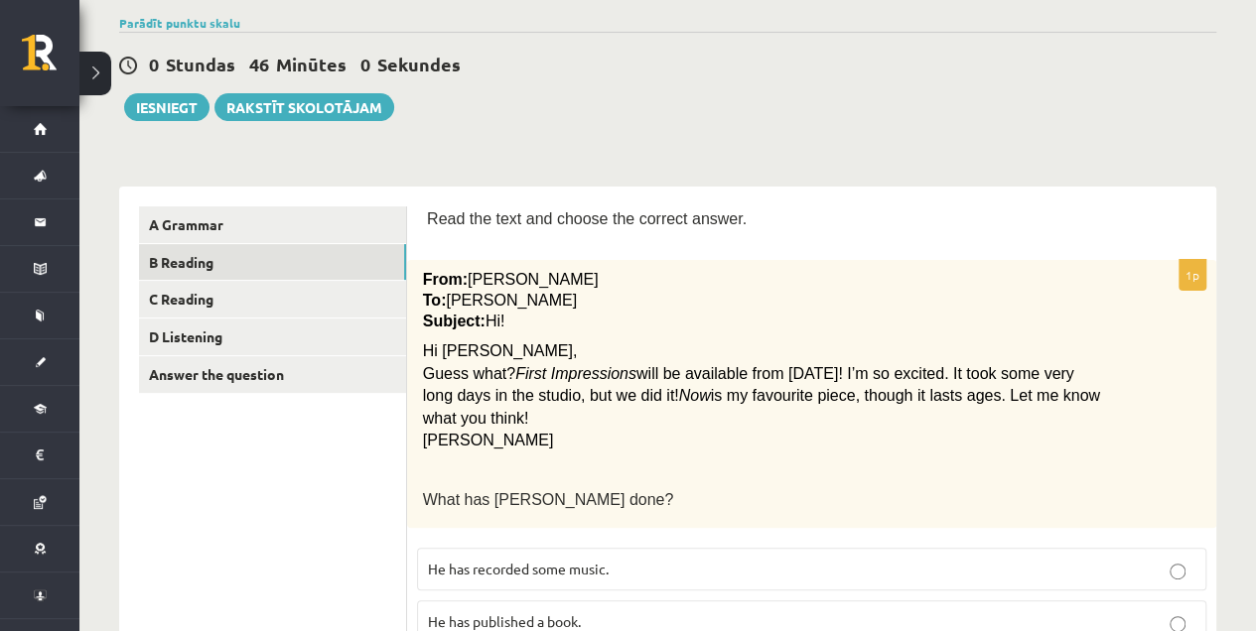
drag, startPoint x: 1816, startPoint y: 0, endPoint x: 810, endPoint y: 113, distance: 1012.2
click at [810, 113] on div "0 Stundas 46 Minūtes 0 Sekundes Ieskaite saglabāta! Iesniegt Rakstīt skolotājam" at bounding box center [667, 76] width 1097 height 89
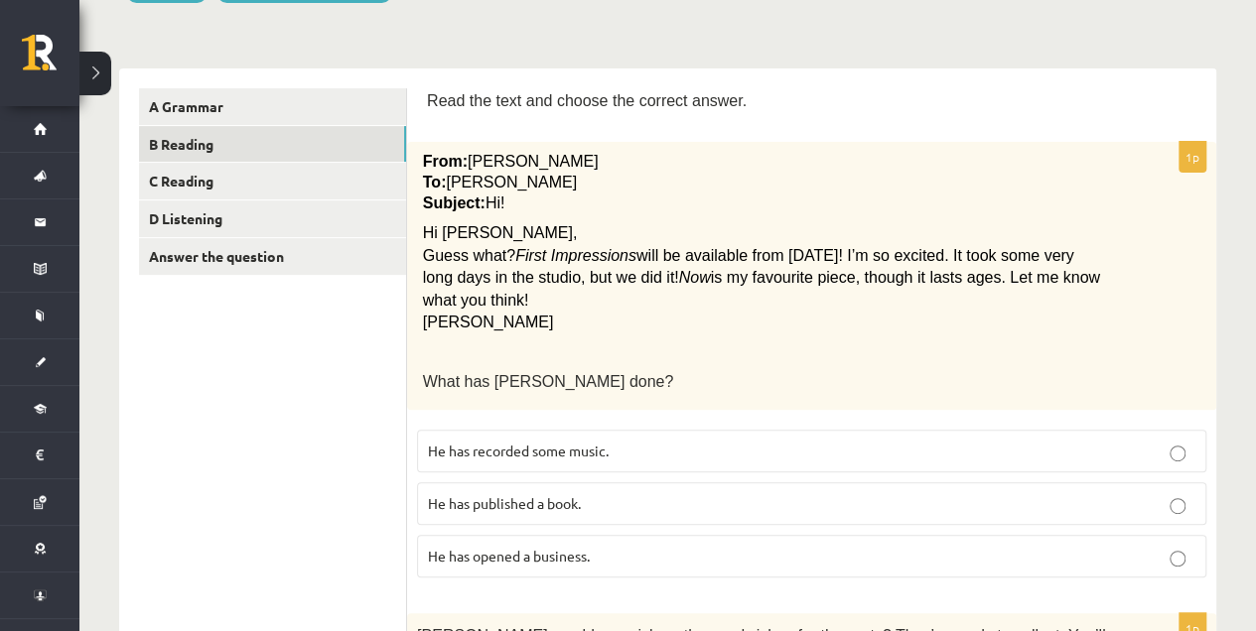
scroll to position [258, 0]
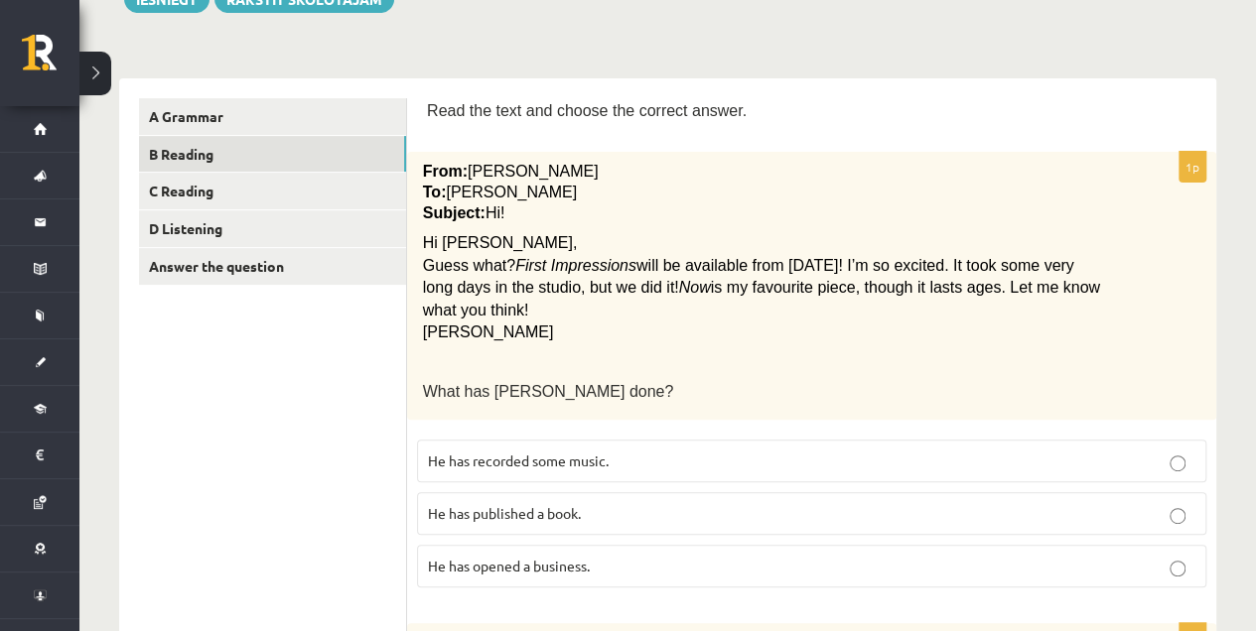
click at [1010, 462] on p "He has recorded some music." at bounding box center [812, 461] width 768 height 21
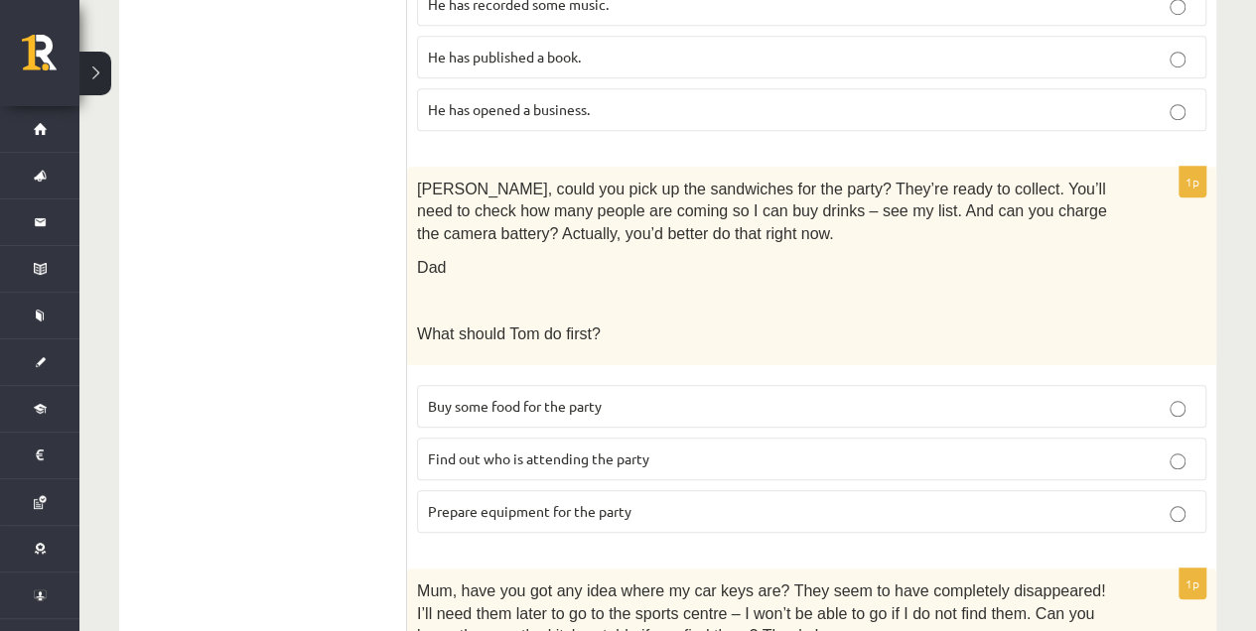
scroll to position [722, 0]
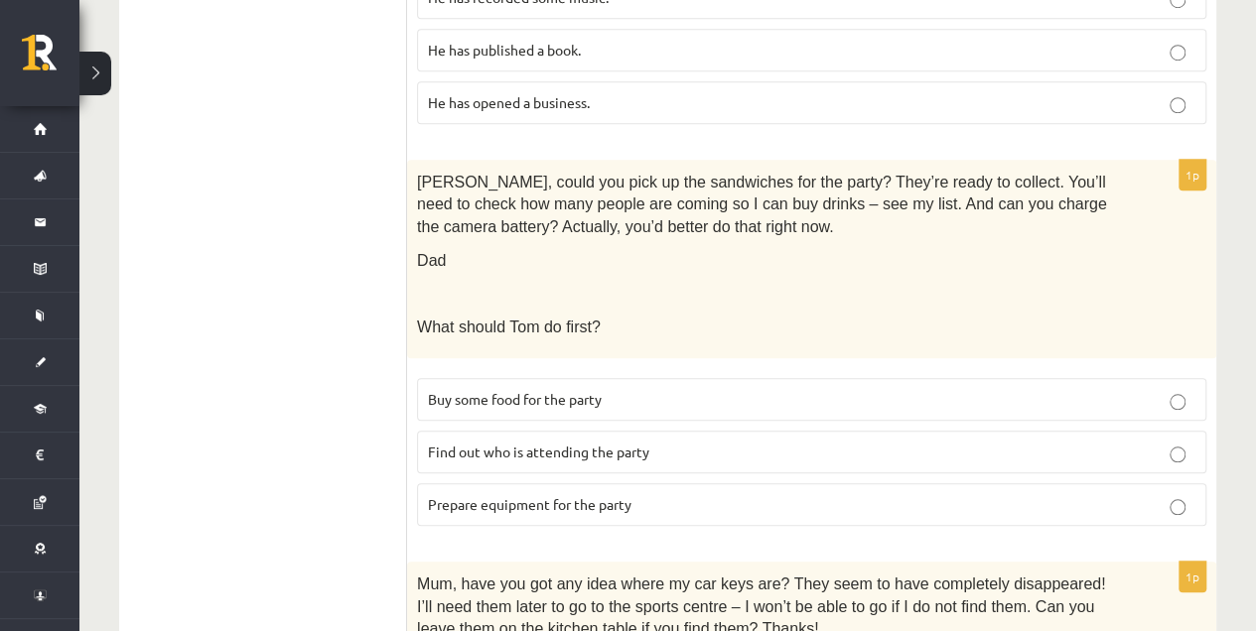
click at [1128, 500] on p "Prepare equipment for the party" at bounding box center [812, 504] width 768 height 21
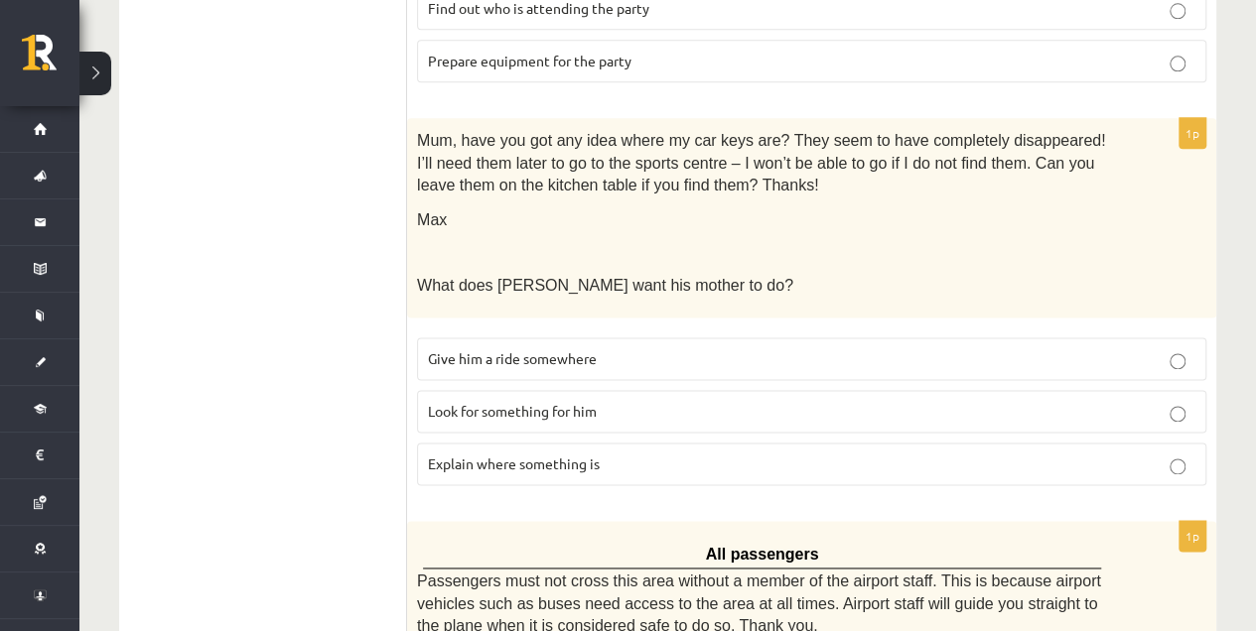
scroll to position [1186, 0]
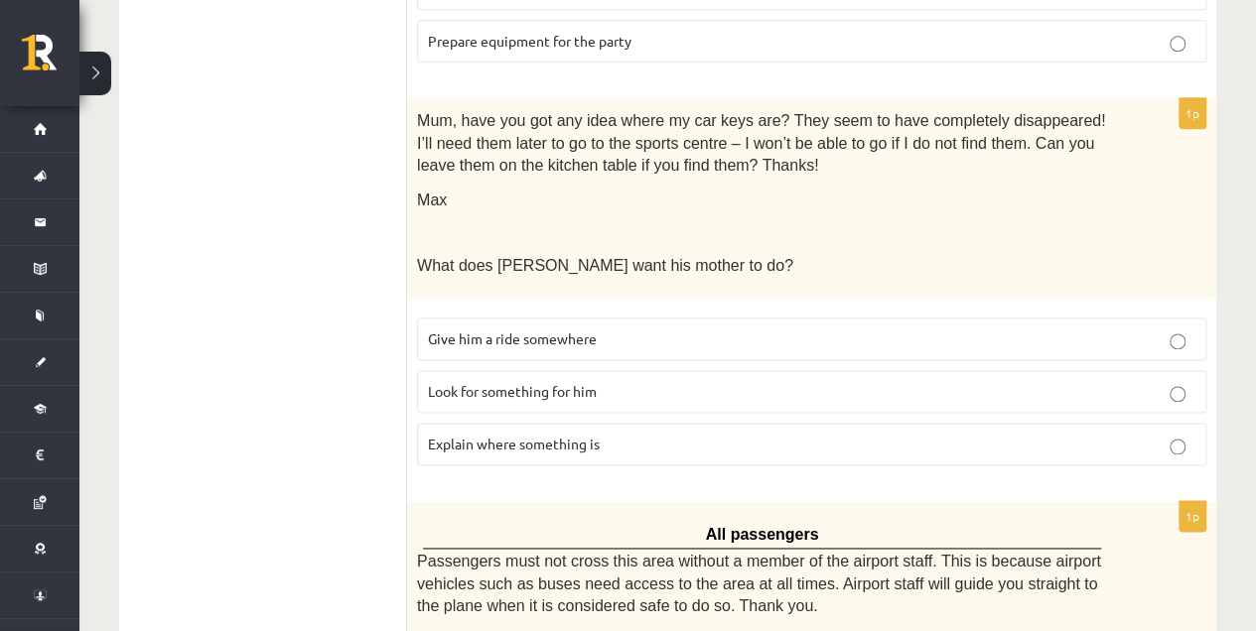
click at [1078, 397] on label "Look for something for him" at bounding box center [811, 391] width 789 height 43
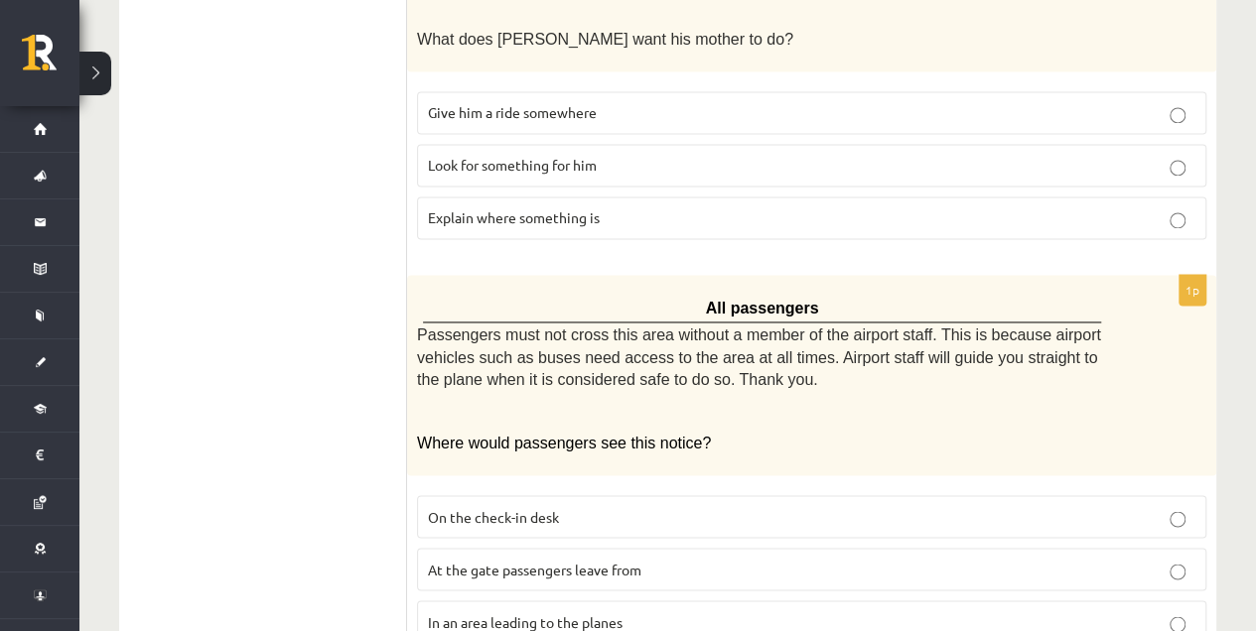
scroll to position [1583, 0]
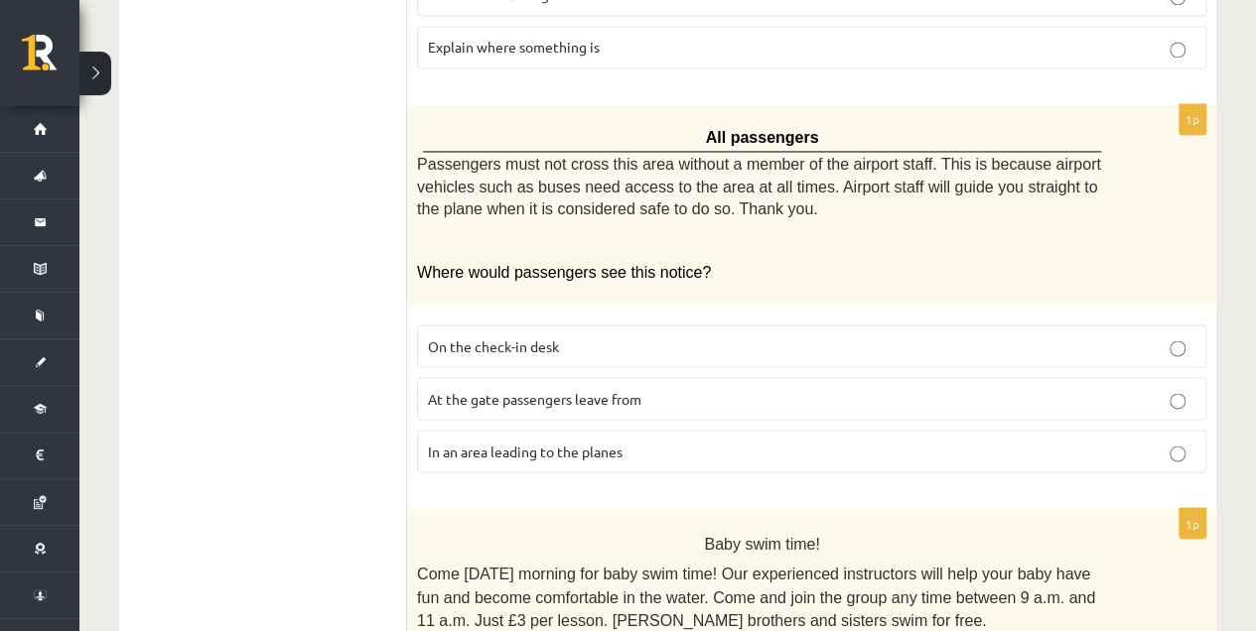
click at [866, 344] on p "On the check-in desk" at bounding box center [812, 346] width 768 height 21
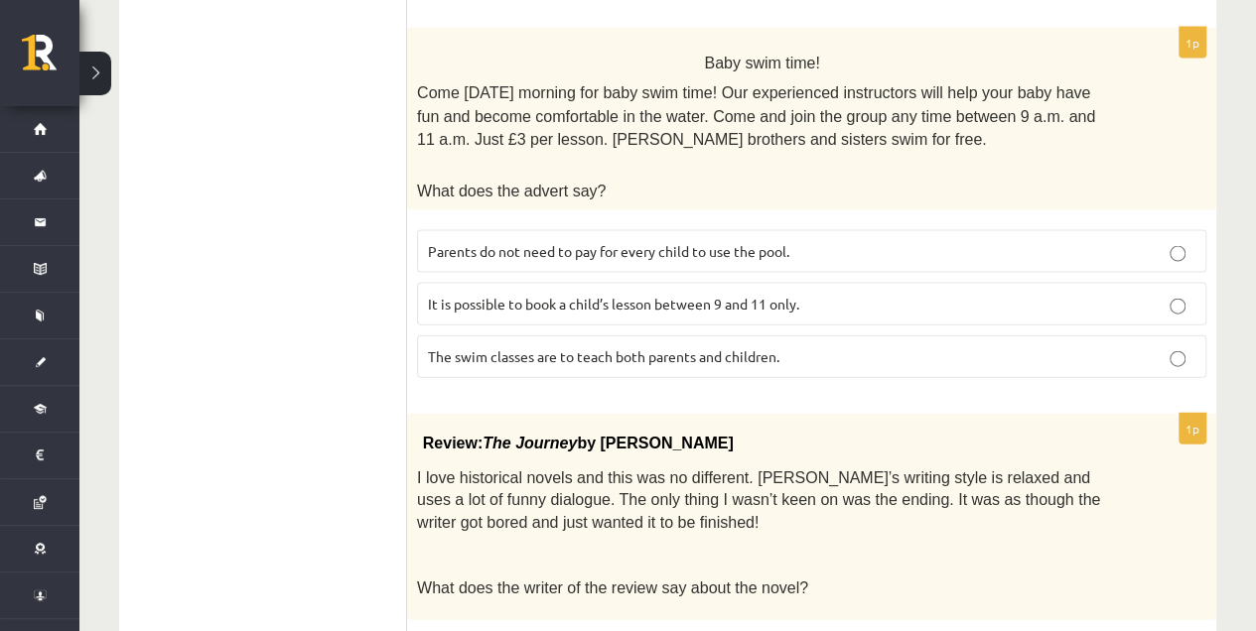
scroll to position [2071, 0]
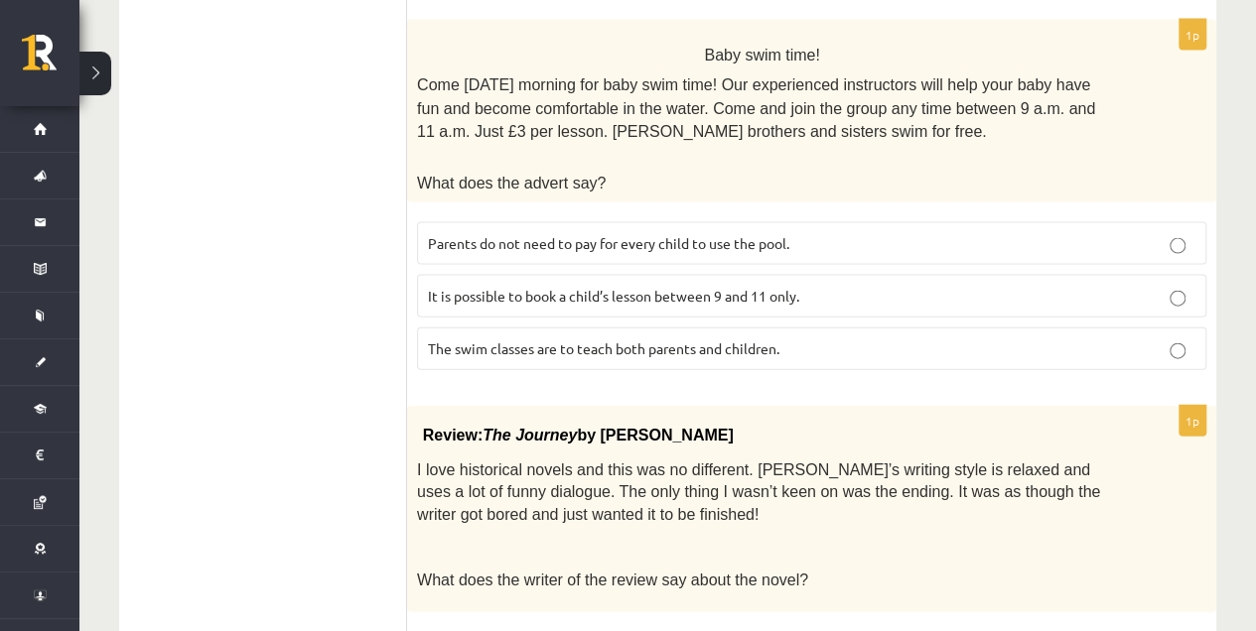
click at [843, 286] on p "It is possible to book a child’s lesson between 9 and 11 only." at bounding box center [812, 296] width 768 height 21
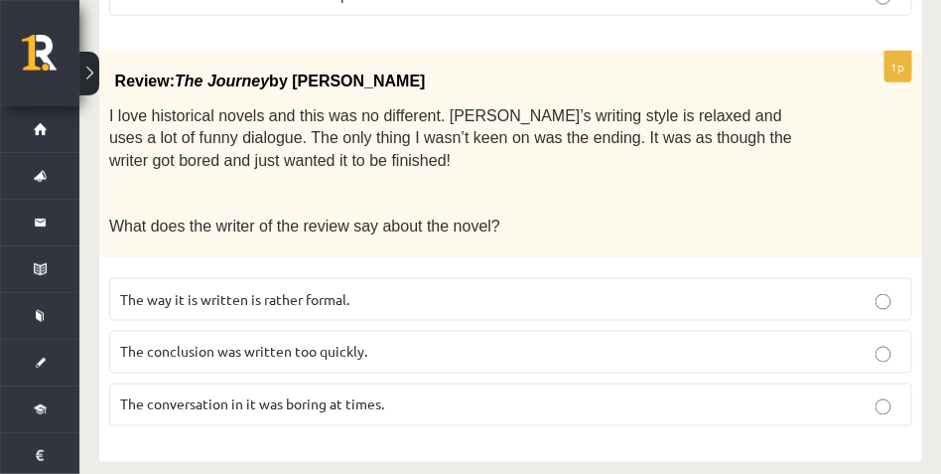
scroll to position [2486, 0]
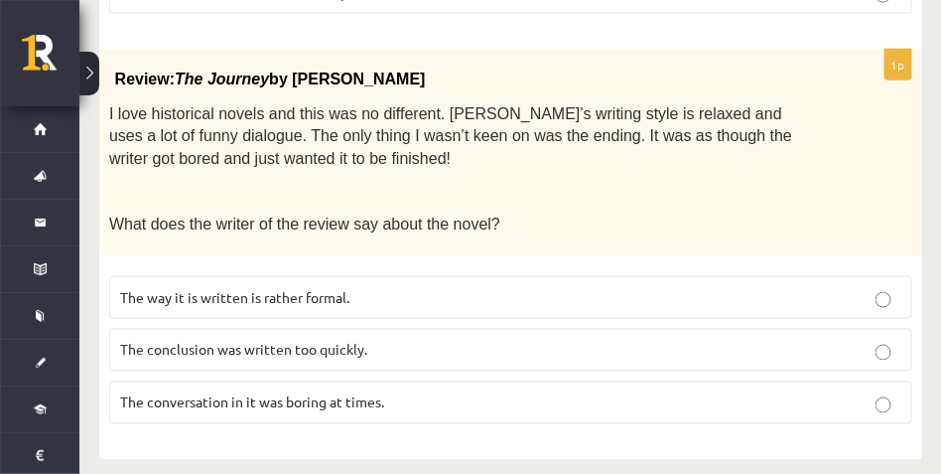
click at [879, 340] on p "The conclusion was written too quickly." at bounding box center [510, 350] width 781 height 21
click at [877, 329] on label "The conclusion was written too quickly." at bounding box center [510, 350] width 803 height 43
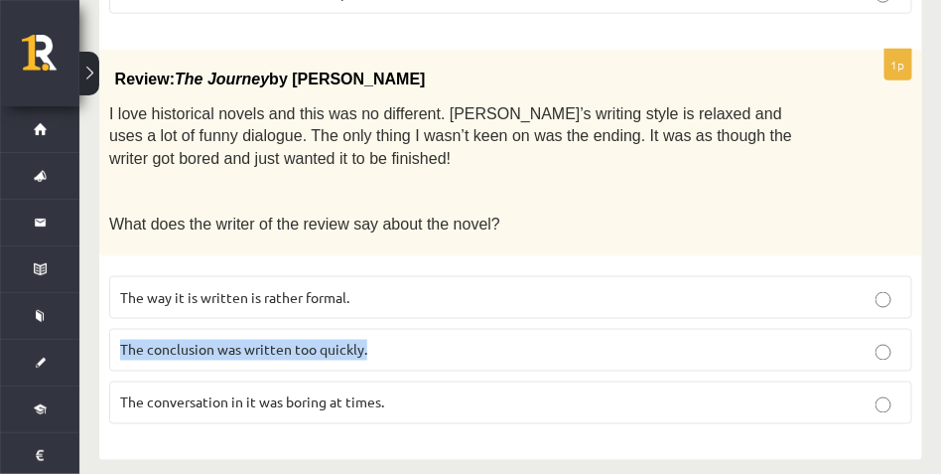
drag, startPoint x: 883, startPoint y: 328, endPoint x: 883, endPoint y: 306, distance: 21.8
click at [883, 340] on p "The conclusion was written too quickly." at bounding box center [510, 350] width 781 height 21
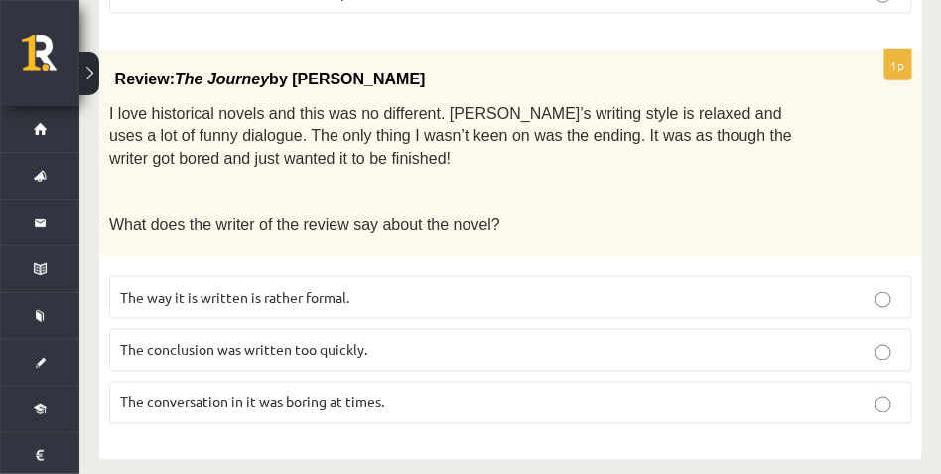
click at [886, 329] on label "The conclusion was written too quickly." at bounding box center [510, 350] width 803 height 43
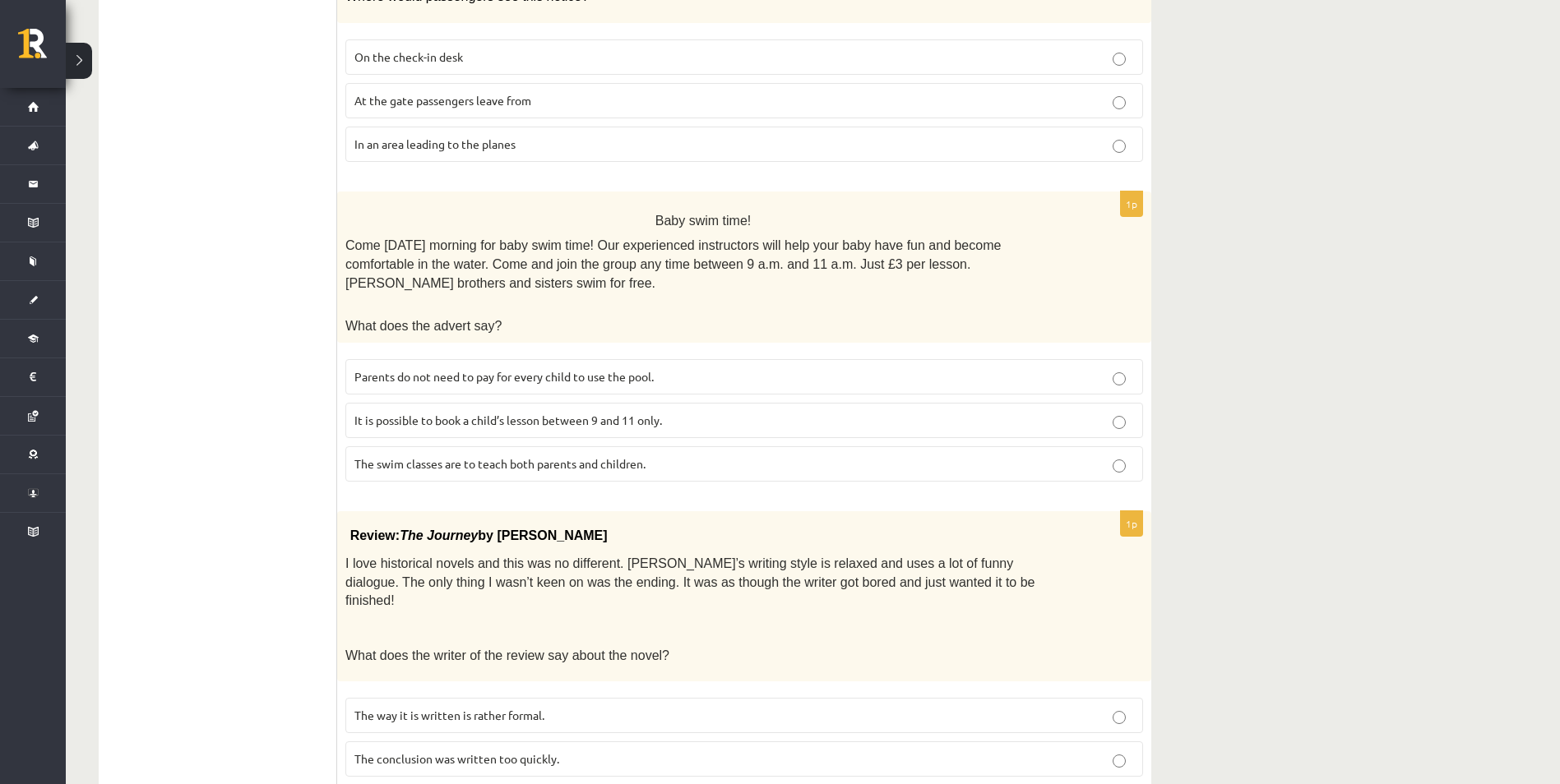
drag, startPoint x: 762, startPoint y: 0, endPoint x: 1248, endPoint y: 271, distance: 556.5
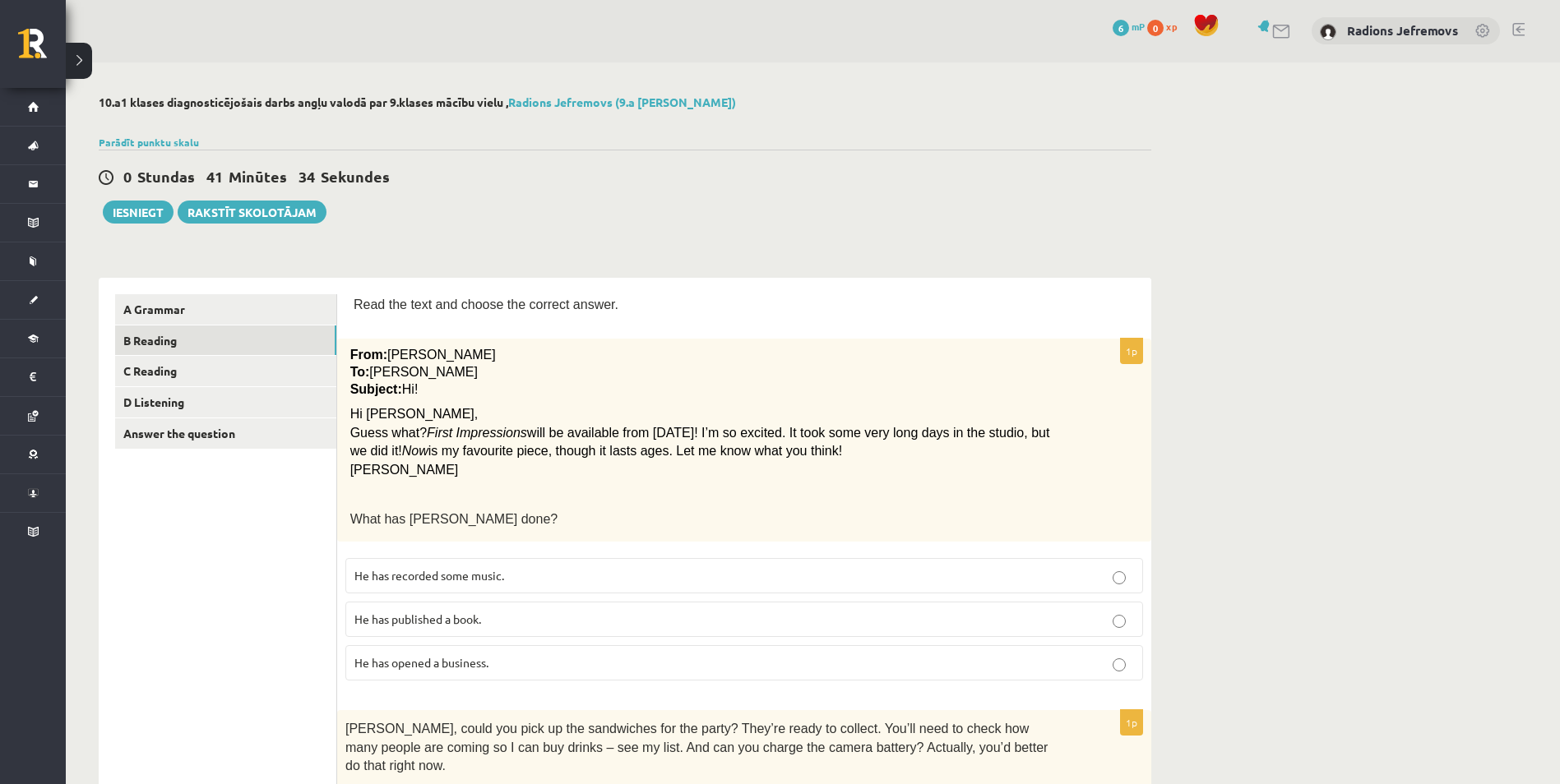
scroll to position [0, 0]
click at [156, 376] on link "C Reading" at bounding box center [225, 372] width 221 height 31
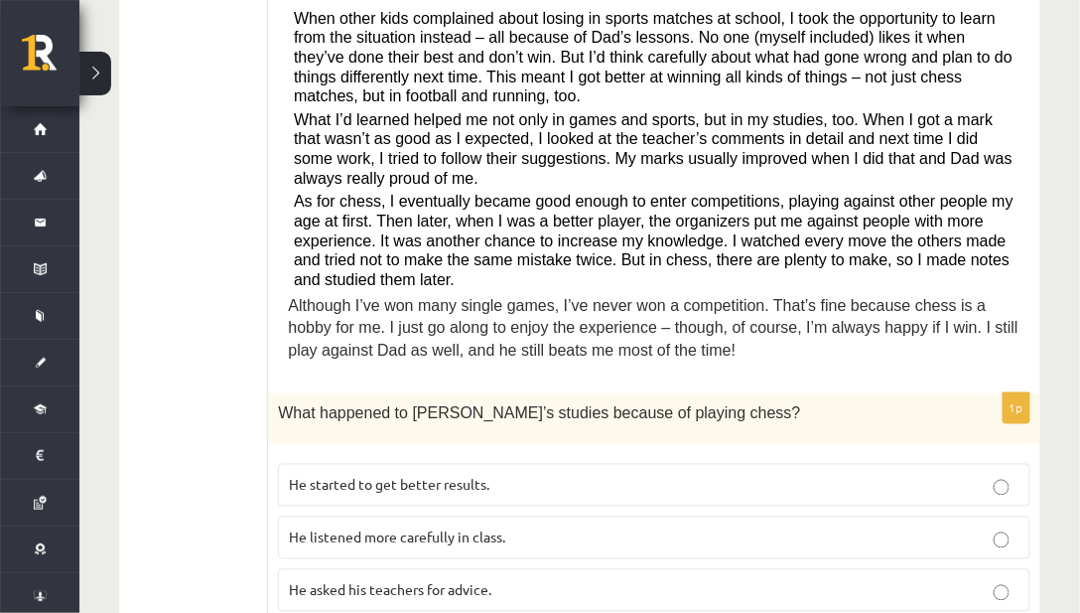
scroll to position [728, 0]
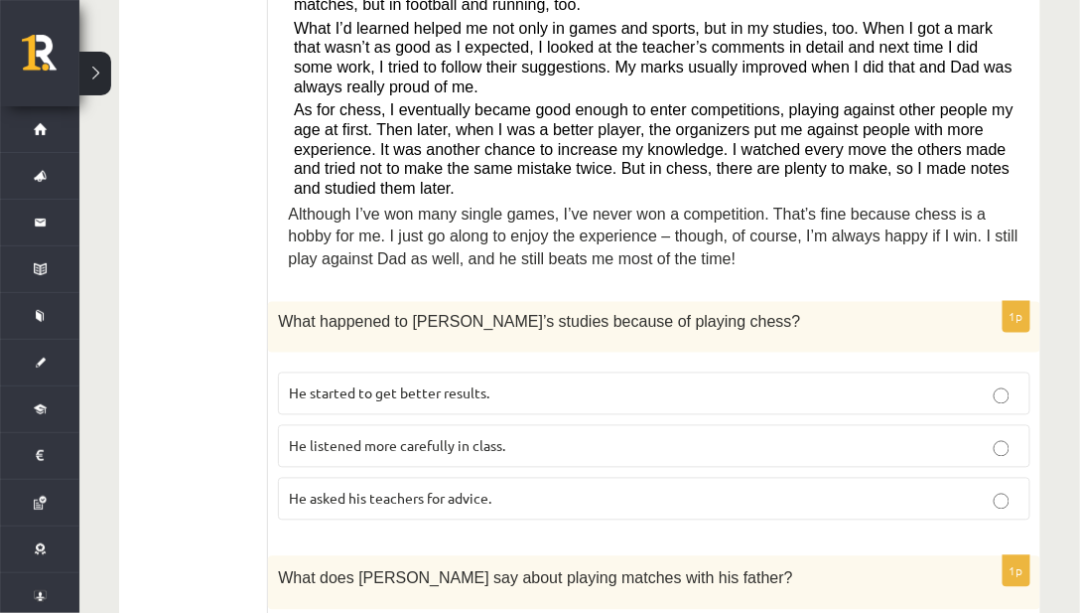
click at [971, 383] on p "He started to get better results." at bounding box center [654, 393] width 731 height 21
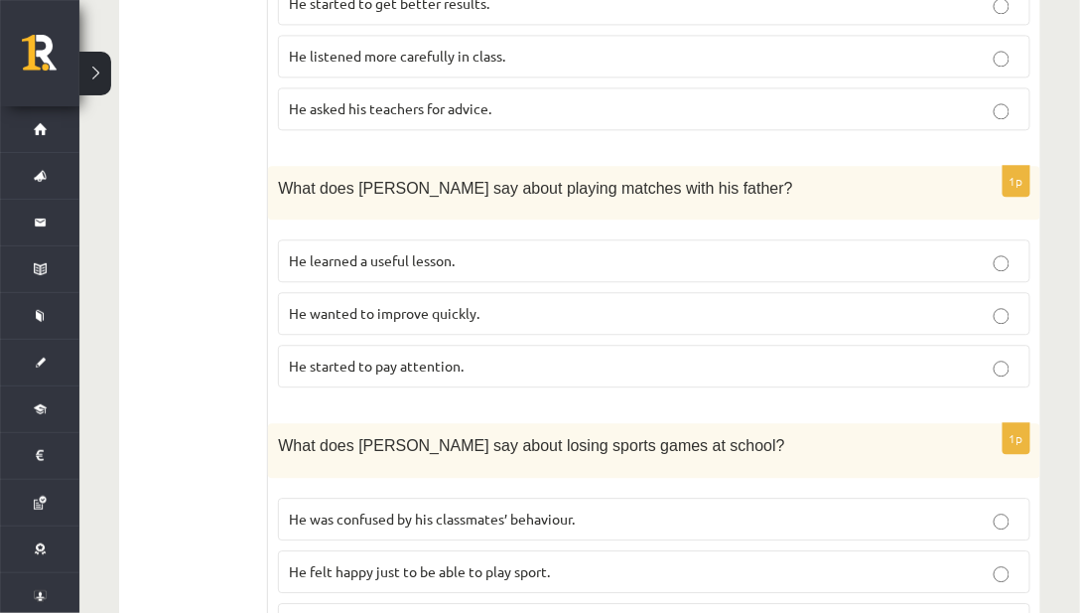
scroll to position [1125, 0]
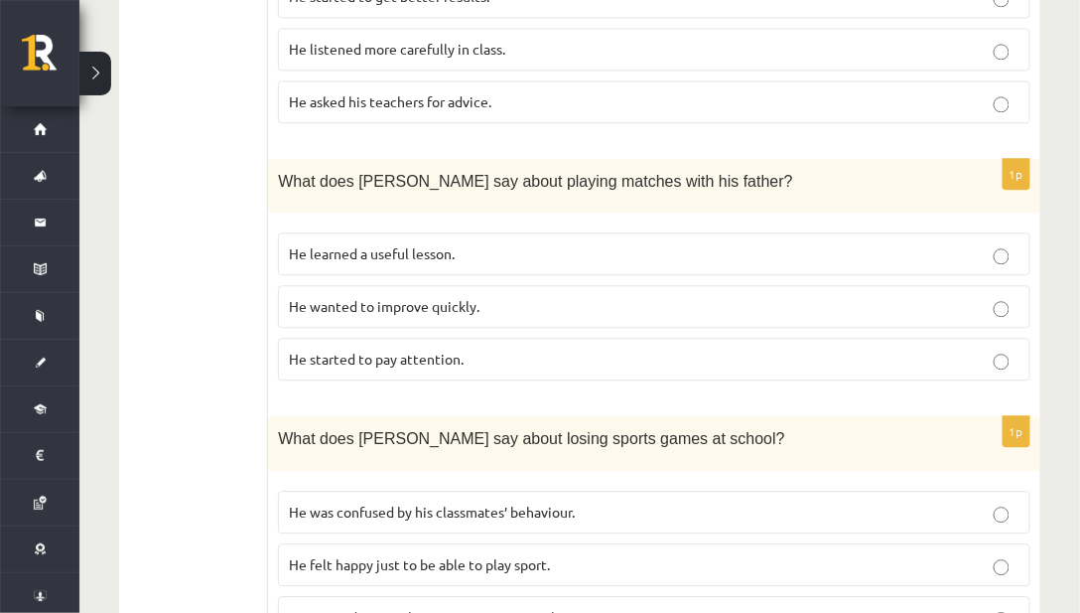
click at [1011, 243] on p "He learned a useful lesson." at bounding box center [654, 253] width 731 height 21
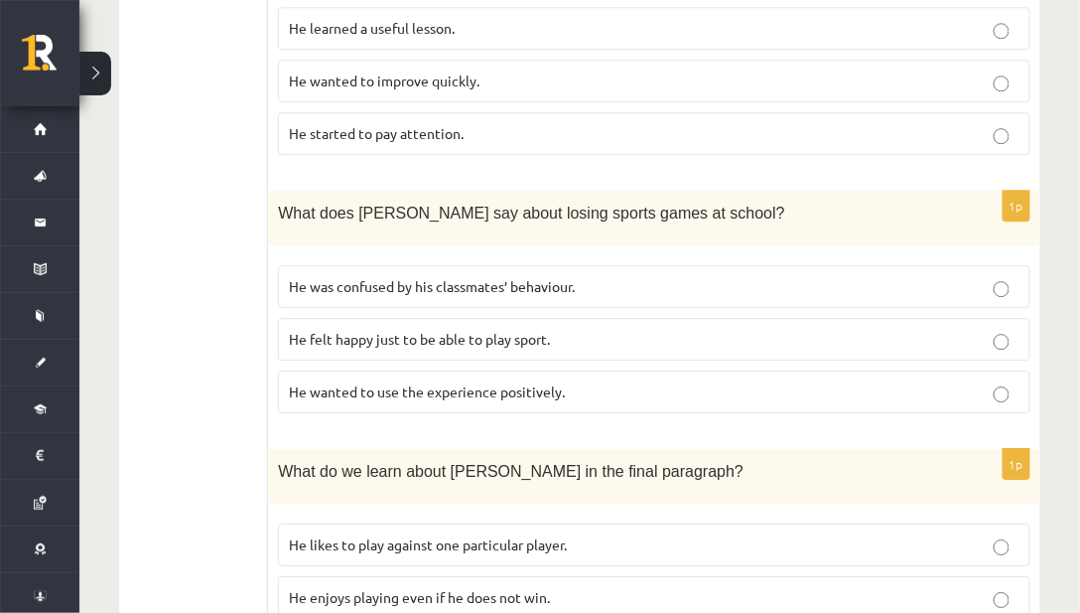
scroll to position [1351, 0]
click at [1007, 275] on p "He was confused by his classmates’ behaviour." at bounding box center [654, 285] width 731 height 21
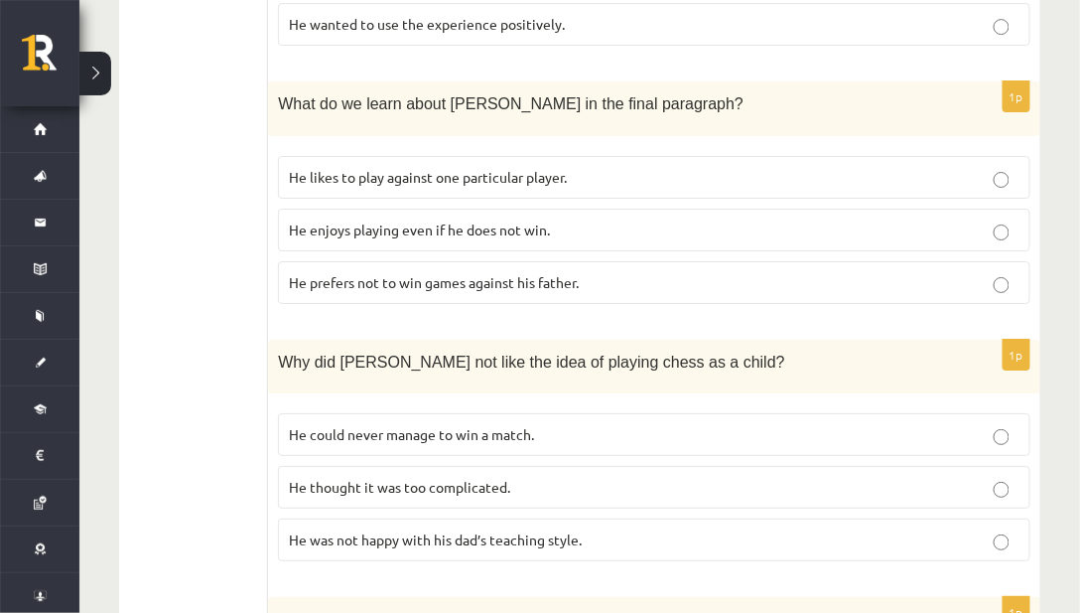
scroll to position [1900, 0]
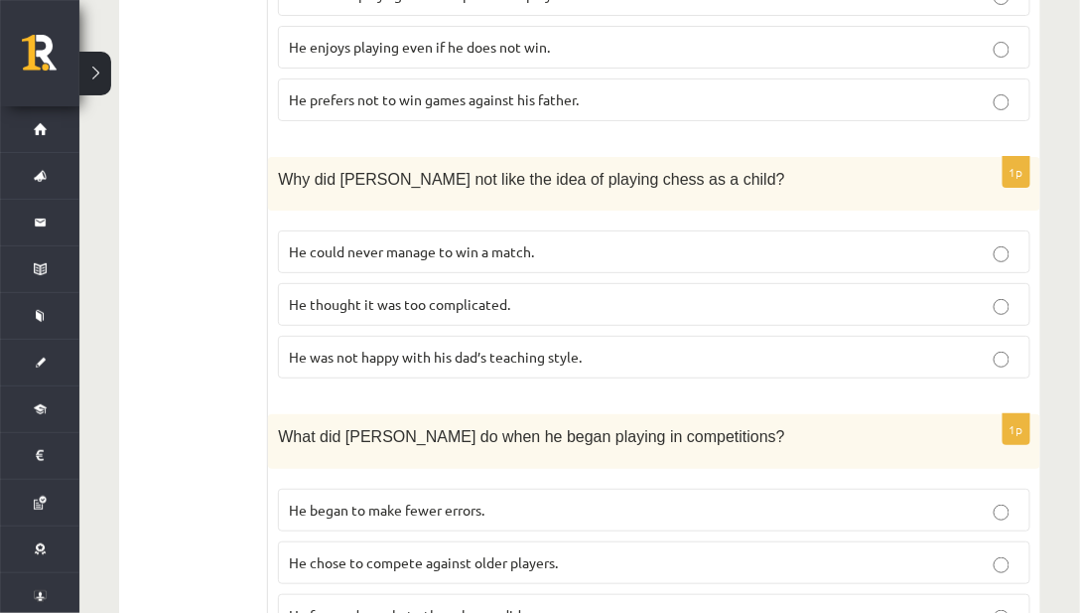
click at [1013, 347] on p "He was not happy with his dad’s teaching style." at bounding box center [654, 357] width 731 height 21
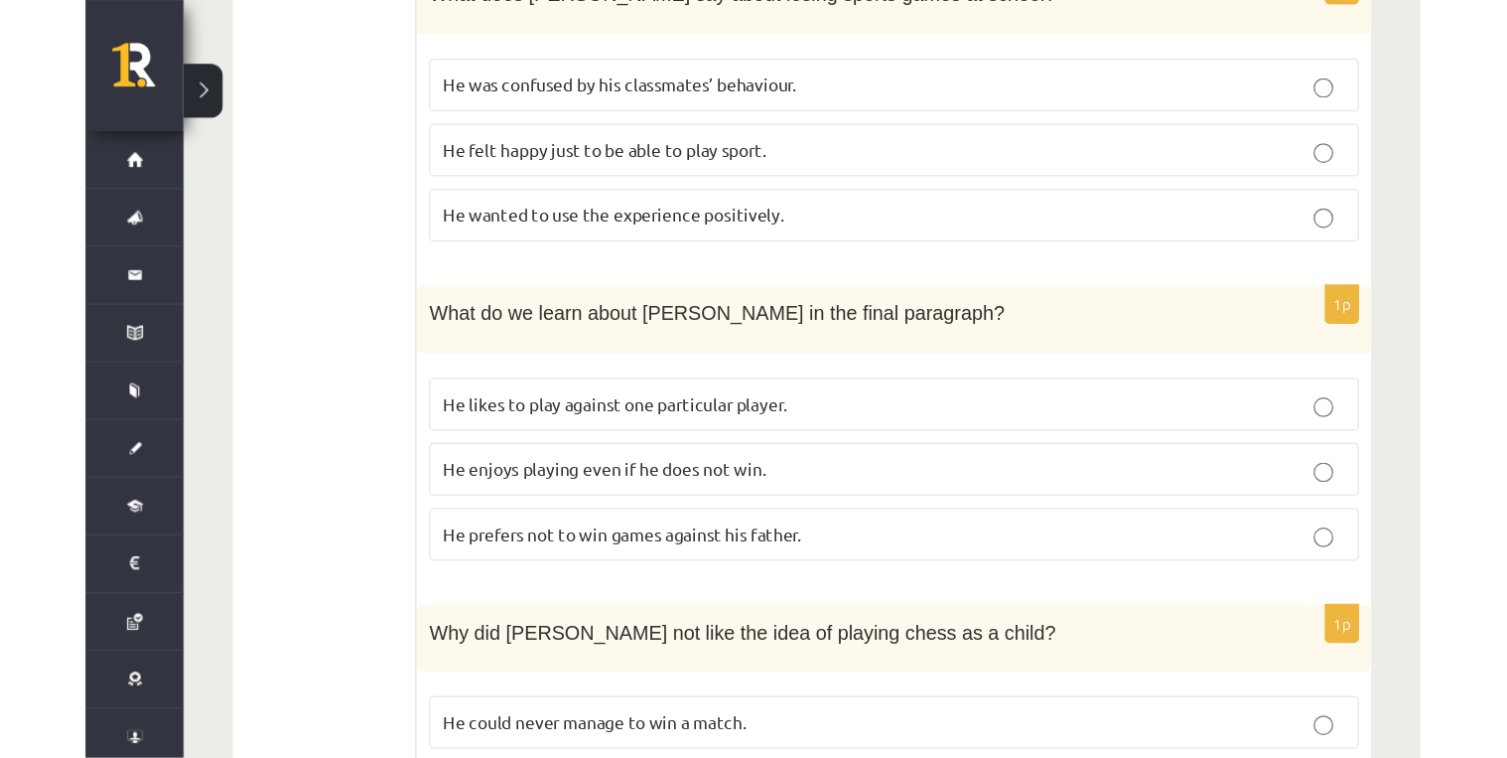
scroll to position [1561, 0]
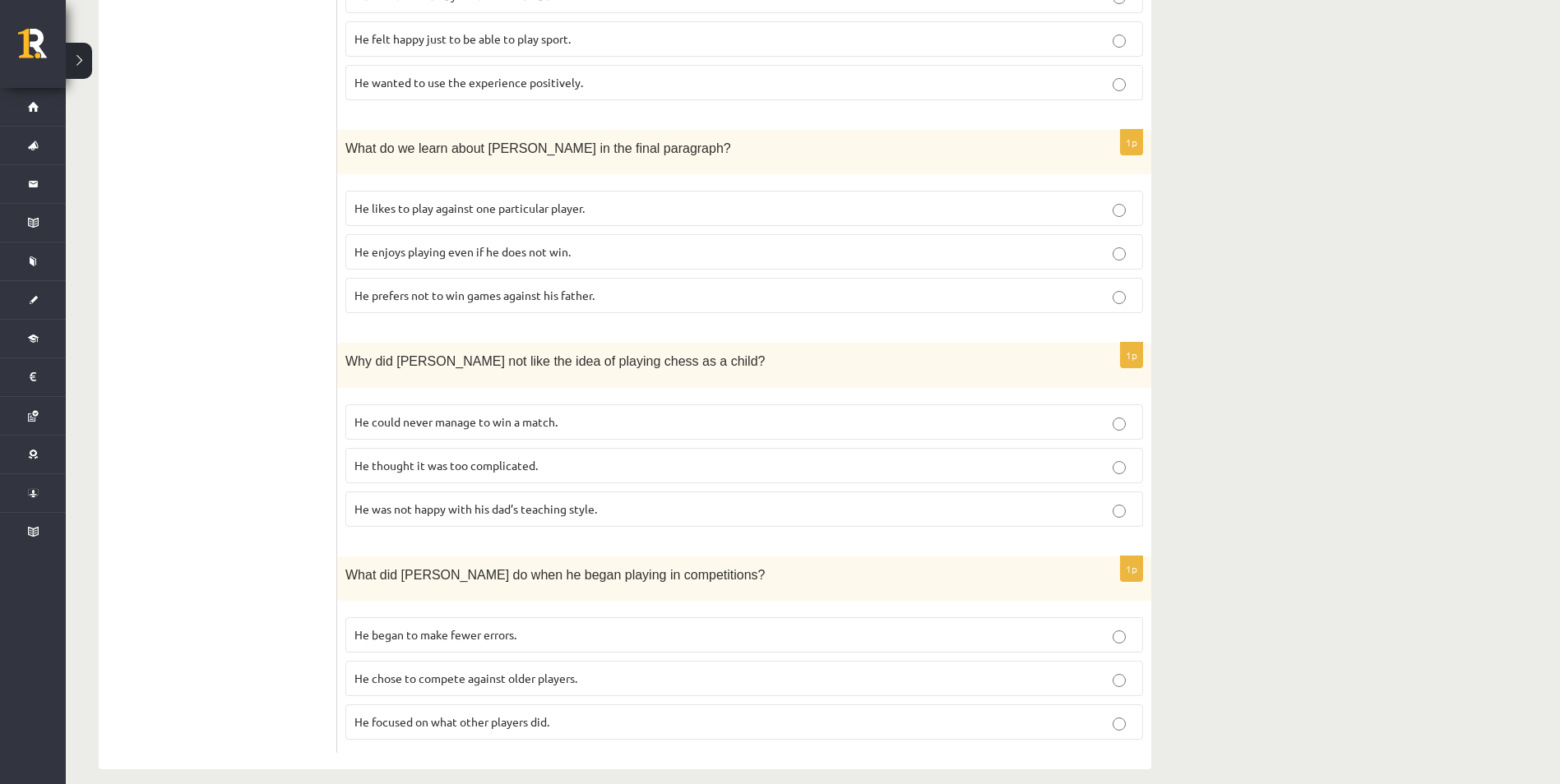
drag, startPoint x: 751, startPoint y: 17, endPoint x: 1230, endPoint y: 141, distance: 494.8
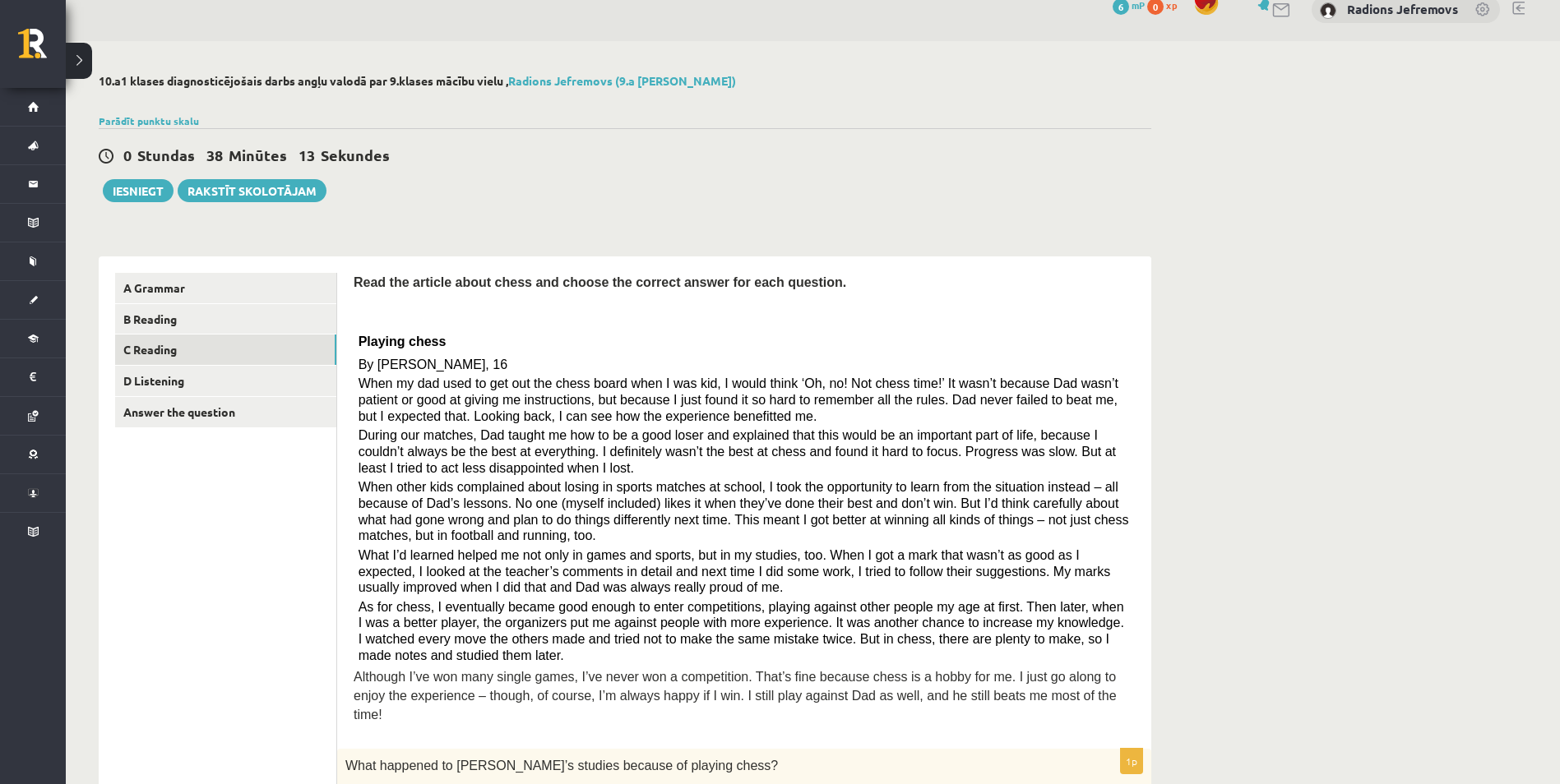
scroll to position [0, 0]
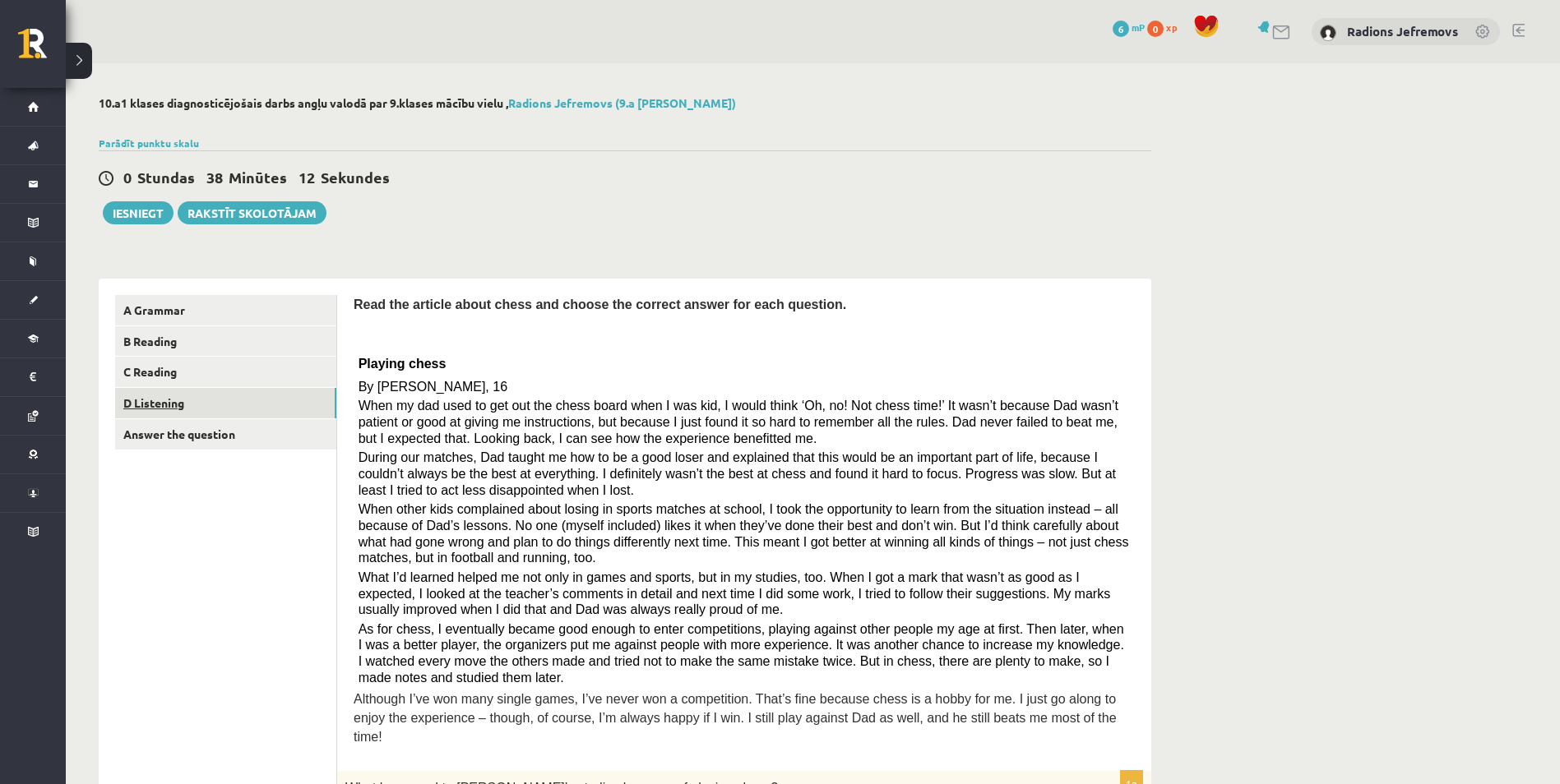
click at [148, 402] on link "D Listening" at bounding box center [225, 403] width 221 height 31
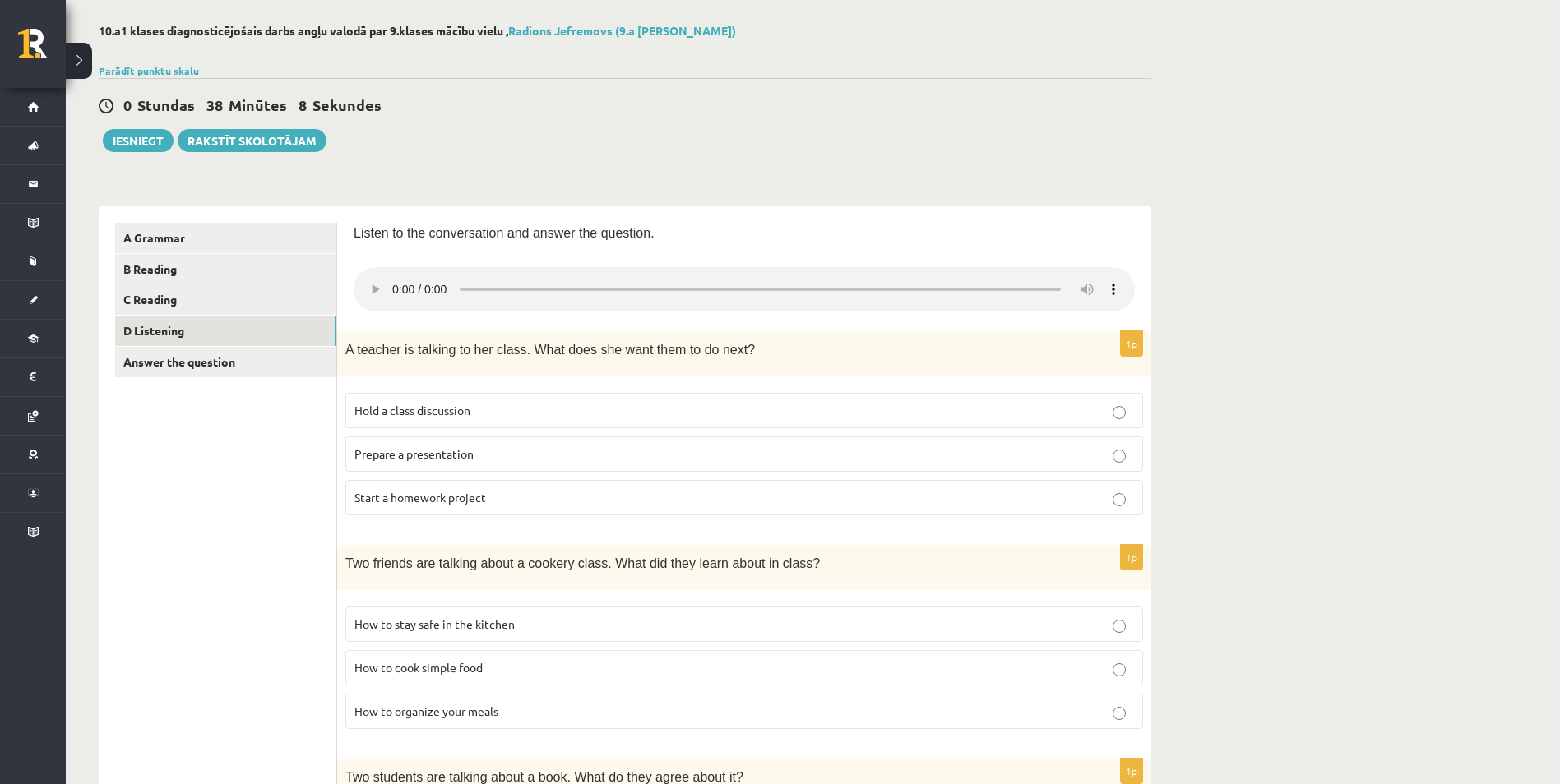
scroll to position [31, 0]
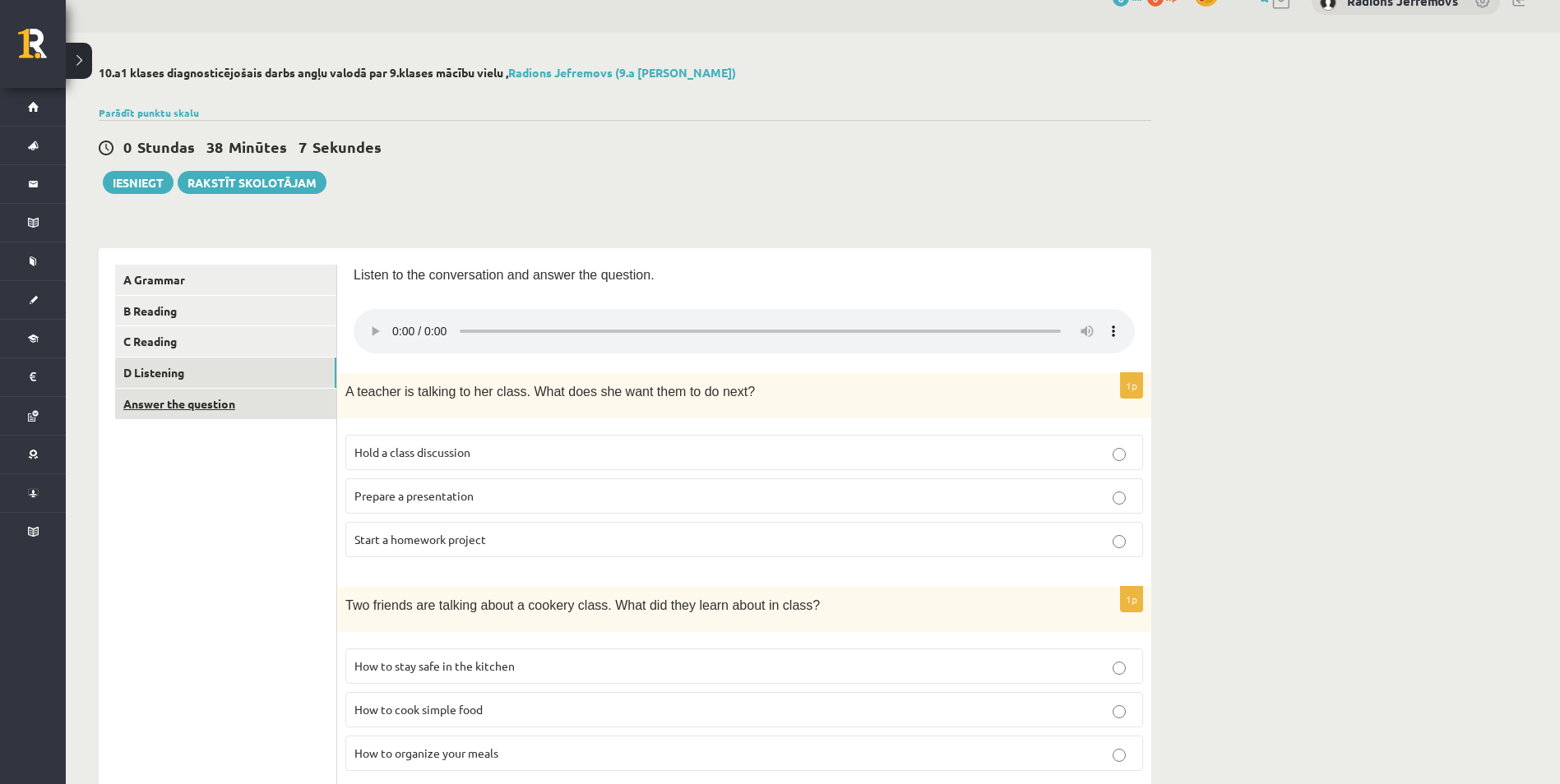
click at [277, 406] on link "Answer the question" at bounding box center [225, 404] width 221 height 31
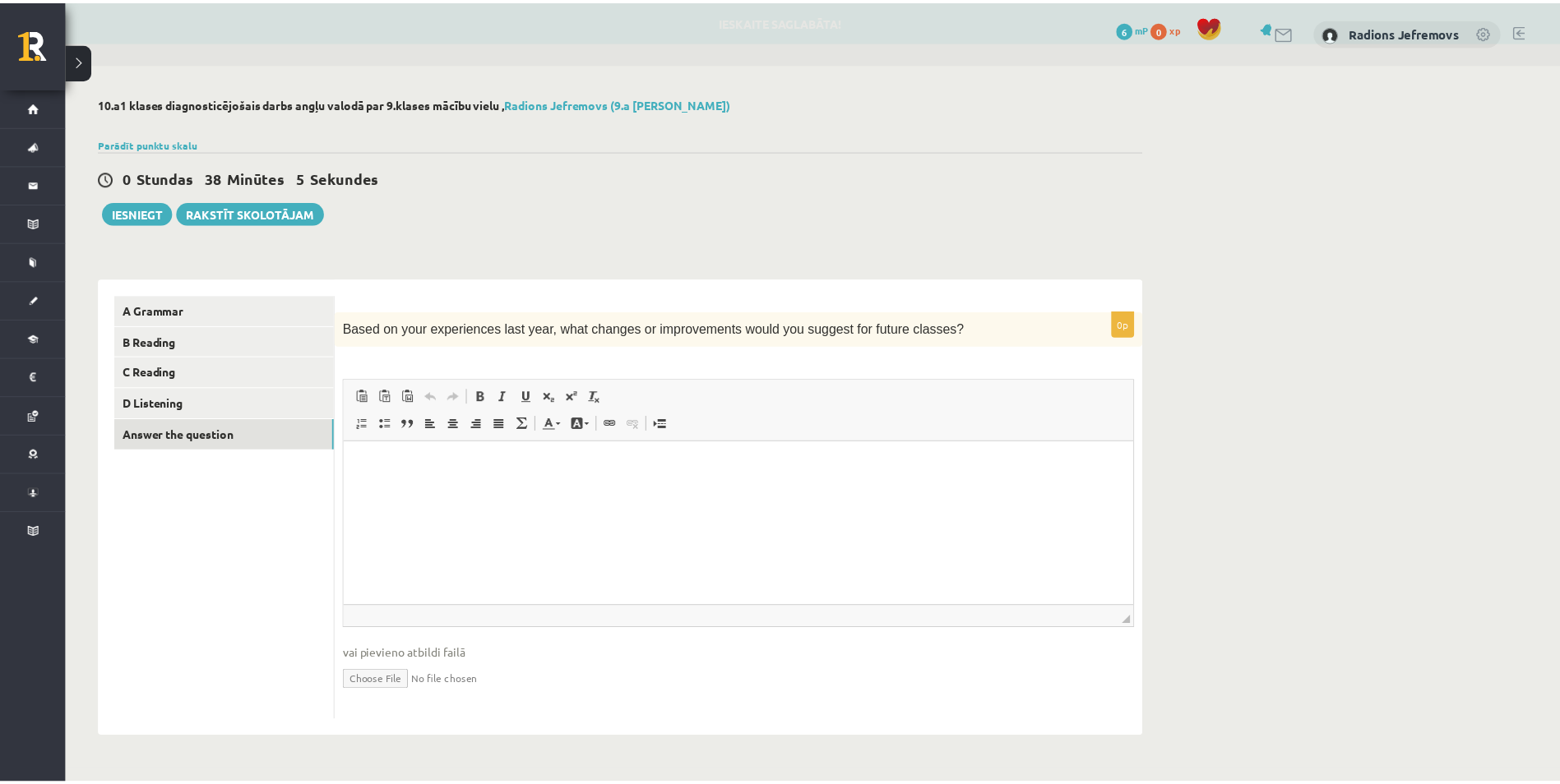
scroll to position [0, 0]
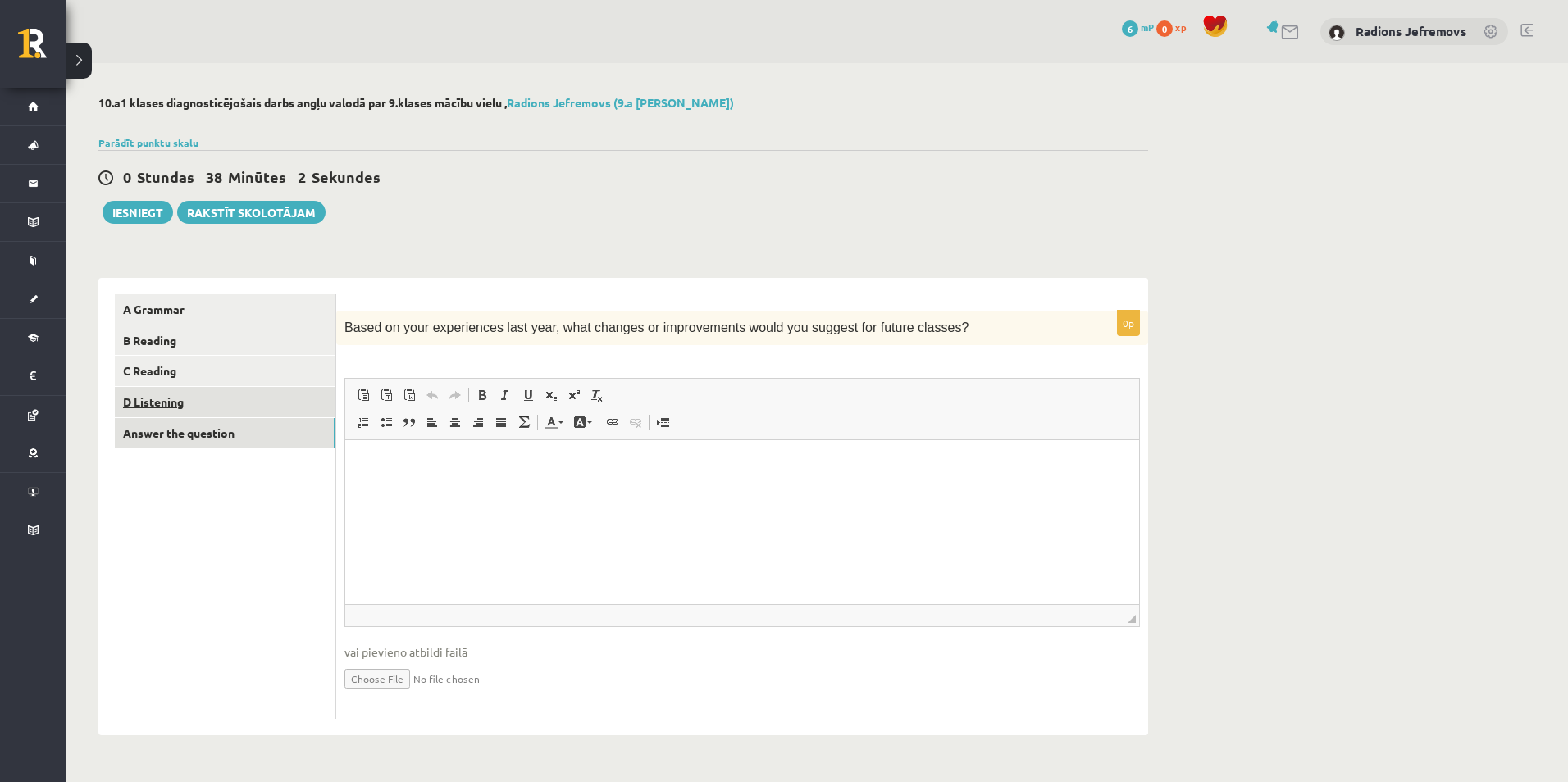
click at [232, 406] on link "D Listening" at bounding box center [225, 402] width 221 height 31
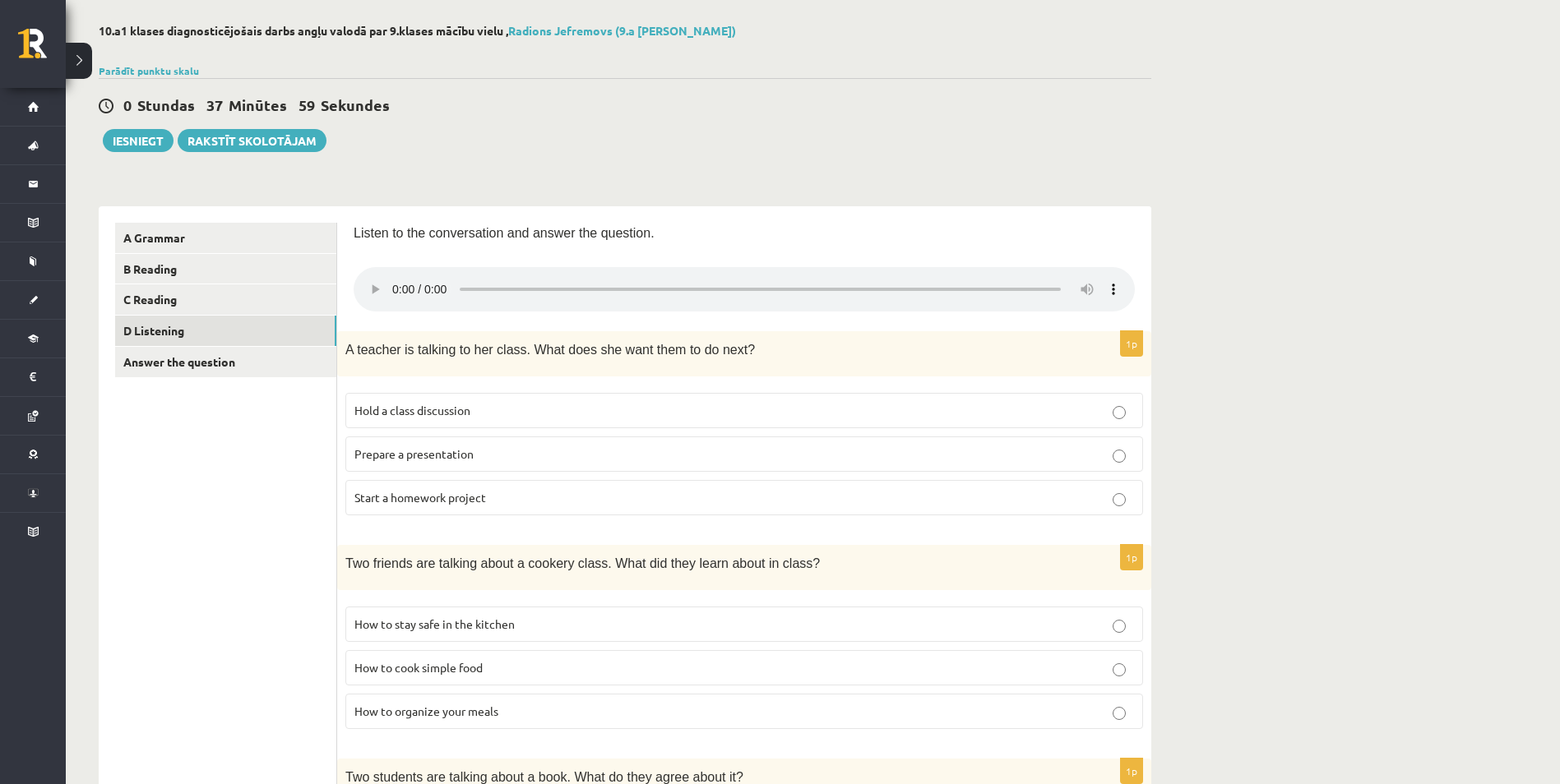
scroll to position [82, 0]
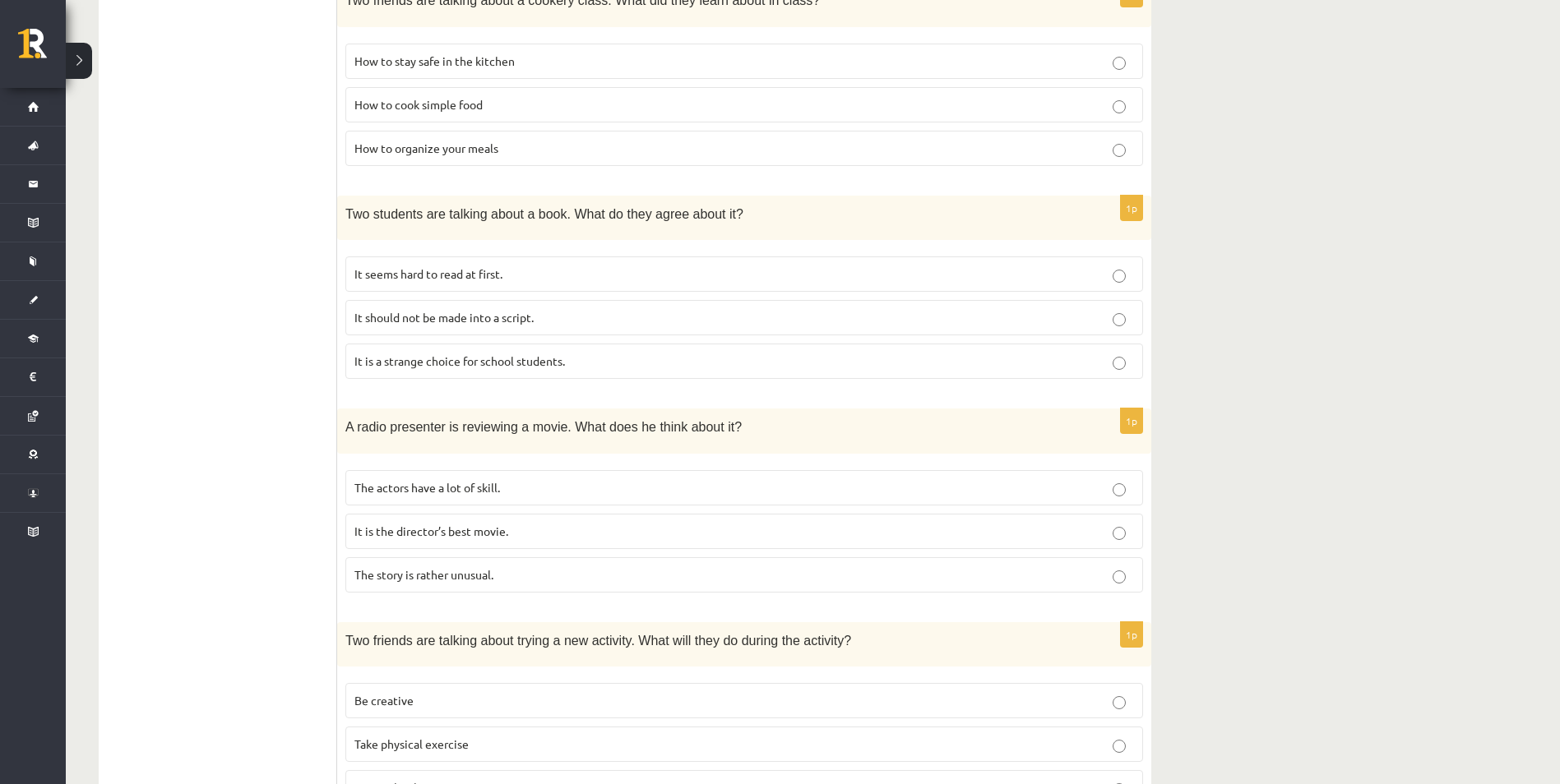
scroll to position [740, 0]
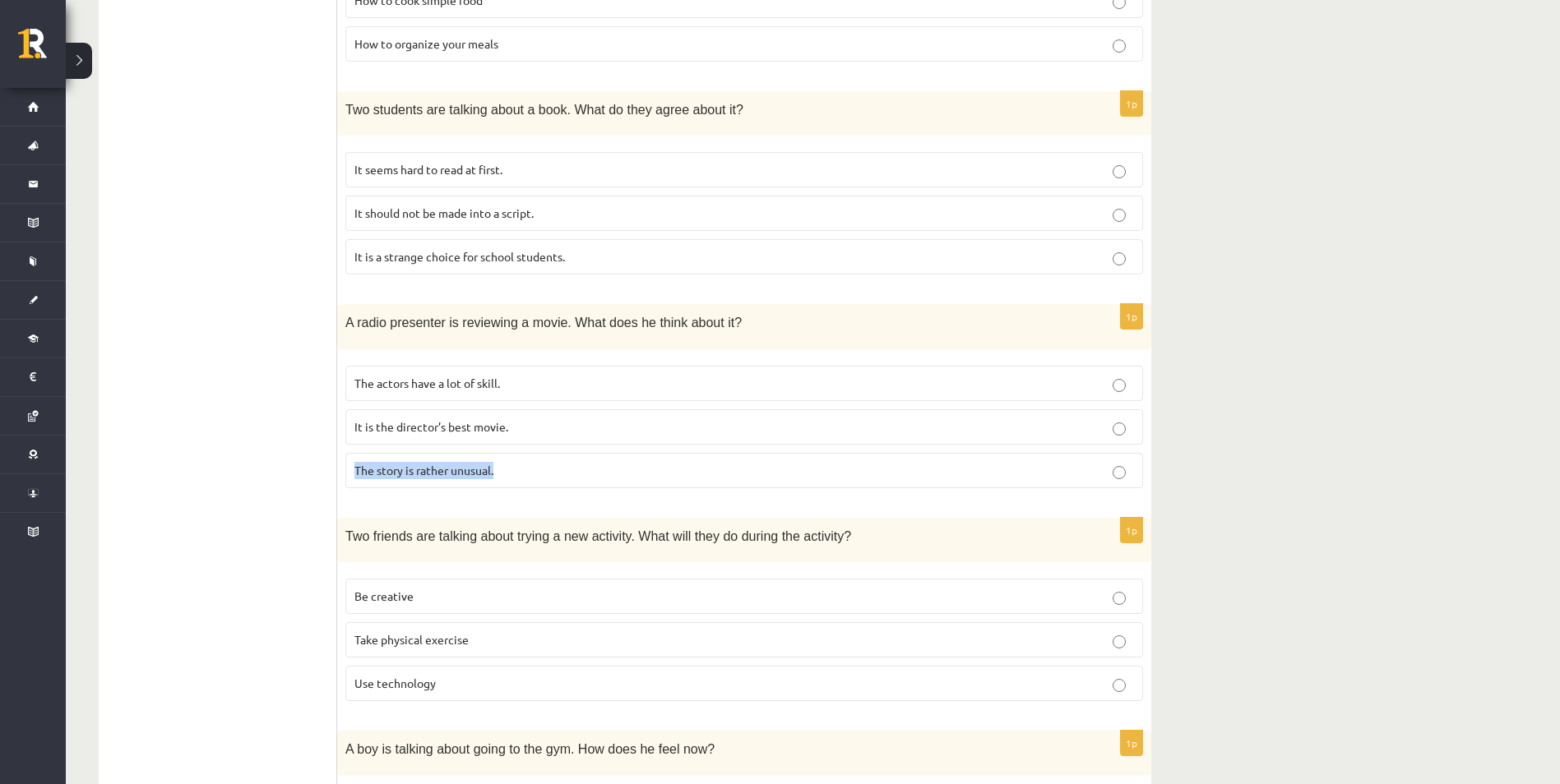
click at [1112, 467] on label "The story is rather unusual." at bounding box center [744, 470] width 797 height 36
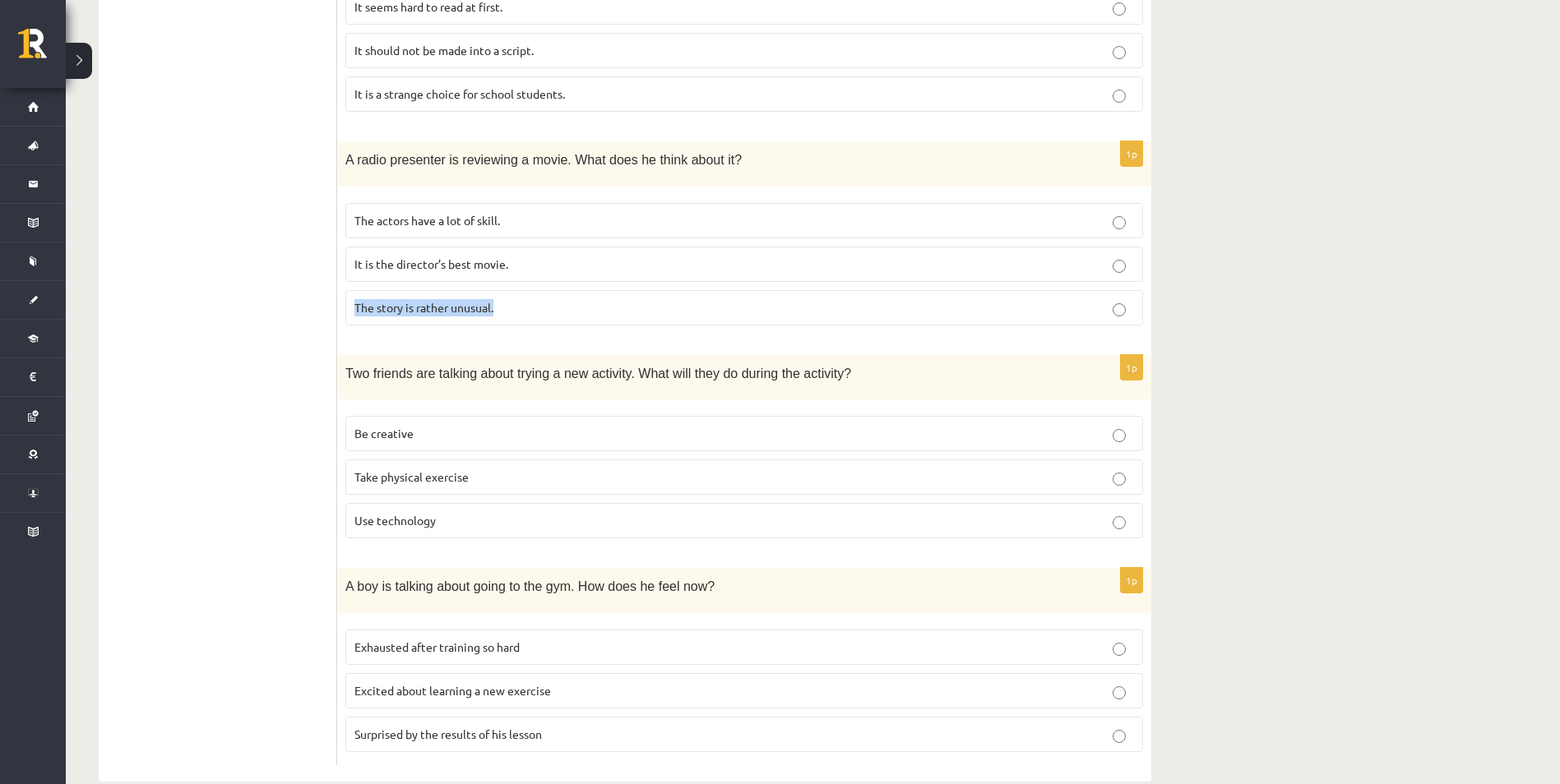
scroll to position [936, 0]
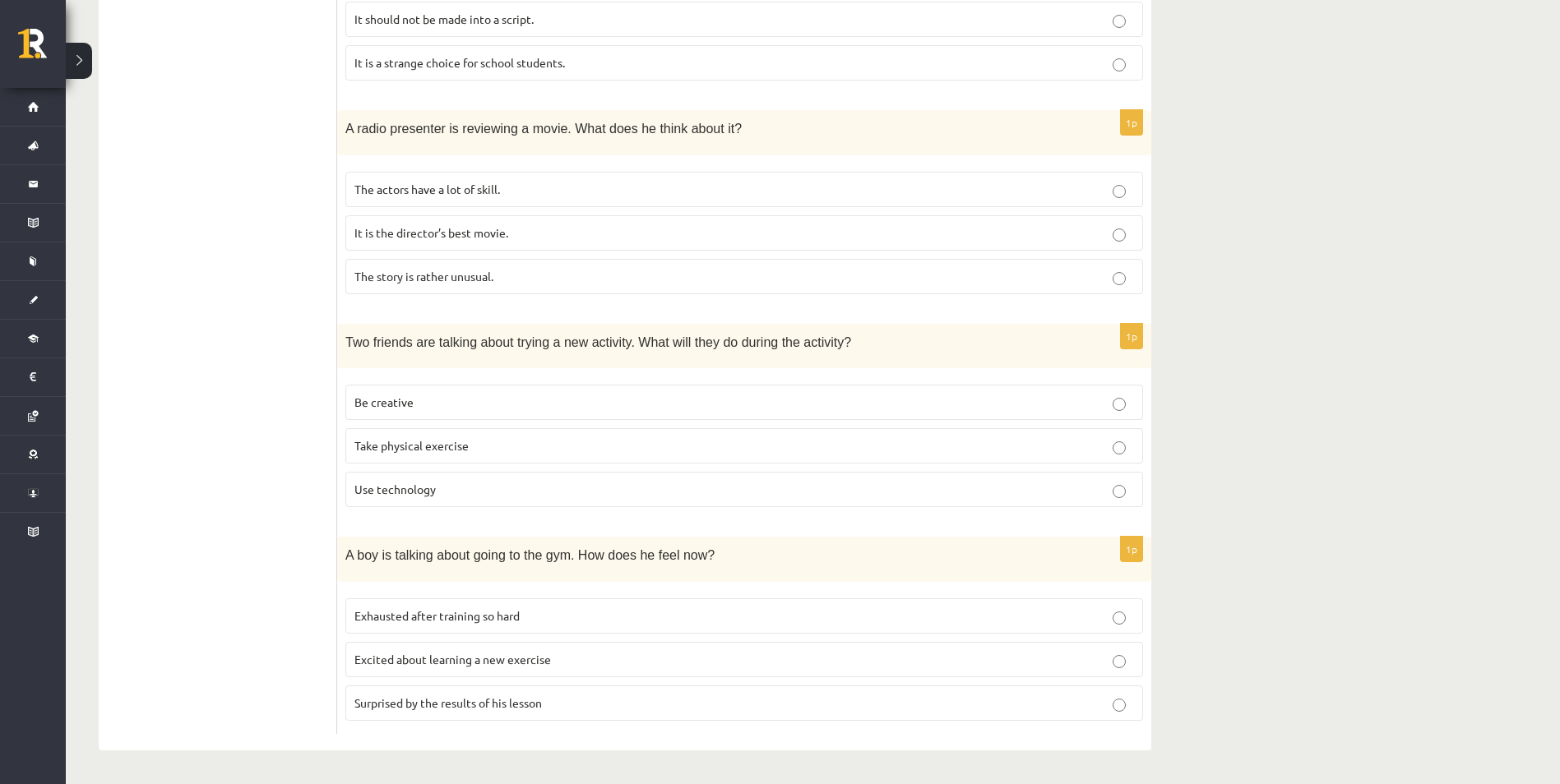
click at [1124, 623] on label "Exhausted after training so hard" at bounding box center [744, 616] width 797 height 36
click at [1126, 618] on p "Exhausted after training so hard" at bounding box center [744, 616] width 779 height 17
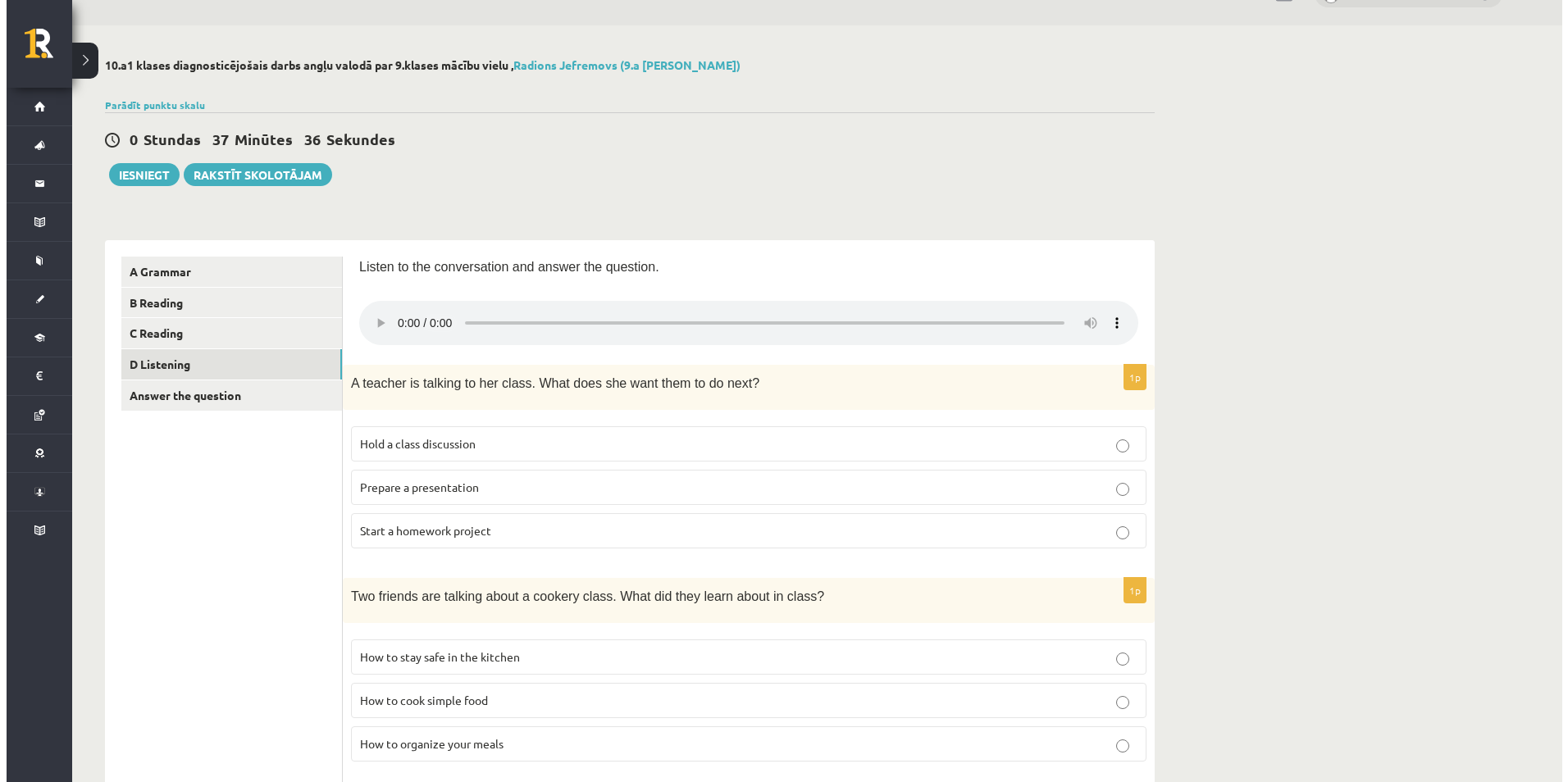
scroll to position [0, 0]
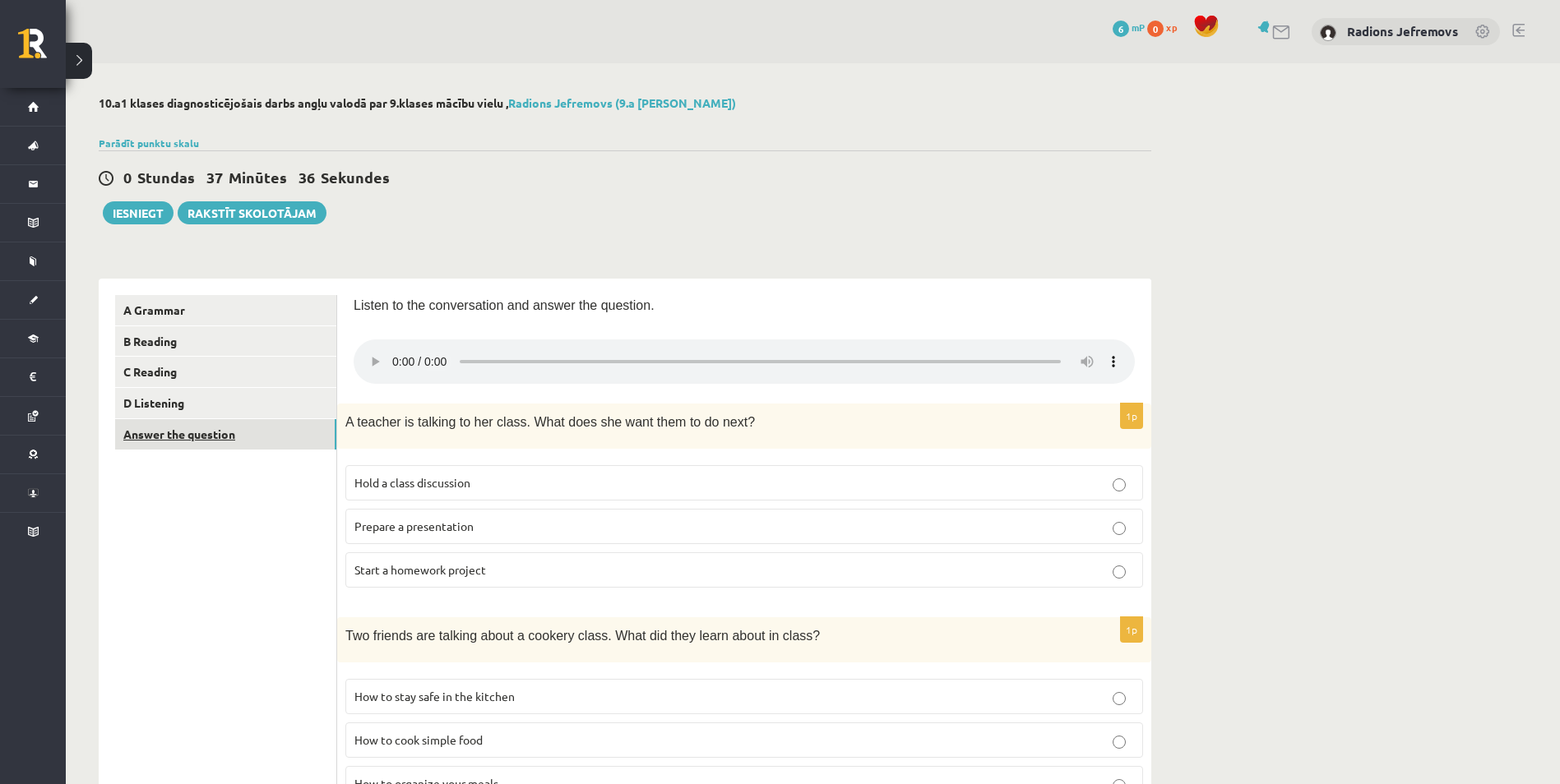
click at [214, 441] on link "Answer the question" at bounding box center [225, 434] width 221 height 31
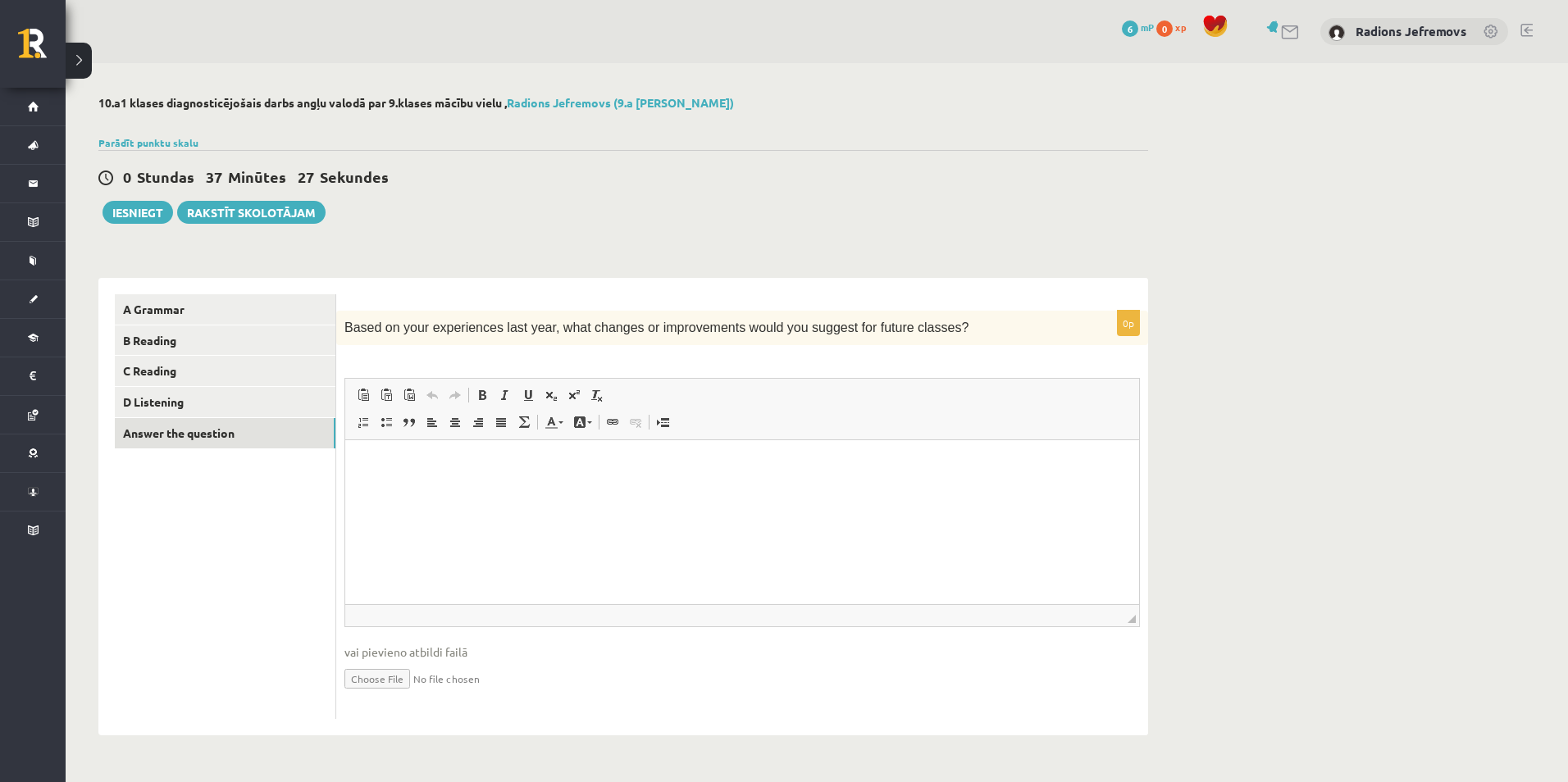
drag, startPoint x: 1494, startPoint y: 0, endPoint x: 1211, endPoint y: 197, distance: 344.8
click at [1211, 197] on div "10.a1 klases diagnosticējošais darbs angļu valodā par 9.klases mācību vielu , R…" at bounding box center [816, 415] width 1503 height 705
click at [582, 467] on p "Editor, wiswyg-editor-user-answer-47363926545540" at bounding box center [742, 465] width 761 height 17
drag, startPoint x: 415, startPoint y: 464, endPoint x: 322, endPoint y: 462, distance: 93.0
click at [345, 462] on html "**********" at bounding box center [742, 465] width 794 height 50
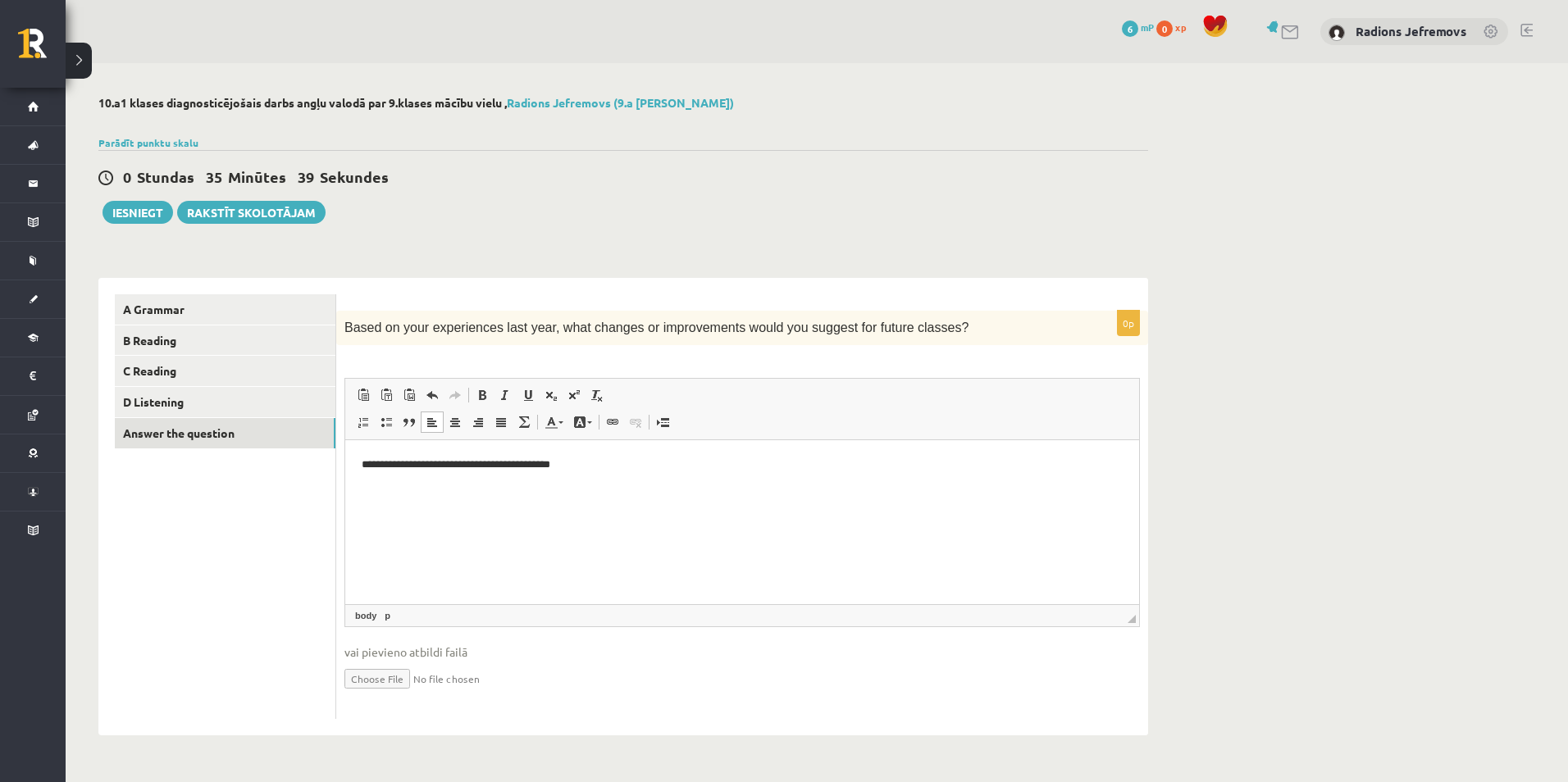
click at [391, 463] on p "**********" at bounding box center [742, 465] width 761 height 17
click at [1270, 527] on div "10.a1 klases diagnosticējošais darbs angļu valodā par 9.klases mācību vielu , R…" at bounding box center [816, 415] width 1503 height 705
click at [140, 217] on button "Iesniegt" at bounding box center [137, 212] width 70 height 23
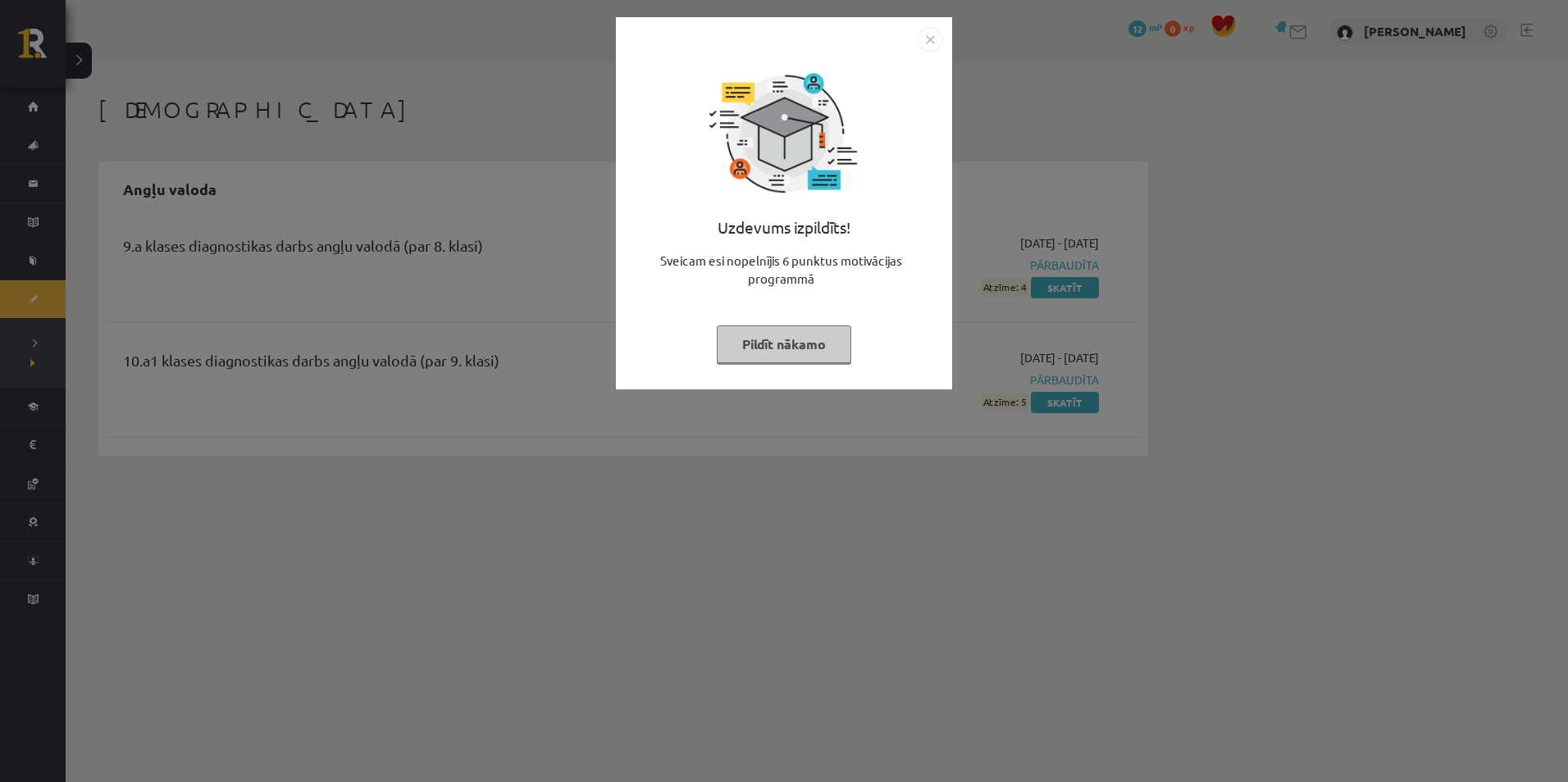
click at [935, 40] on img "Close" at bounding box center [930, 40] width 25 height 25
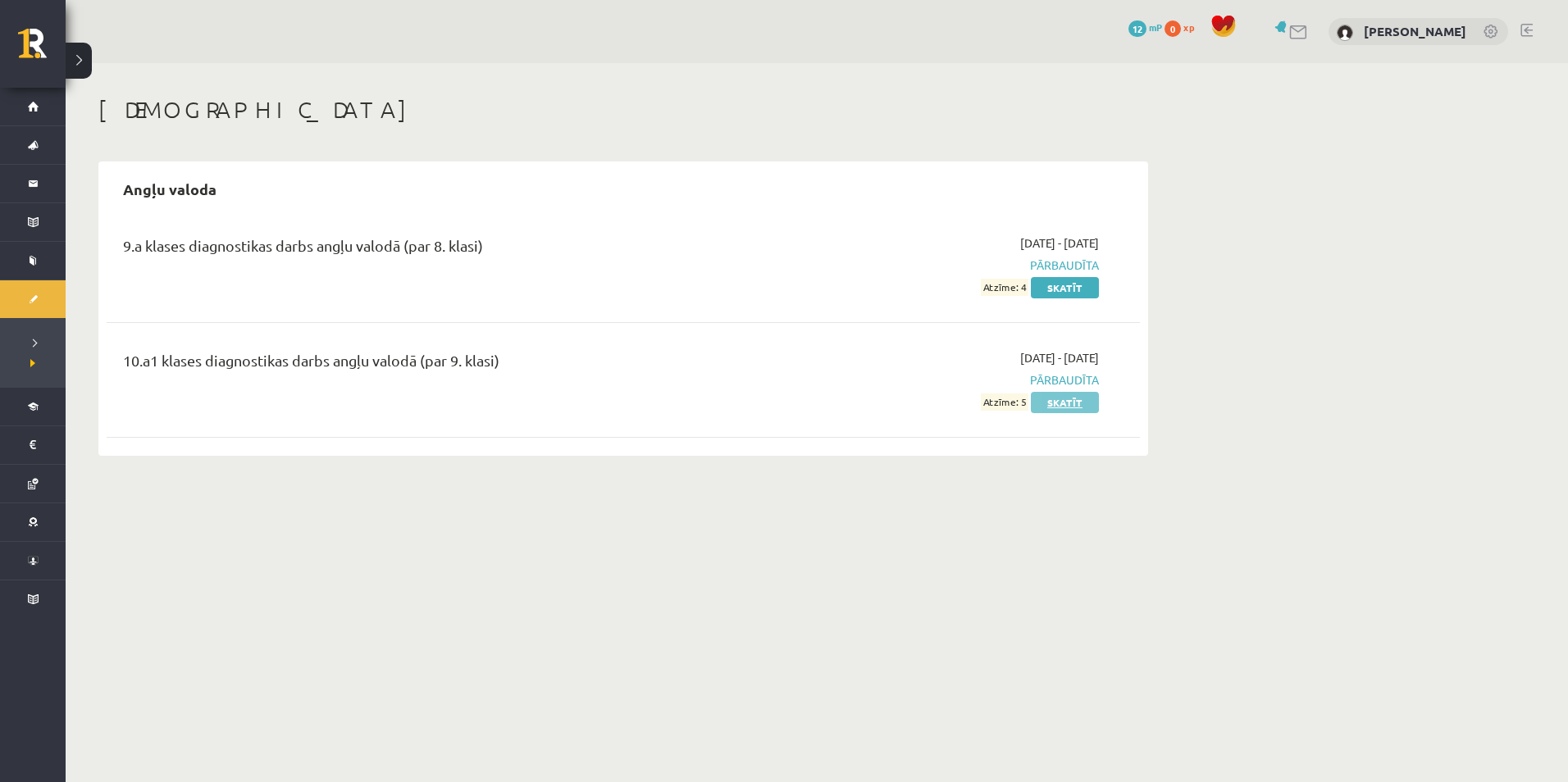
click at [1051, 407] on link "Skatīt" at bounding box center [1065, 403] width 68 height 21
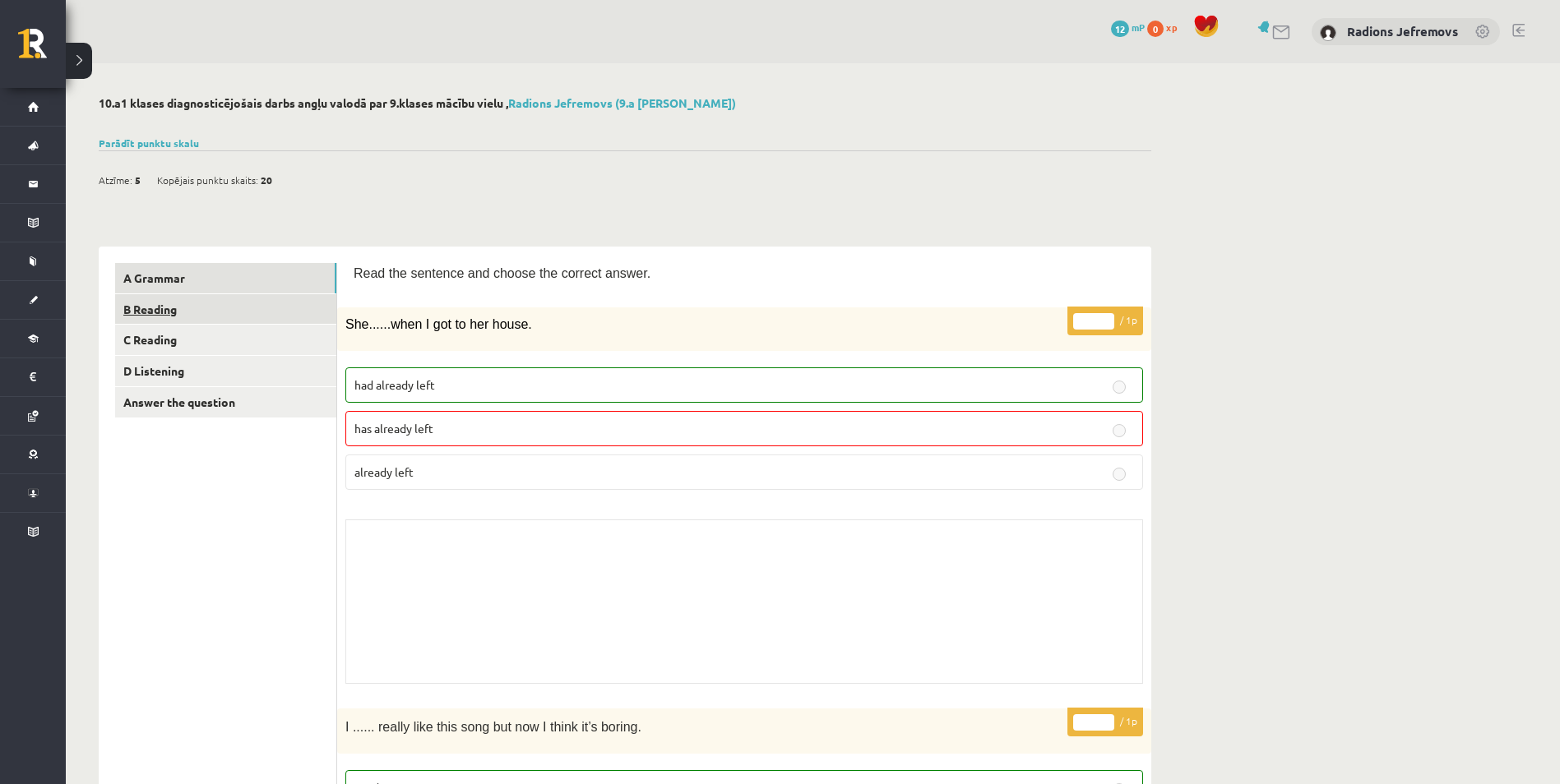
click at [212, 303] on link "B Reading" at bounding box center [225, 309] width 221 height 31
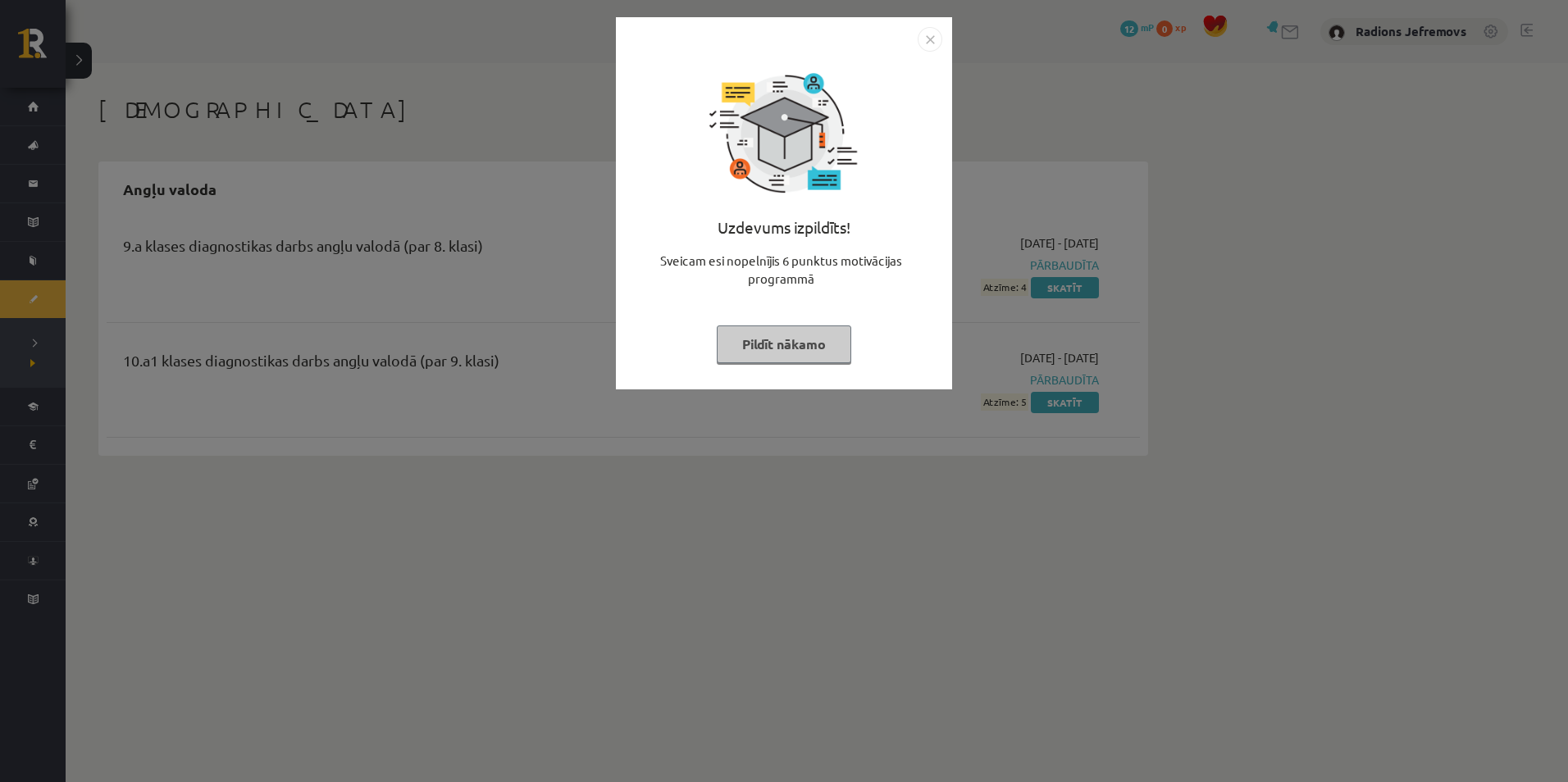
click at [926, 40] on img "Close" at bounding box center [930, 40] width 25 height 25
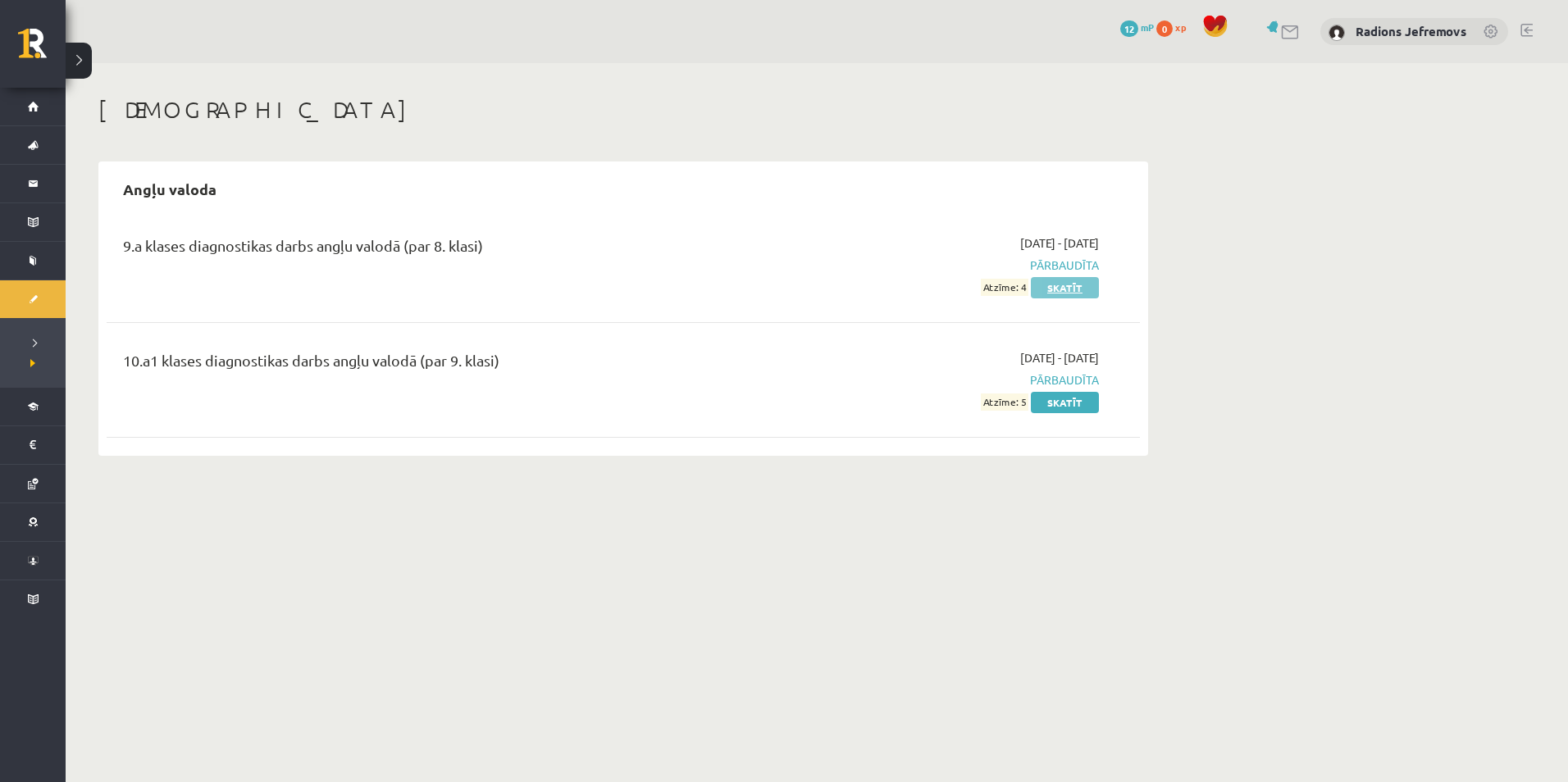
click at [1064, 291] on link "Skatīt" at bounding box center [1065, 288] width 68 height 21
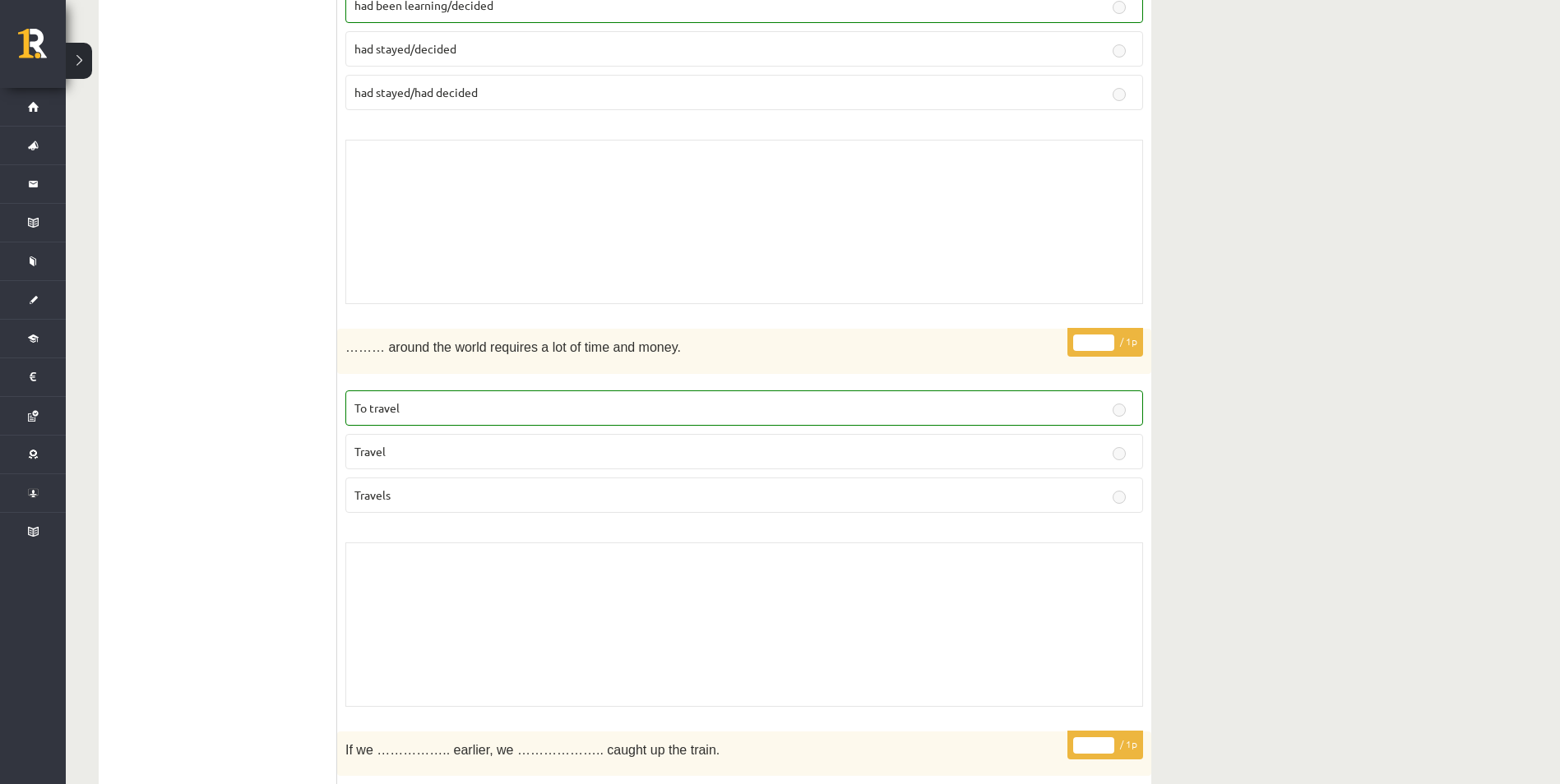
scroll to position [3452, 0]
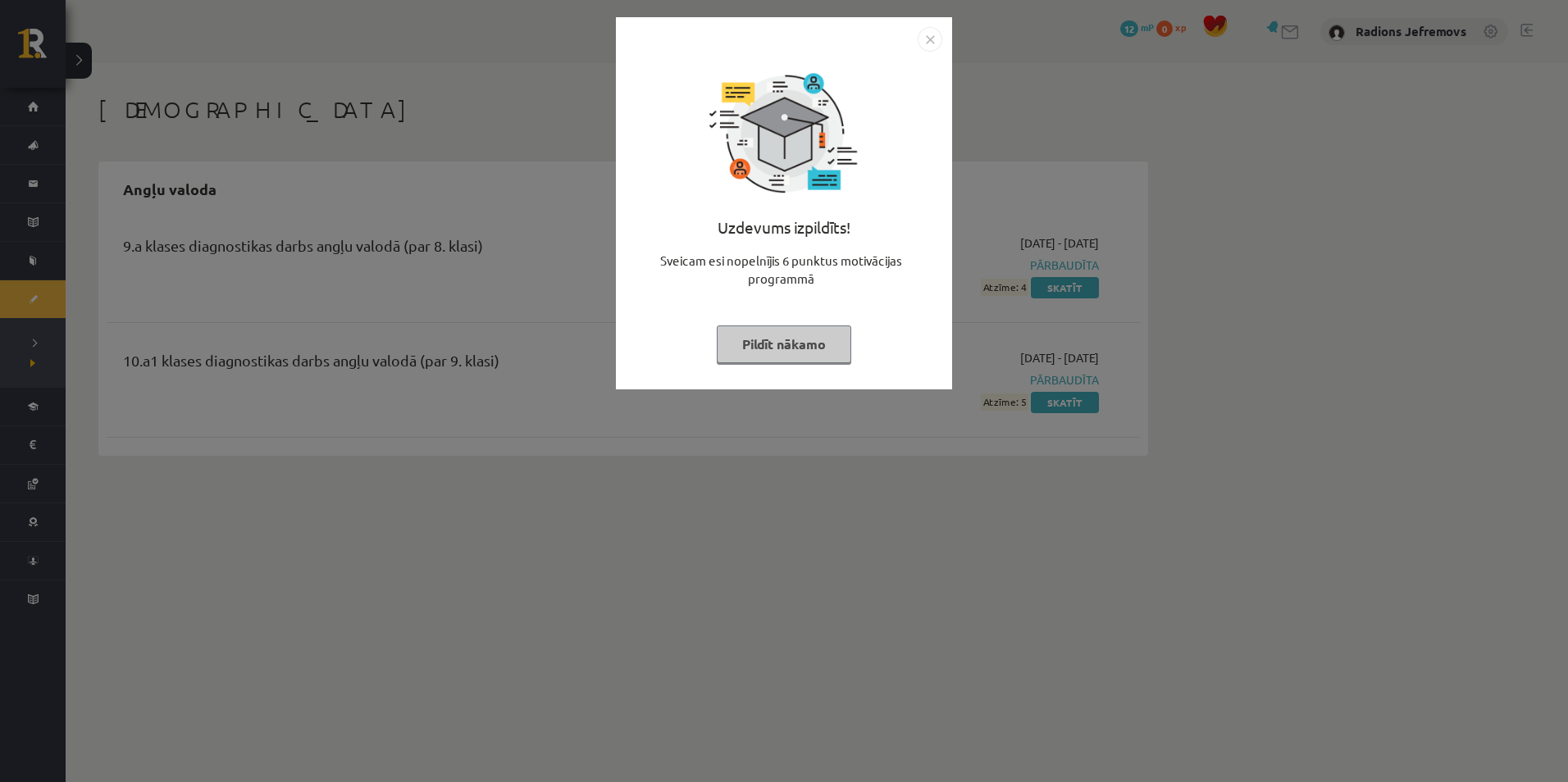
click at [927, 41] on img "Close" at bounding box center [930, 40] width 25 height 25
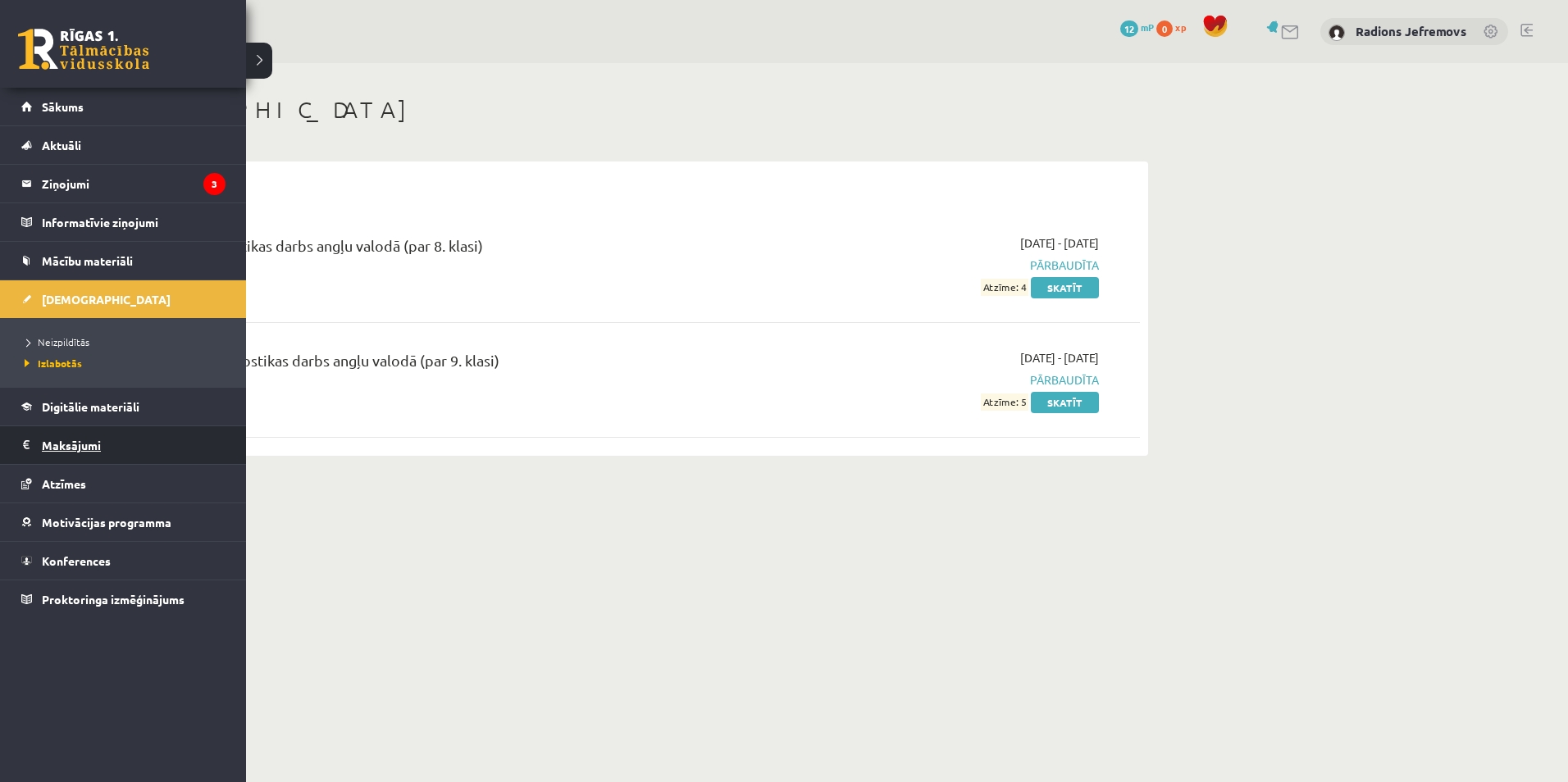
click at [102, 439] on legend "Maksājumi 0" at bounding box center [134, 445] width 183 height 38
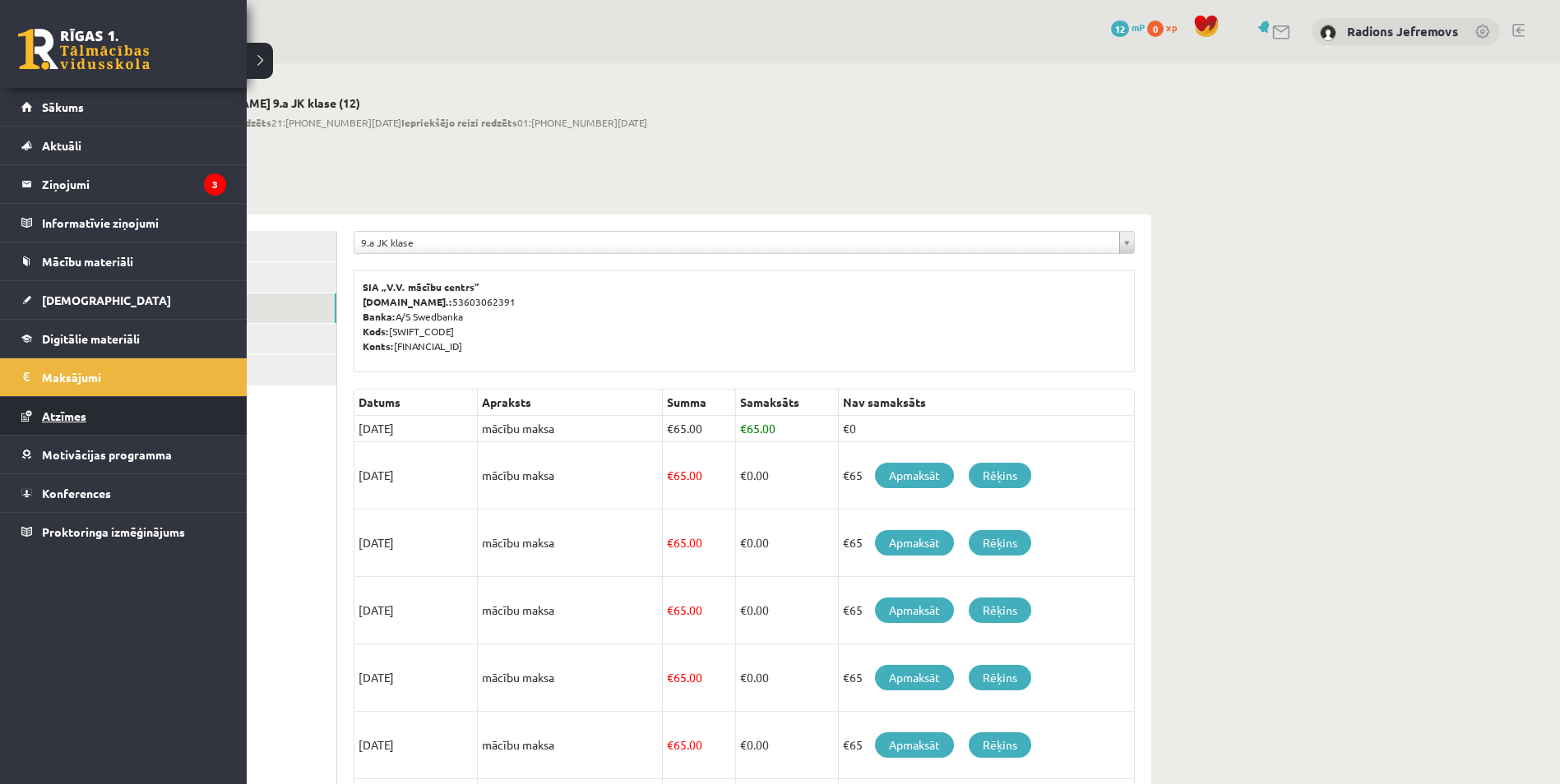
click at [76, 416] on span "Atzīmes" at bounding box center [65, 416] width 45 height 15
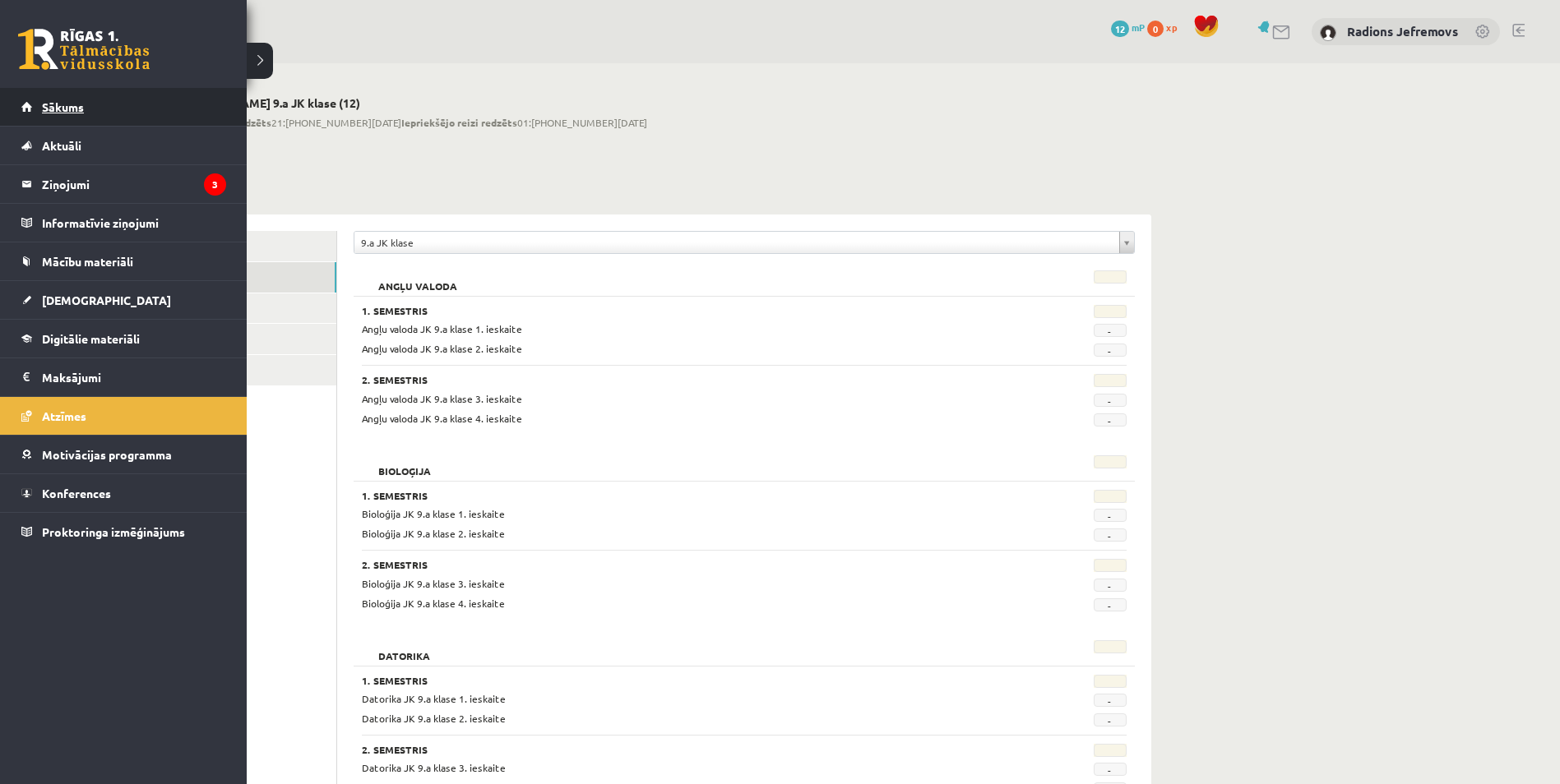
click at [61, 117] on link "Sākums" at bounding box center [123, 107] width 205 height 38
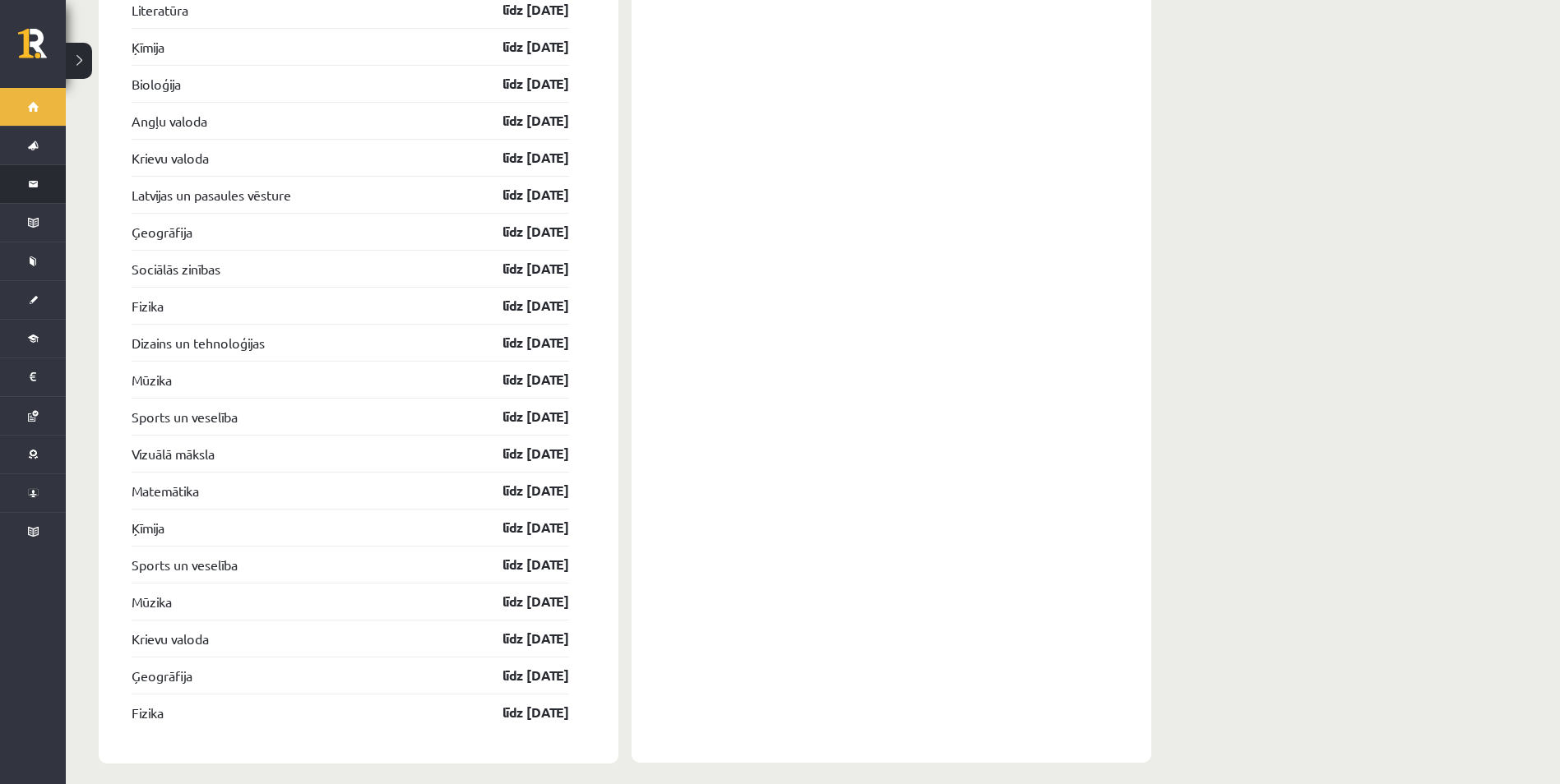
scroll to position [4044, 0]
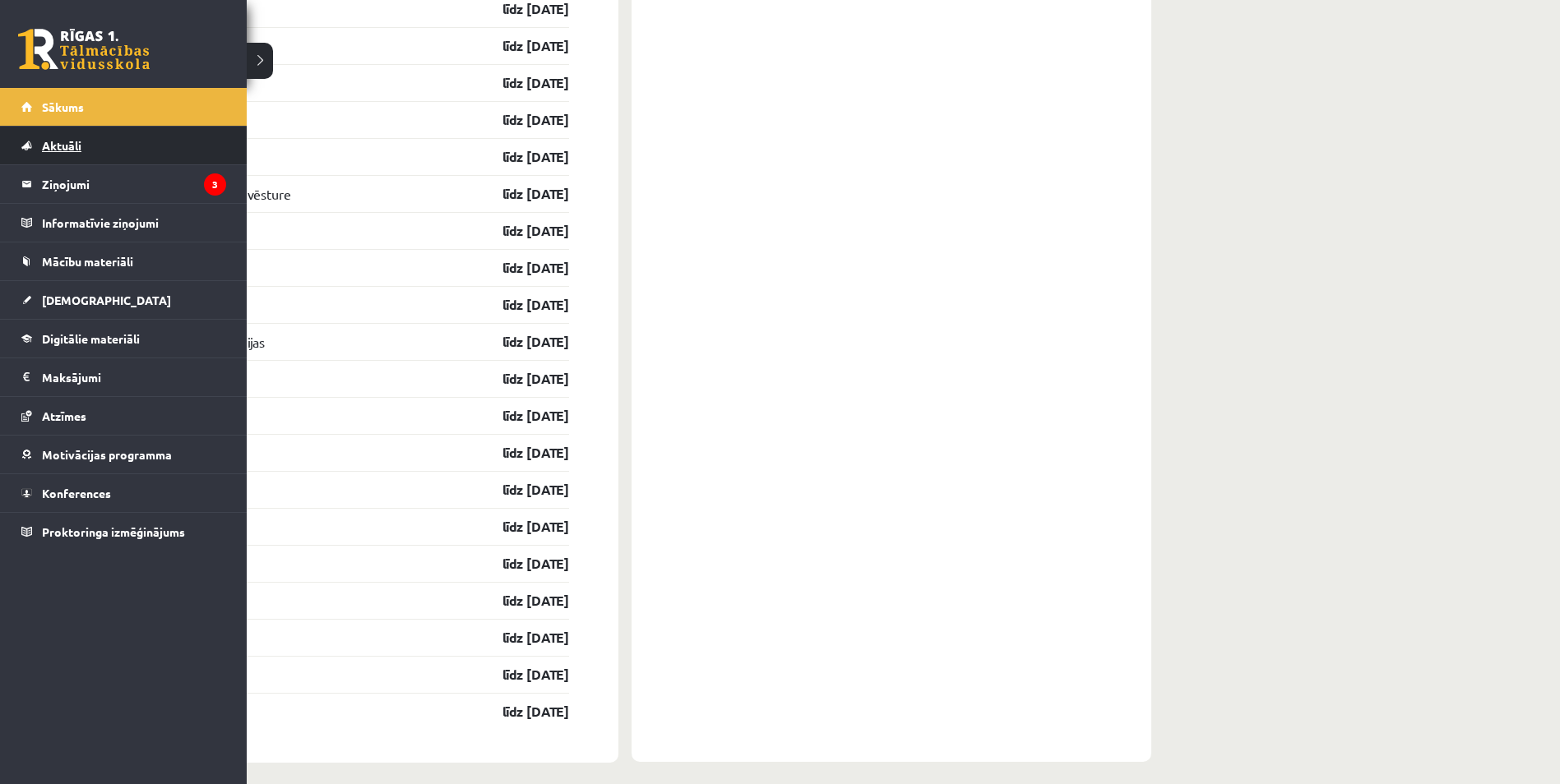
click at [79, 140] on span "Aktuāli" at bounding box center [62, 146] width 40 height 15
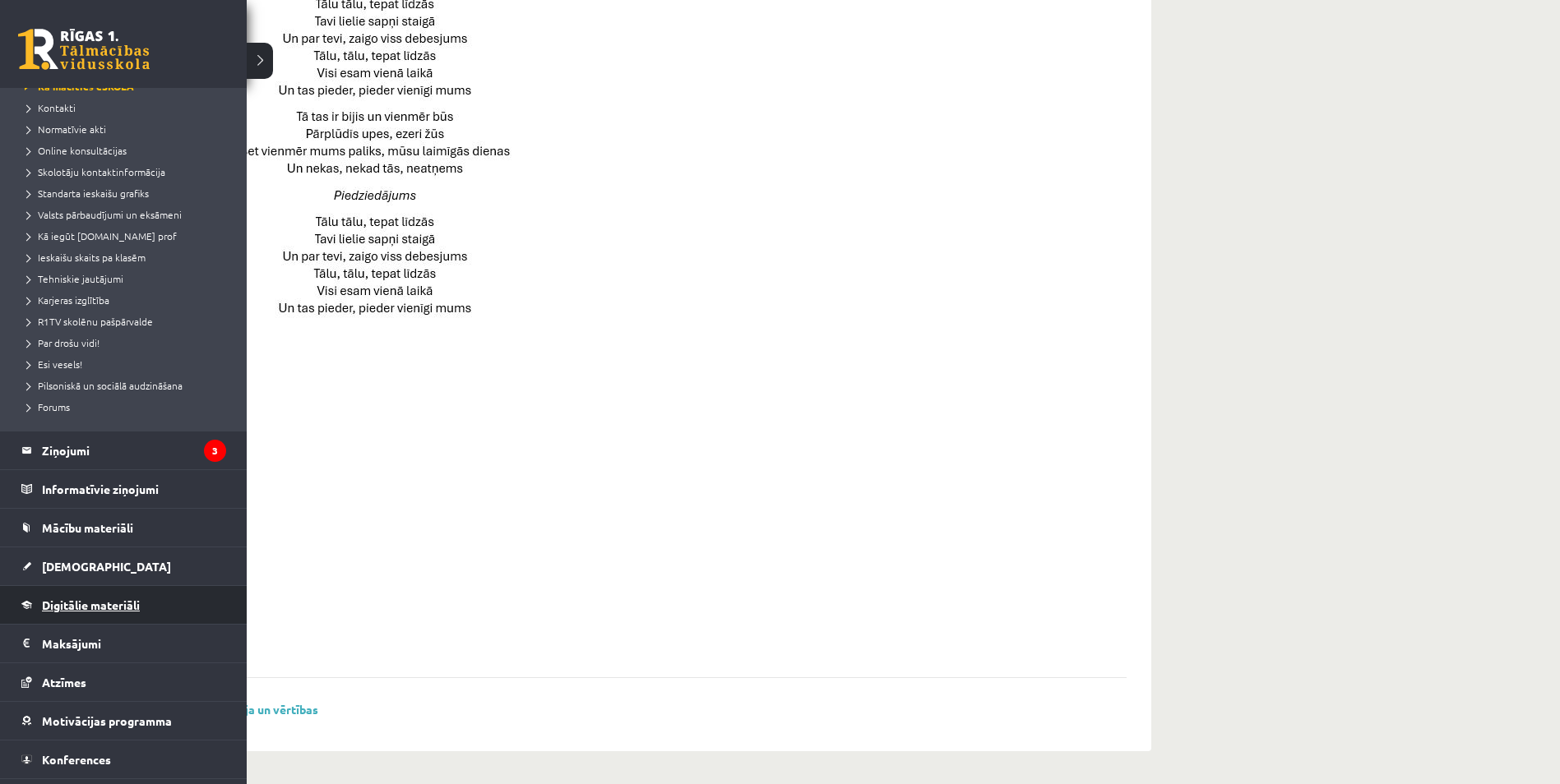
scroll to position [135, 0]
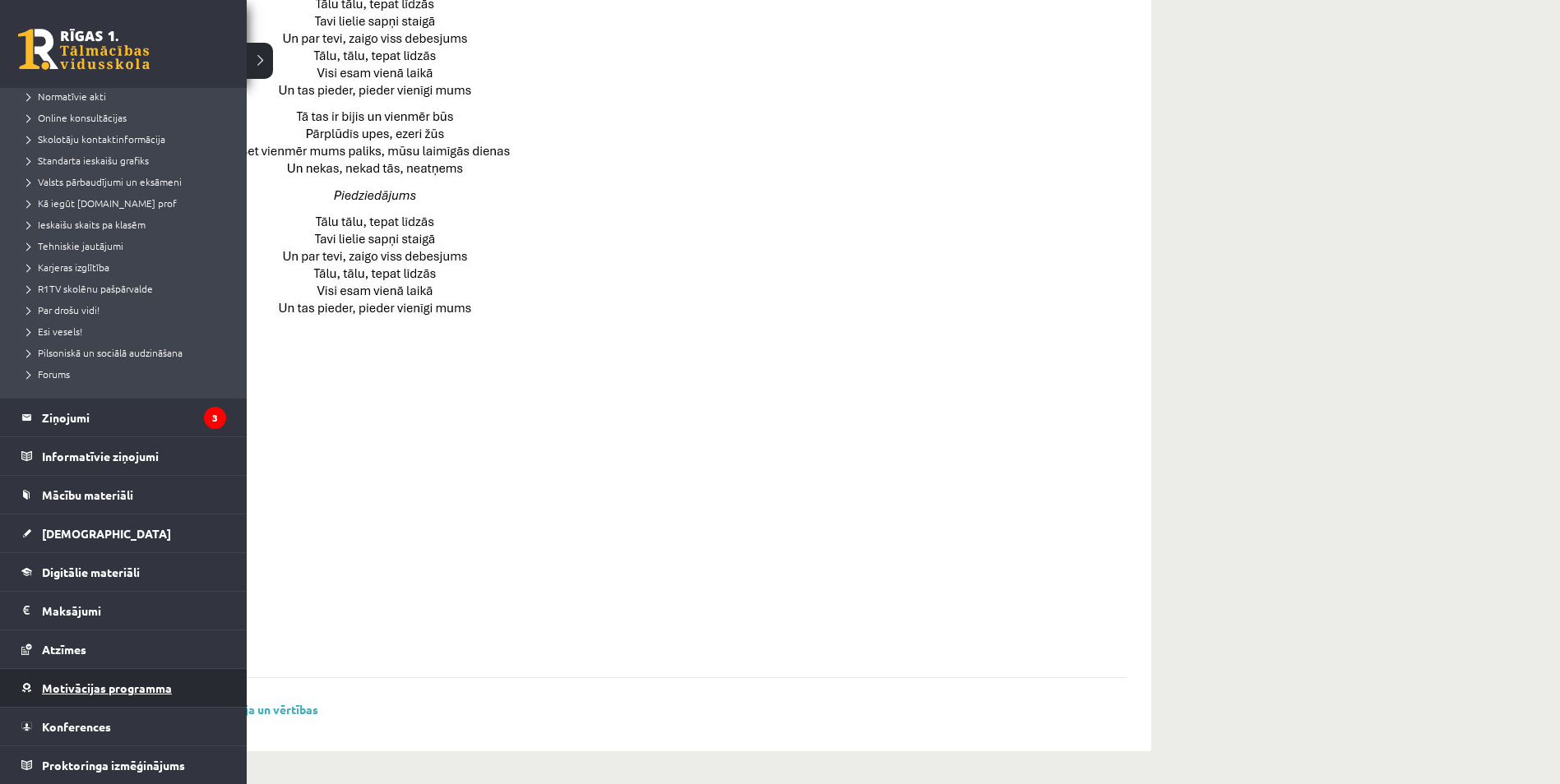
click at [125, 687] on span "Motivācijas programma" at bounding box center [107, 688] width 130 height 15
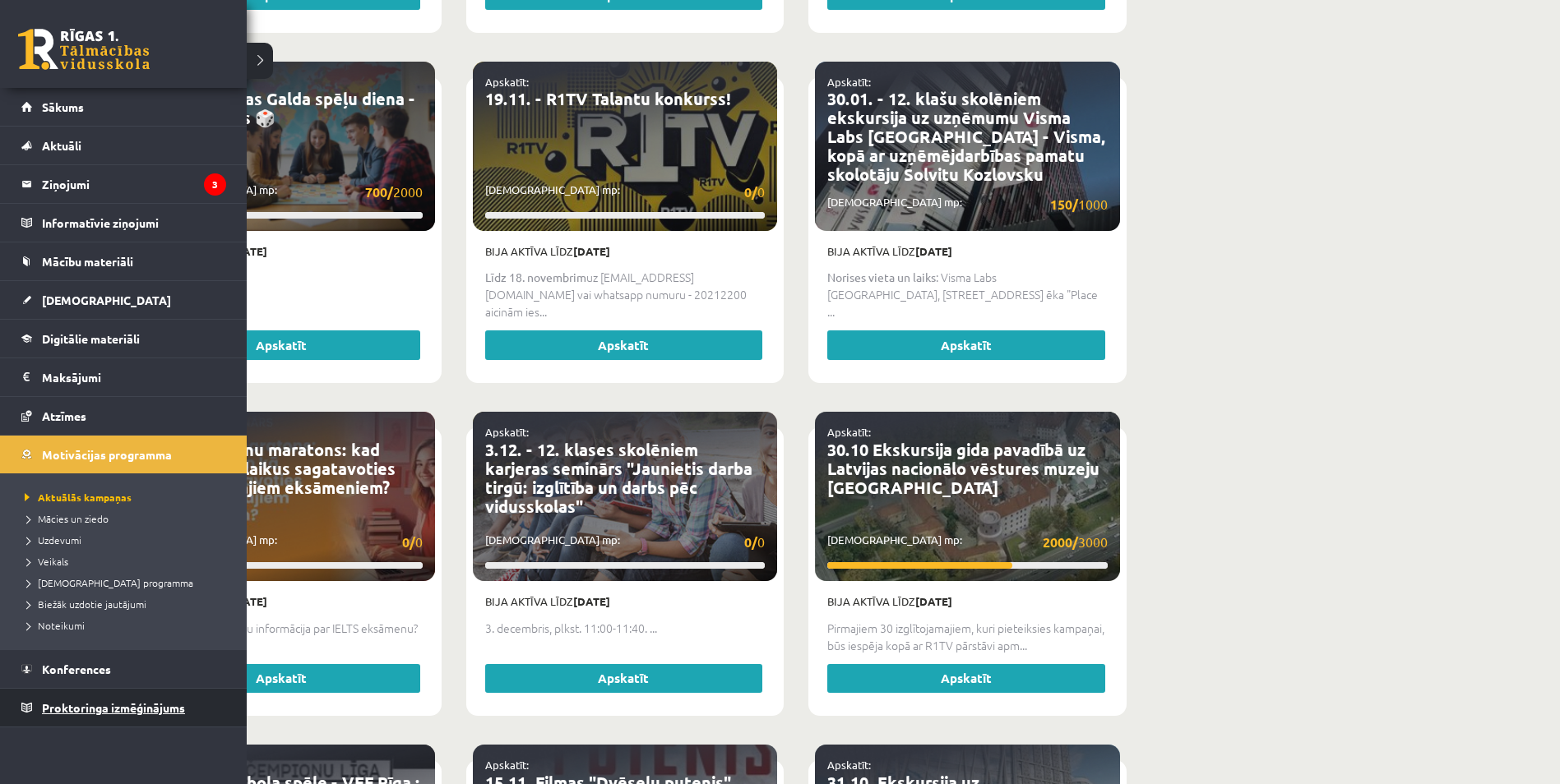
click at [108, 704] on span "Proktoringa izmēģinājums" at bounding box center [113, 708] width 143 height 15
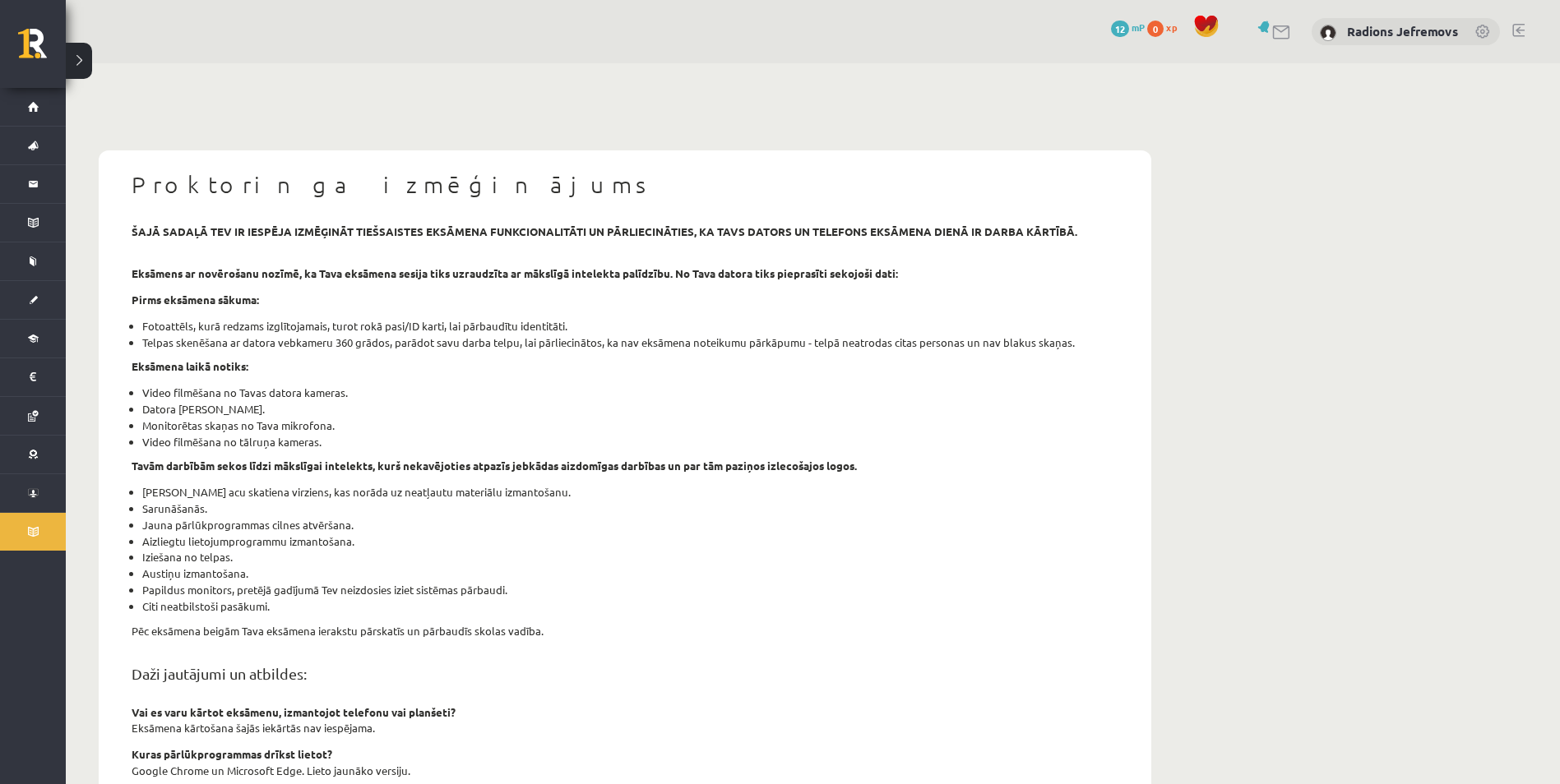
click at [1124, 28] on span "12" at bounding box center [1119, 29] width 18 height 17
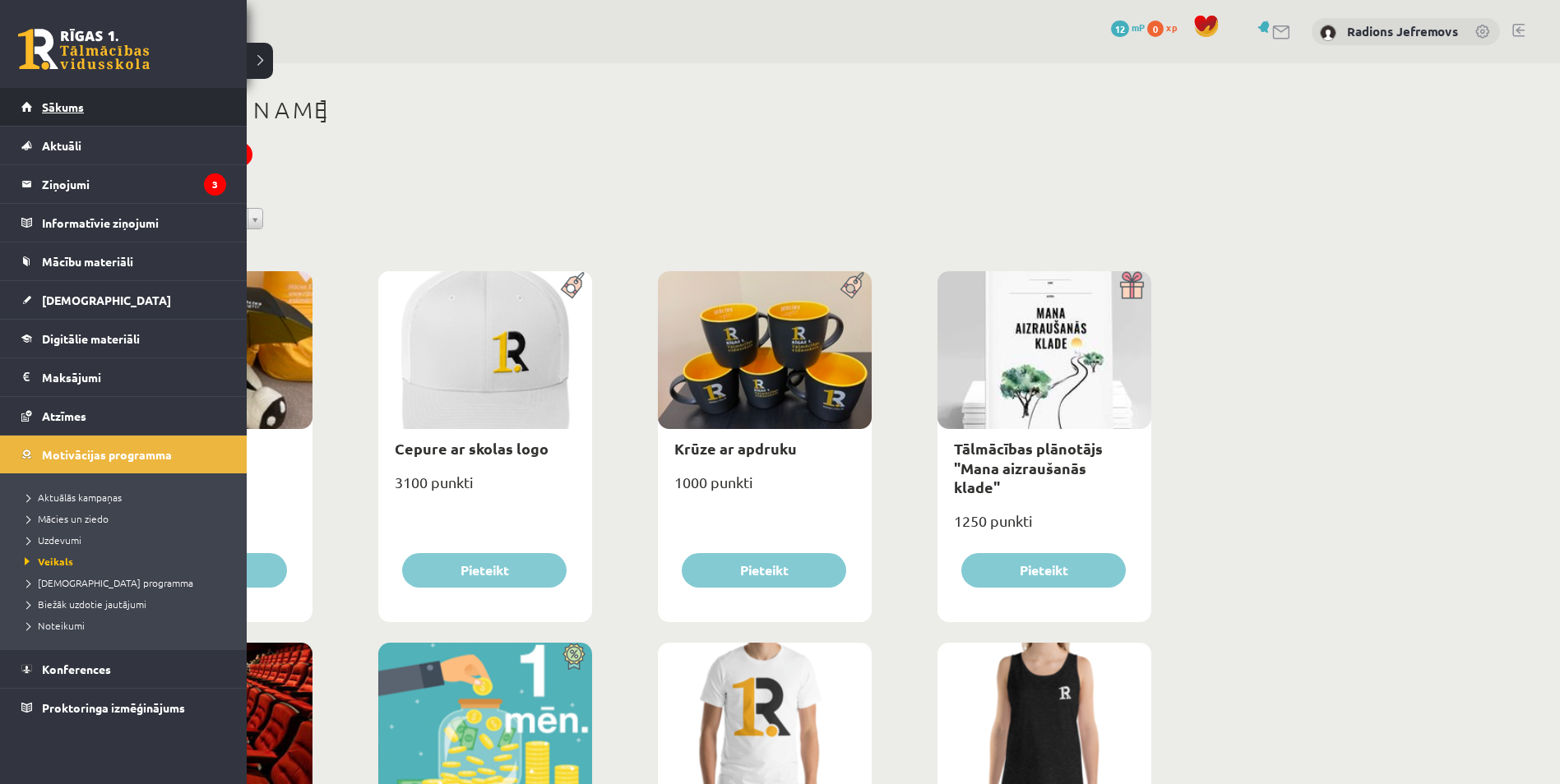
click at [74, 110] on span "Sākums" at bounding box center [63, 107] width 42 height 15
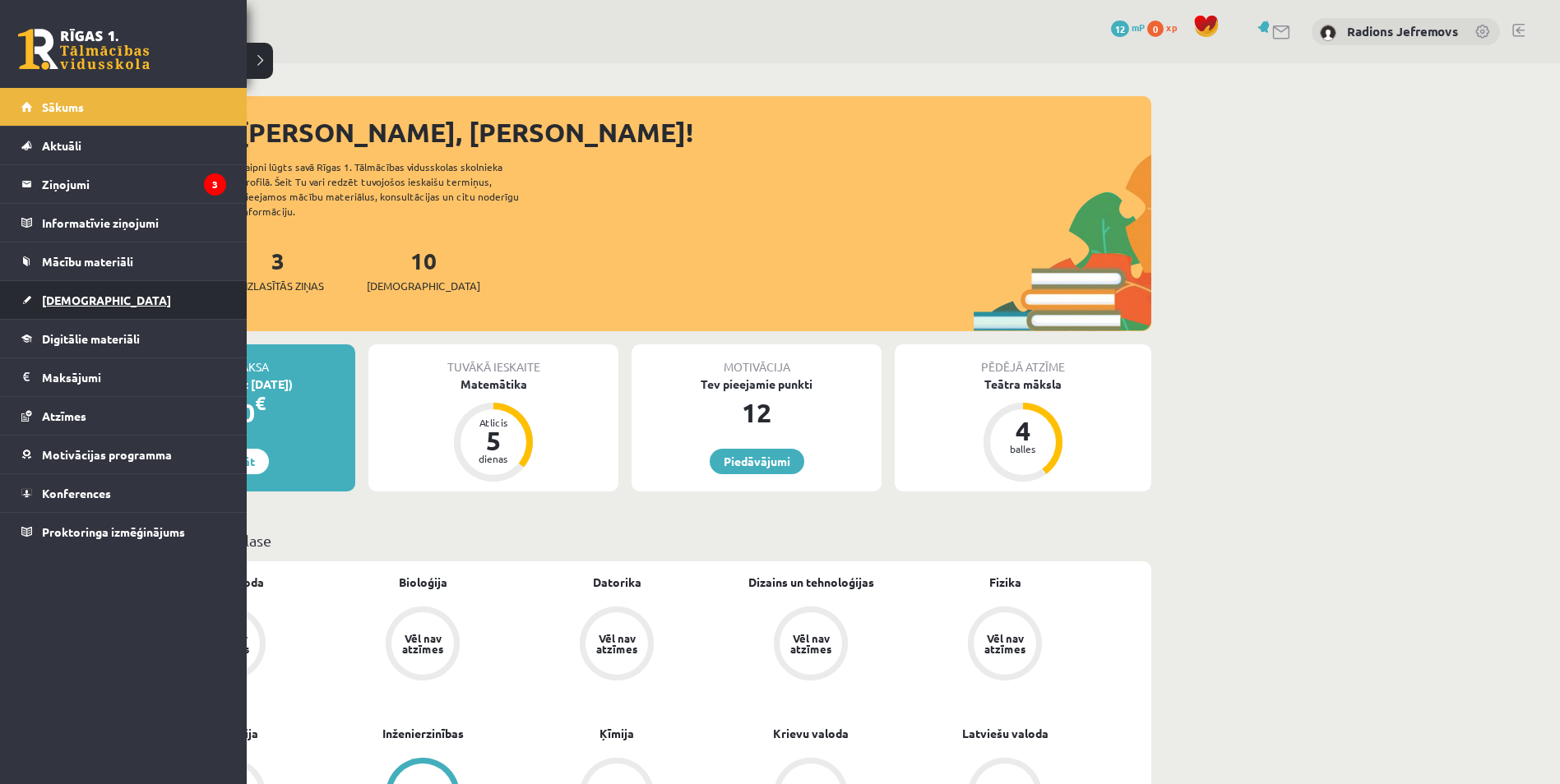
click at [48, 296] on span "[DEMOGRAPHIC_DATA]" at bounding box center [107, 300] width 129 height 15
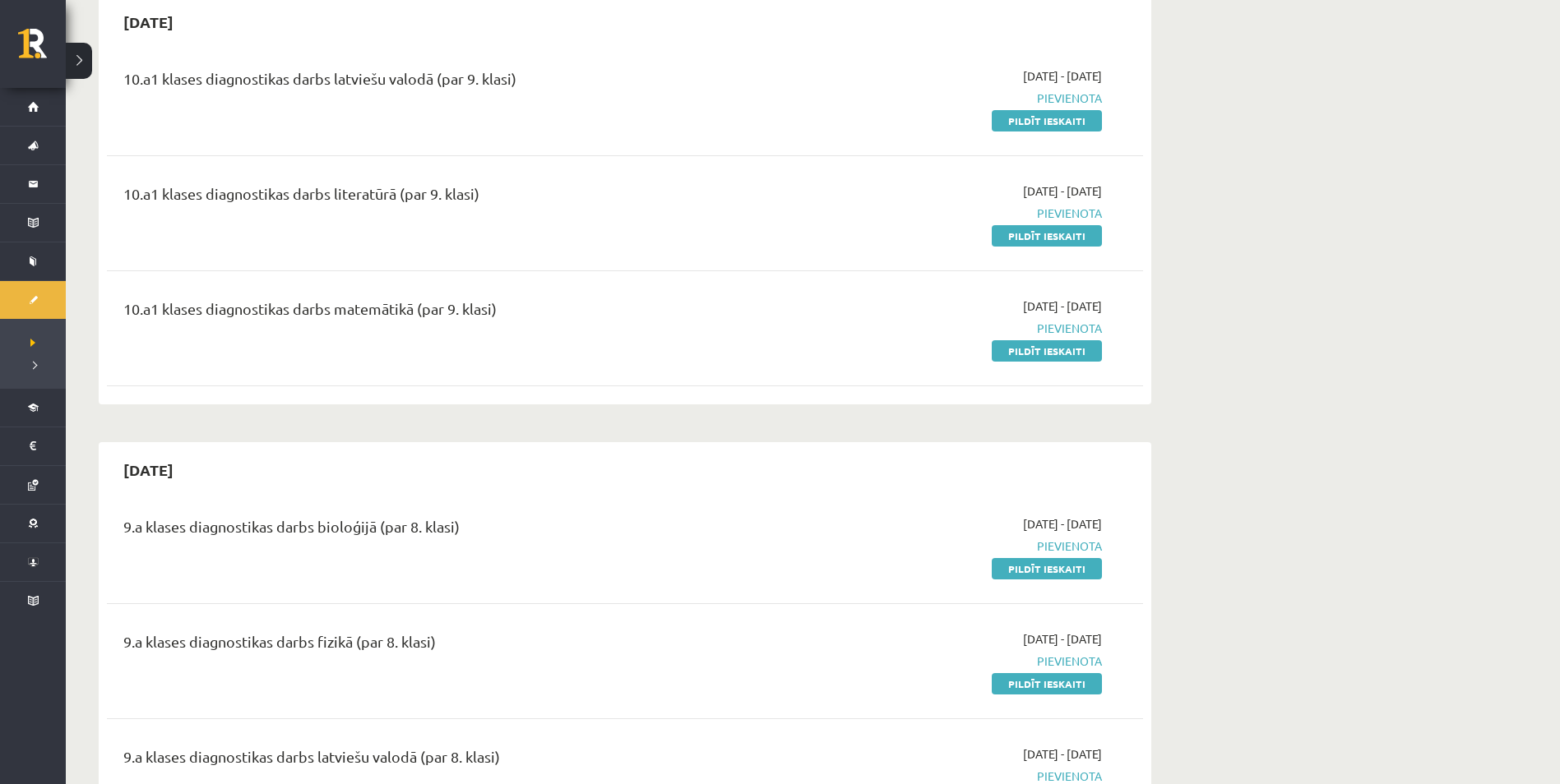
scroll to position [165, 0]
